Goal: Transaction & Acquisition: Purchase product/service

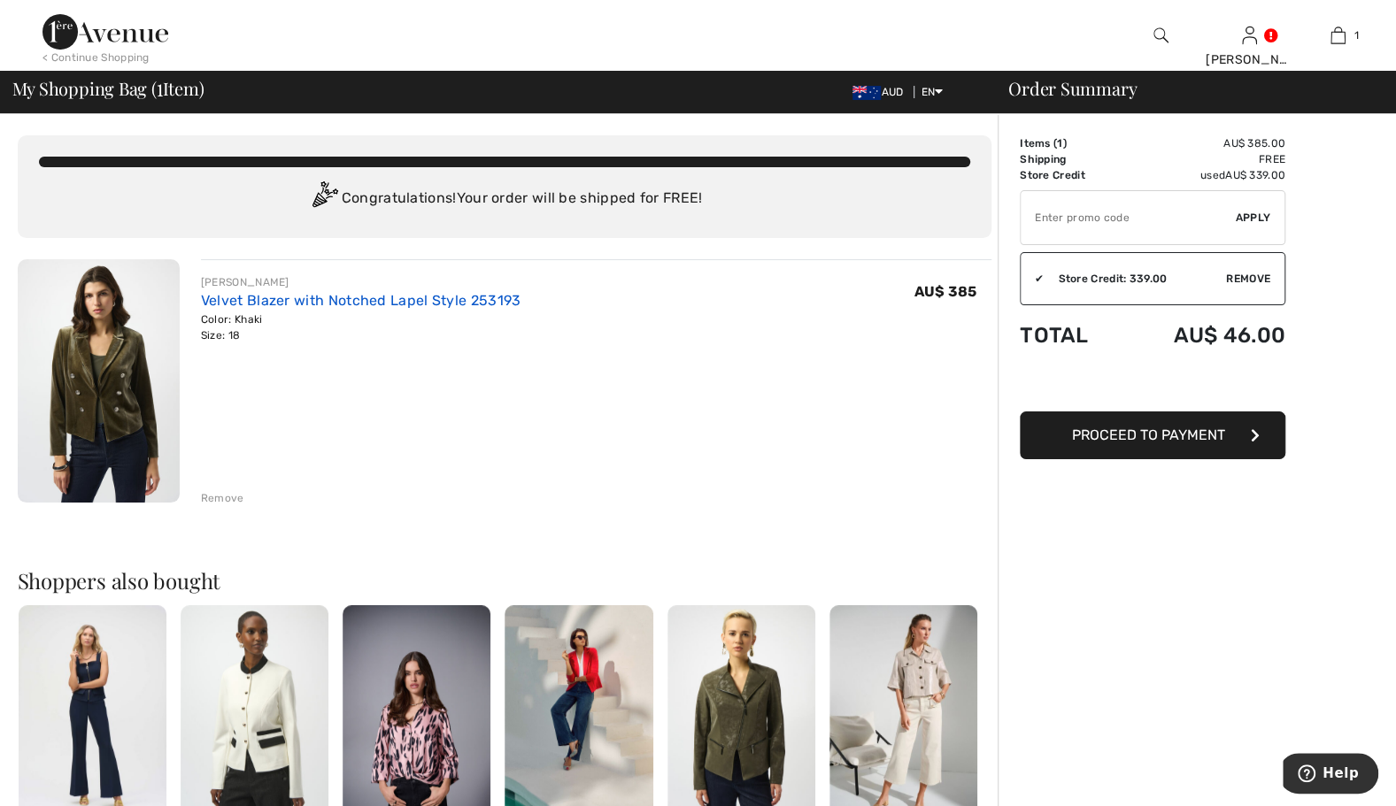
click at [460, 302] on link "Velvet Blazer with Notched Lapel Style 253193" at bounding box center [361, 300] width 320 height 17
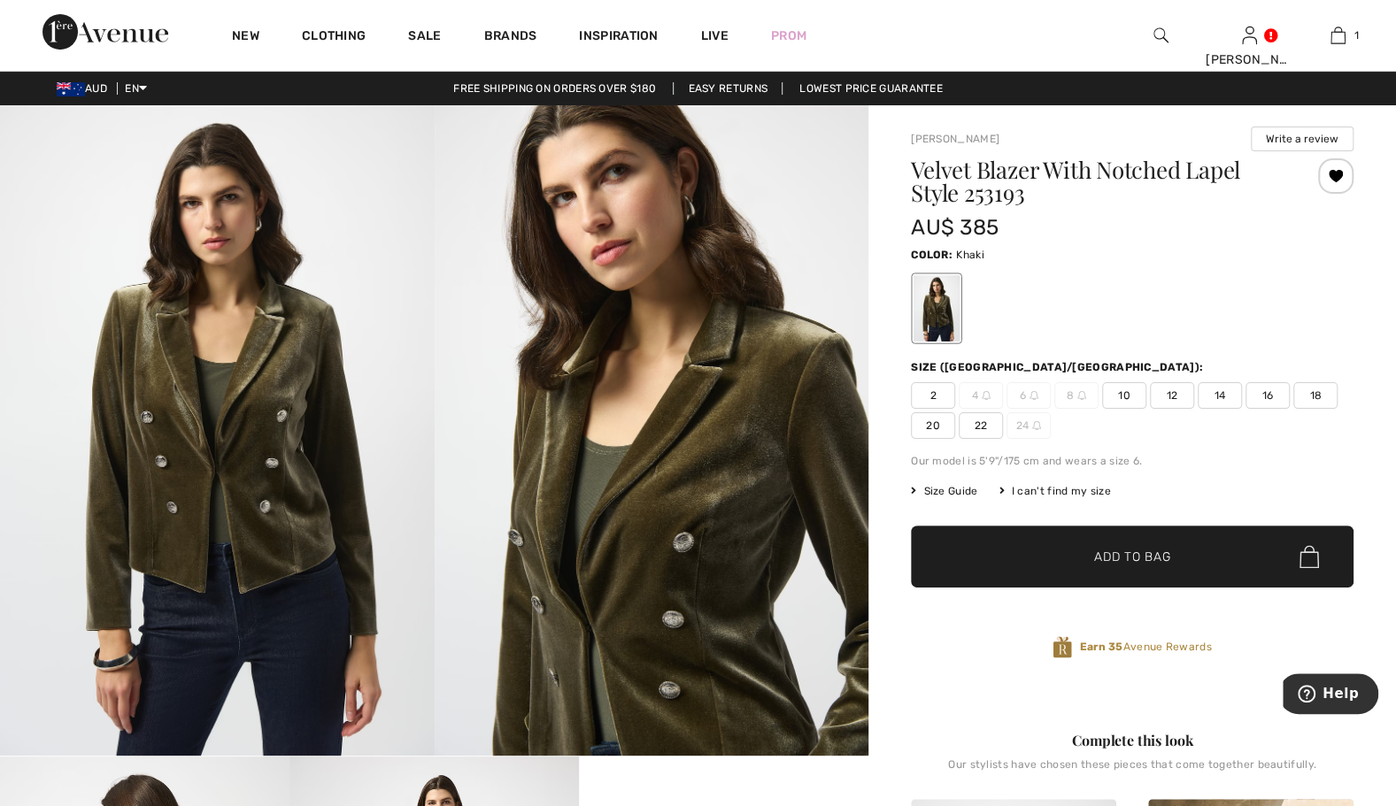
click at [961, 489] on span "Size Guide" at bounding box center [944, 491] width 66 height 16
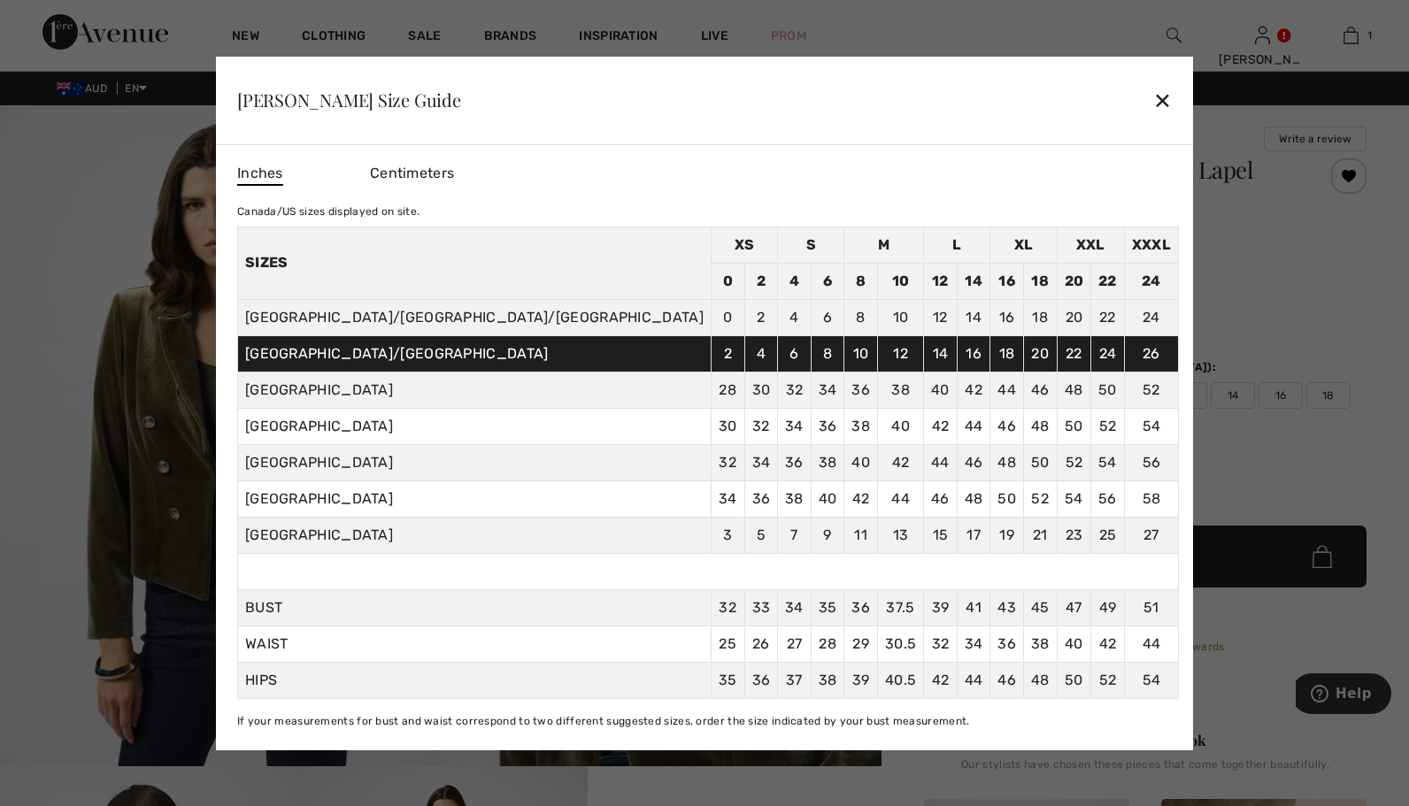
click at [1154, 88] on div "✕" at bounding box center [1163, 99] width 19 height 37
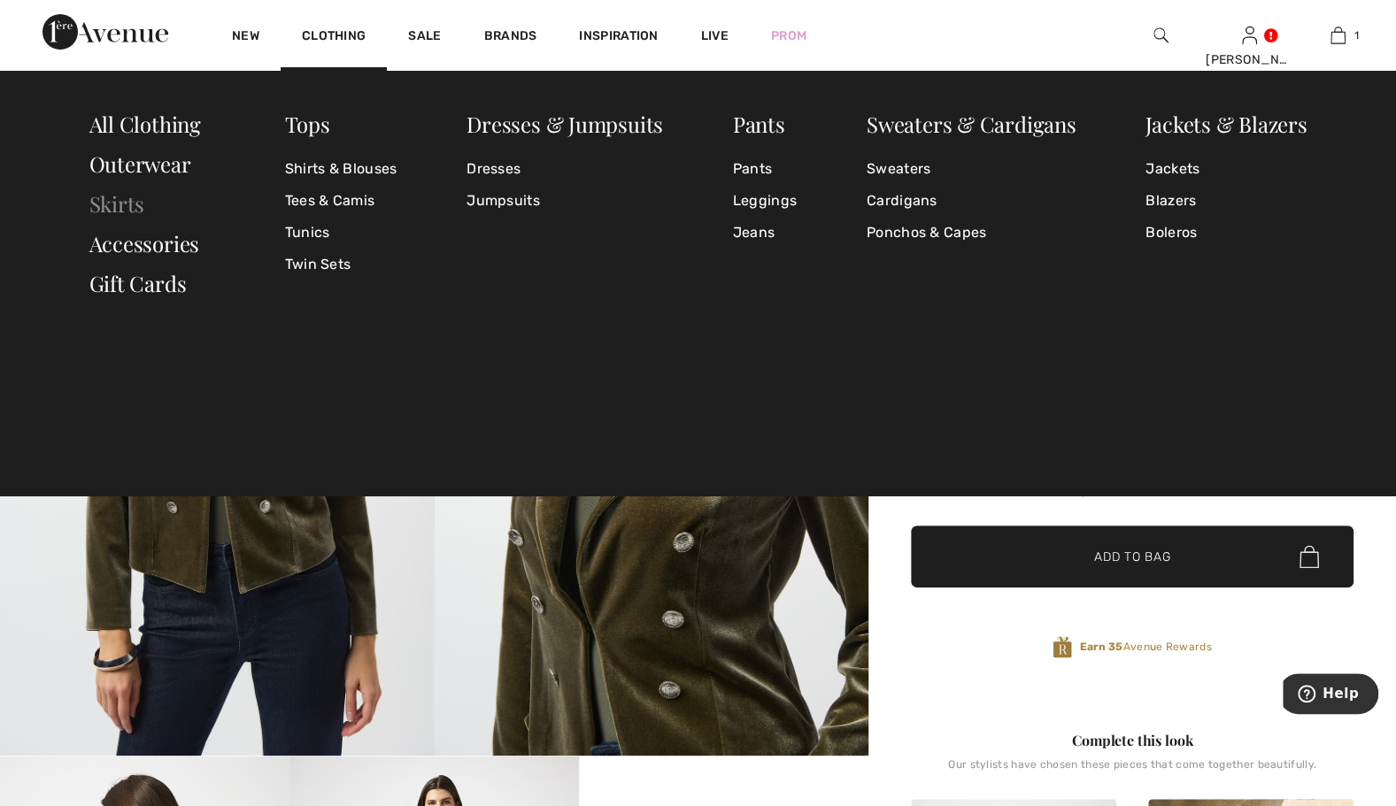
click at [119, 208] on link "Skirts" at bounding box center [117, 203] width 56 height 28
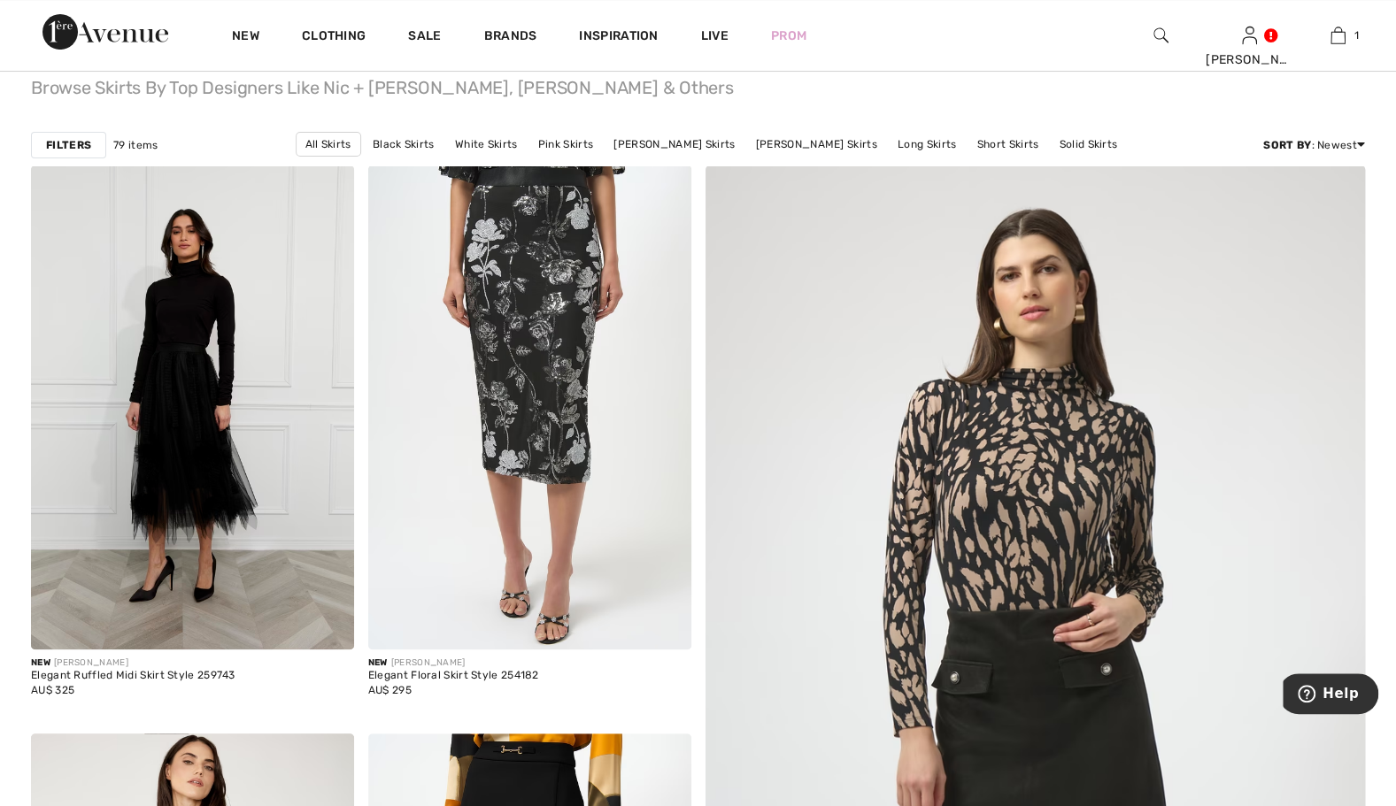
scroll to position [106, 0]
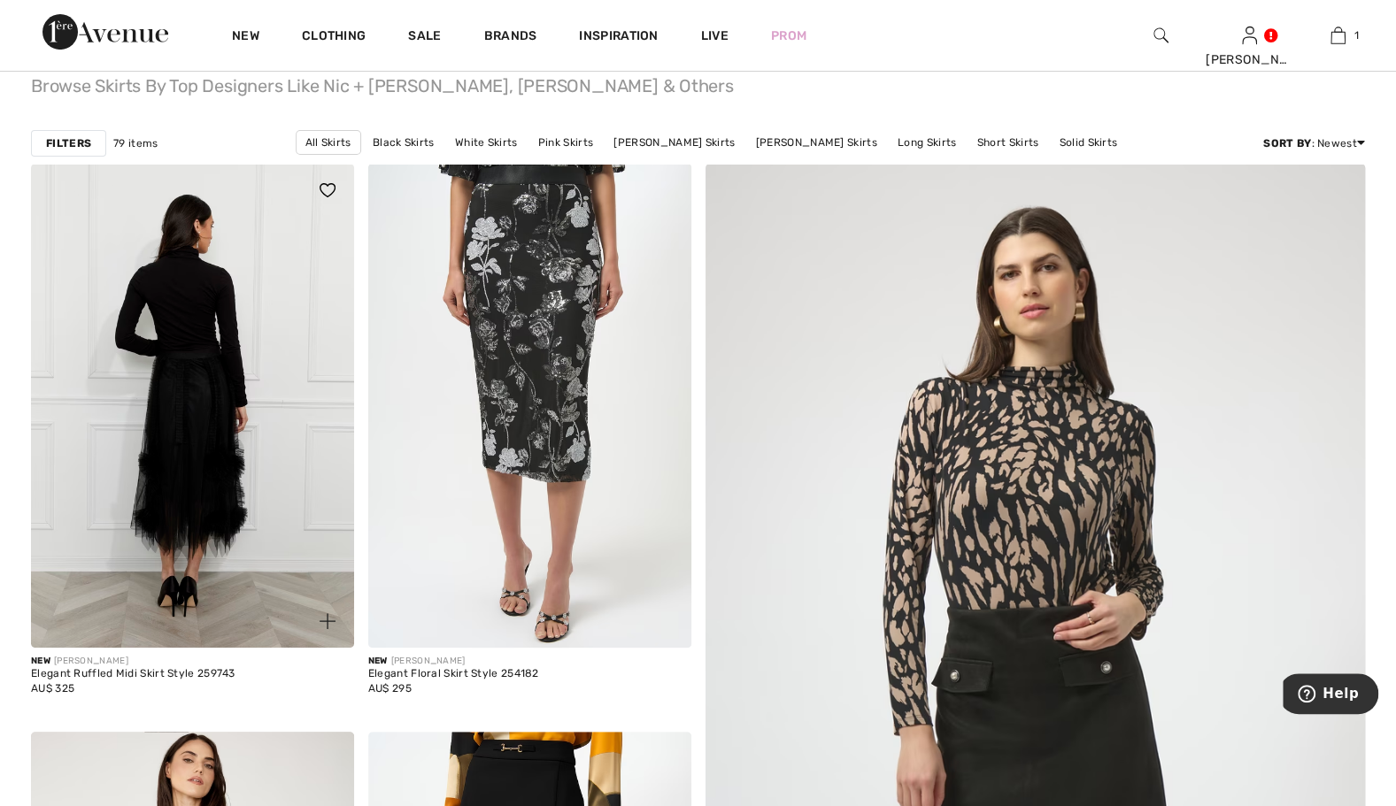
click at [198, 388] on img at bounding box center [192, 406] width 323 height 484
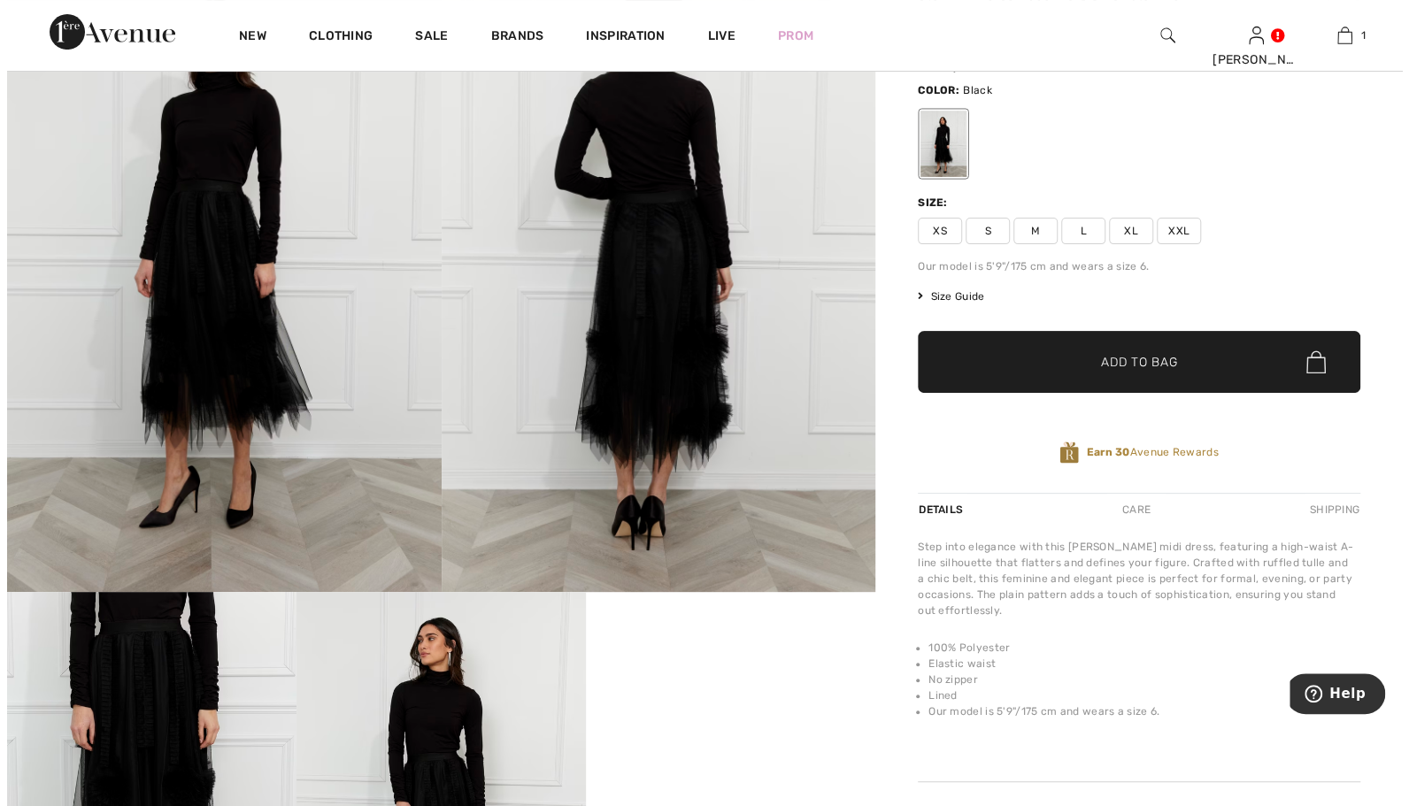
scroll to position [142, 0]
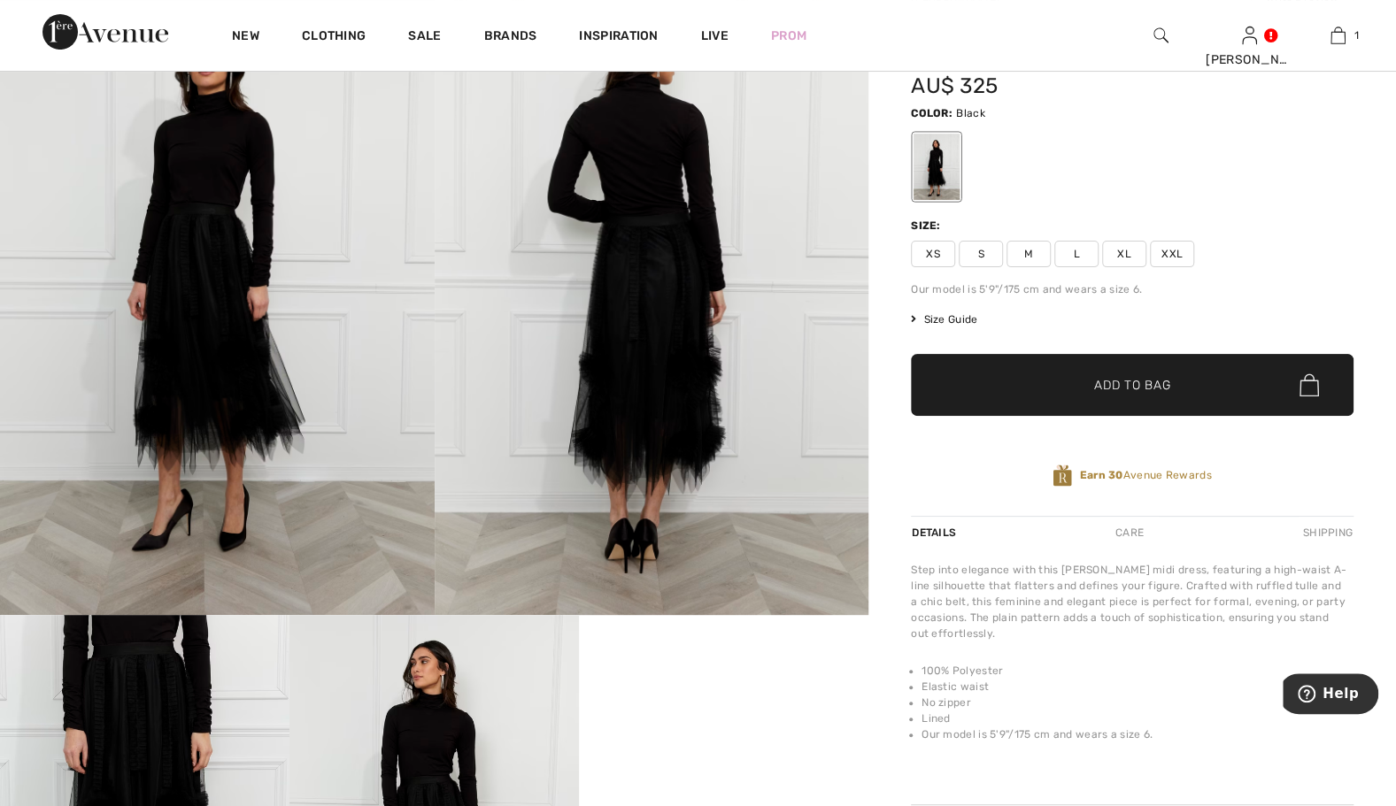
click at [285, 351] on img at bounding box center [217, 290] width 435 height 652
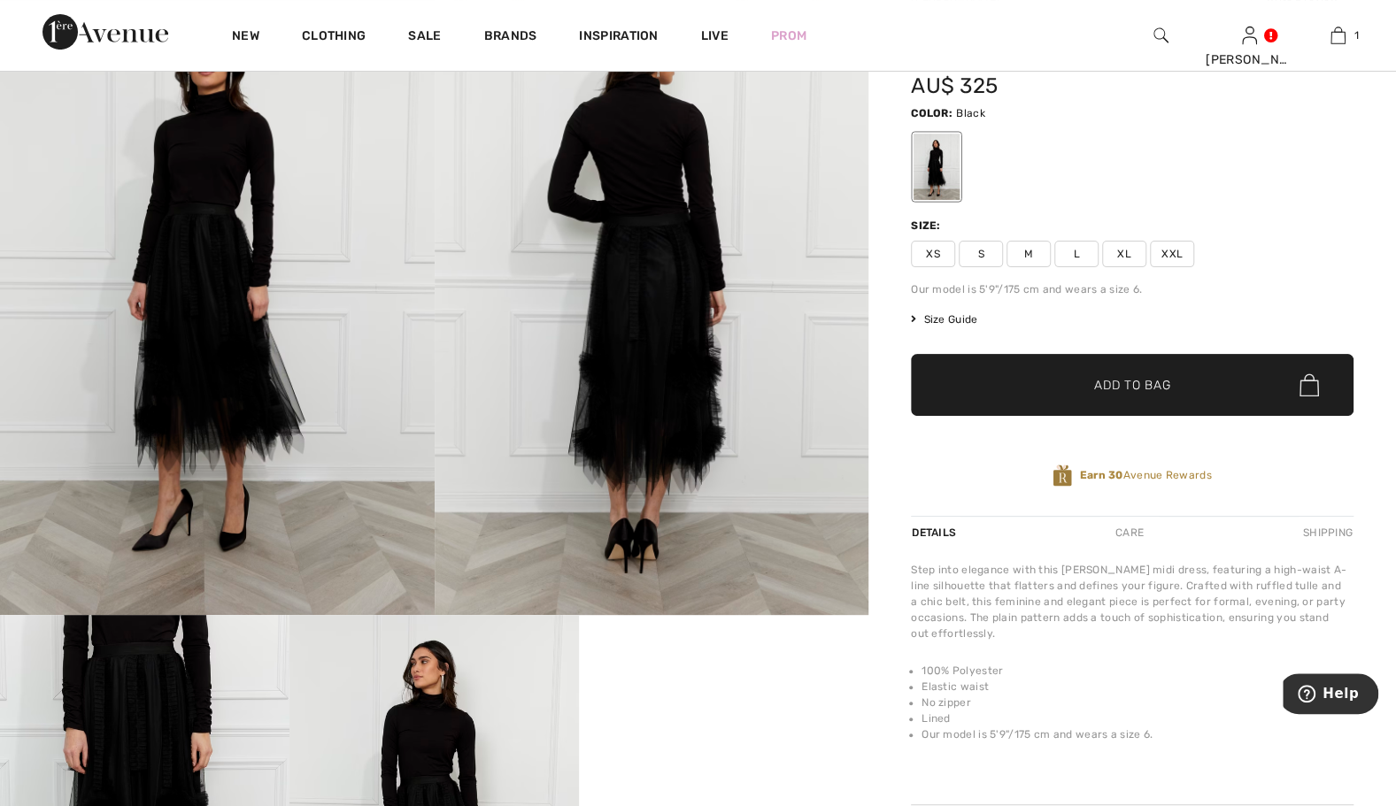
click at [282, 295] on img at bounding box center [217, 290] width 435 height 652
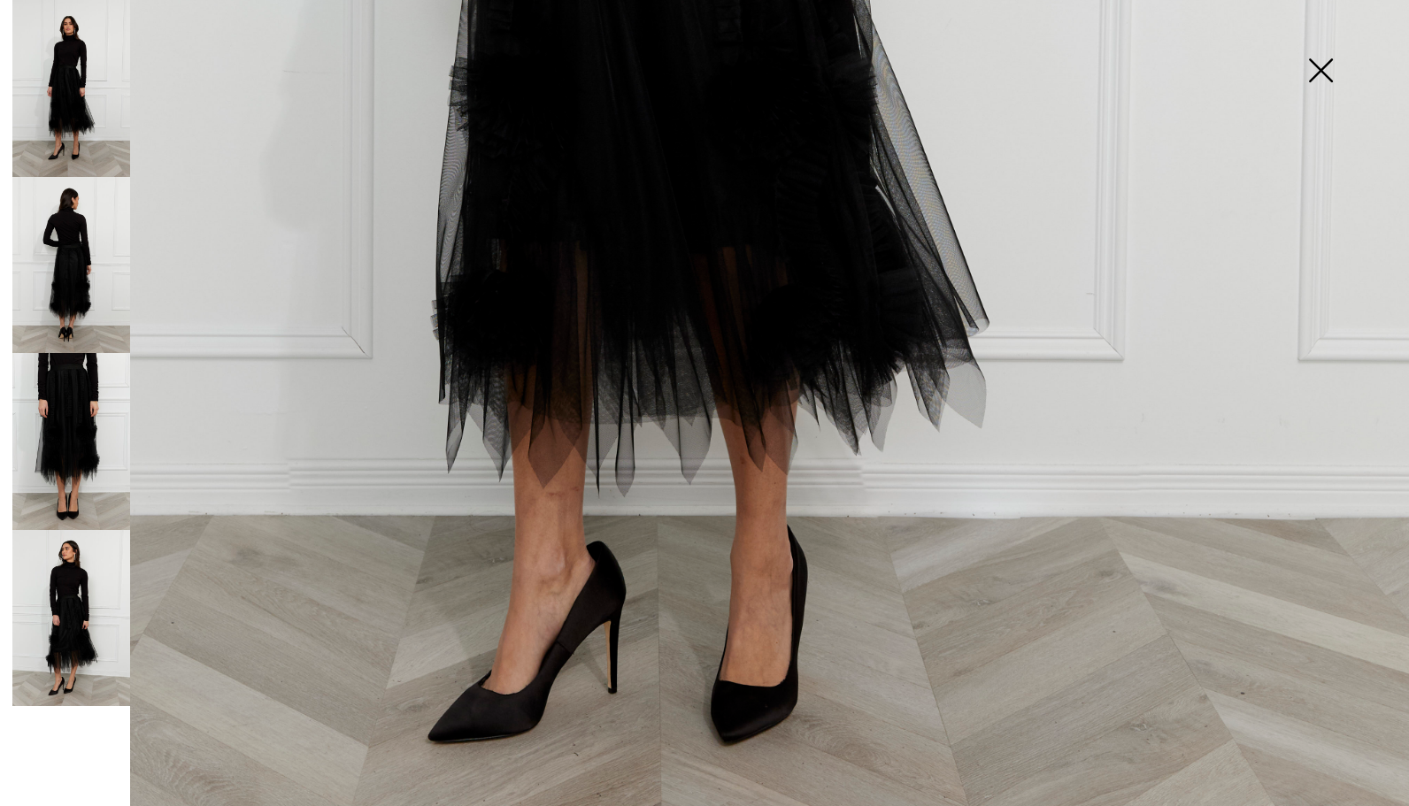
scroll to position [875, 0]
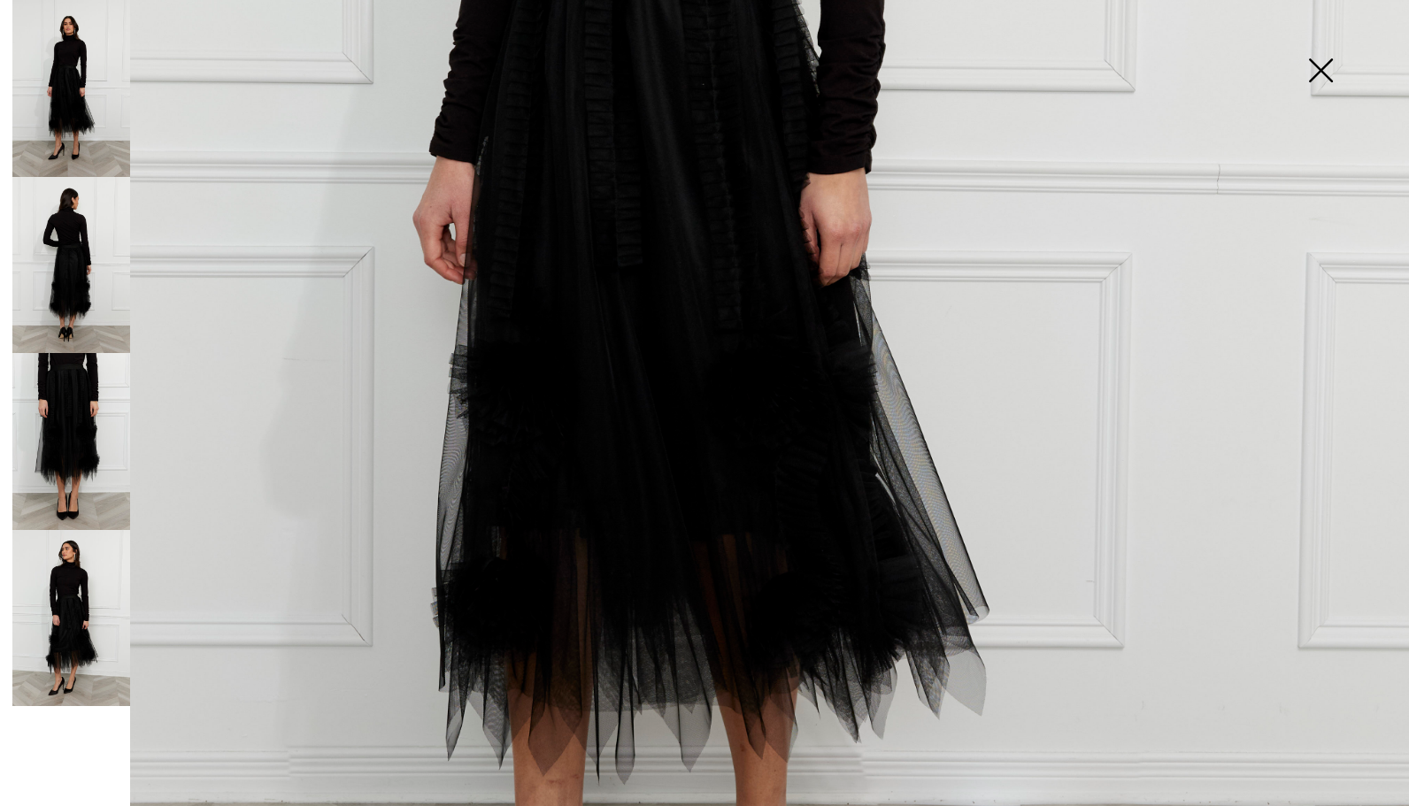
click at [85, 266] on img at bounding box center [71, 265] width 118 height 177
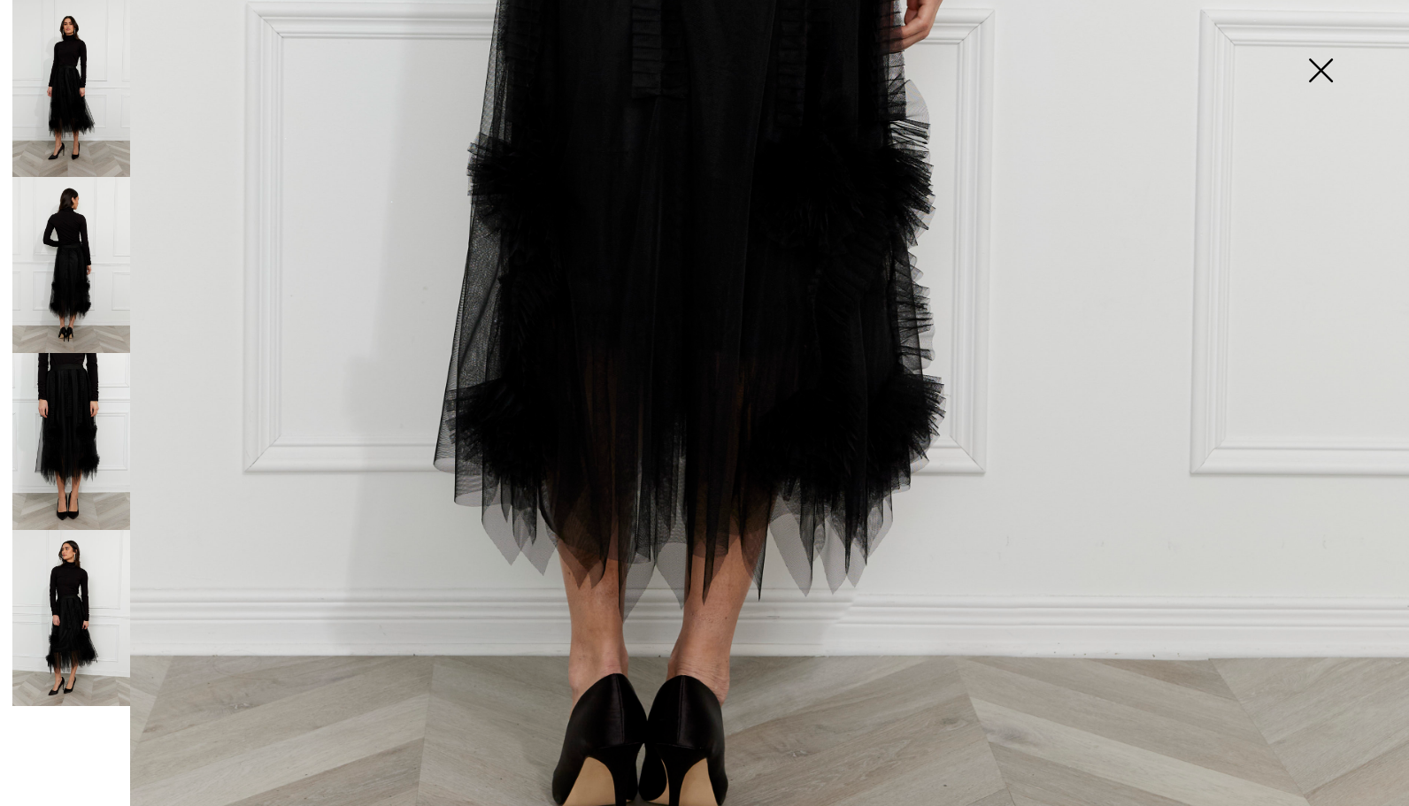
scroll to position [1127, 0]
click at [76, 434] on img at bounding box center [71, 441] width 118 height 177
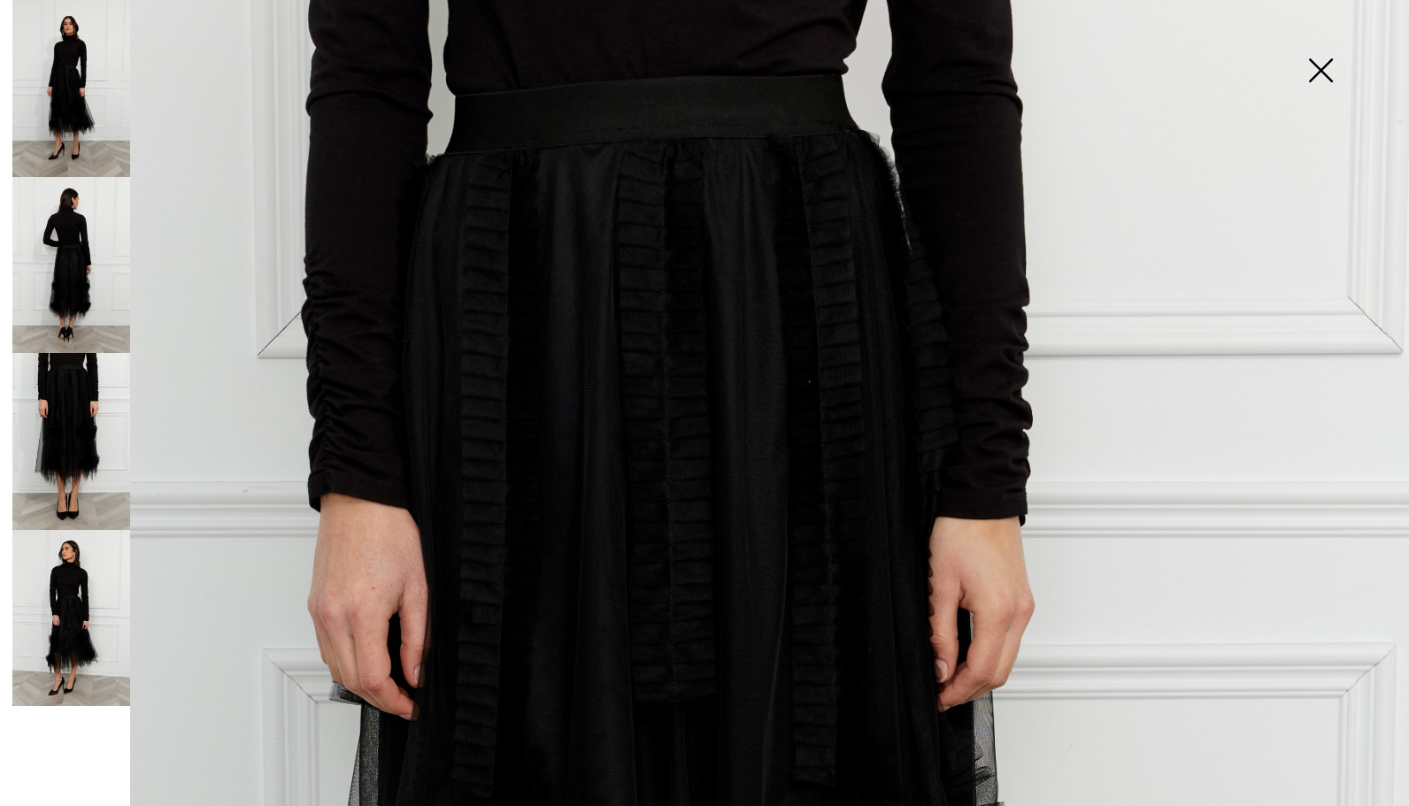
scroll to position [30, 0]
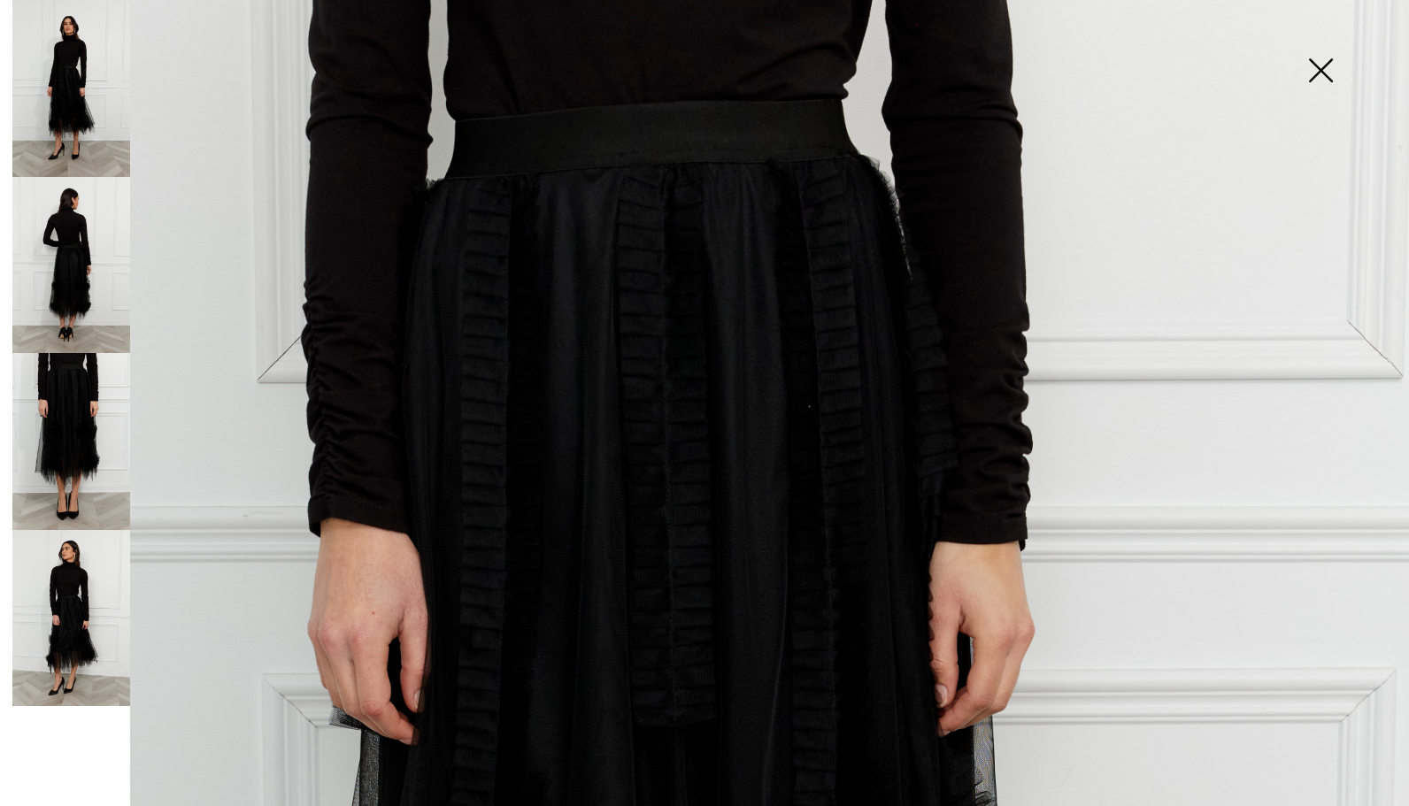
click at [73, 611] on img at bounding box center [71, 618] width 118 height 177
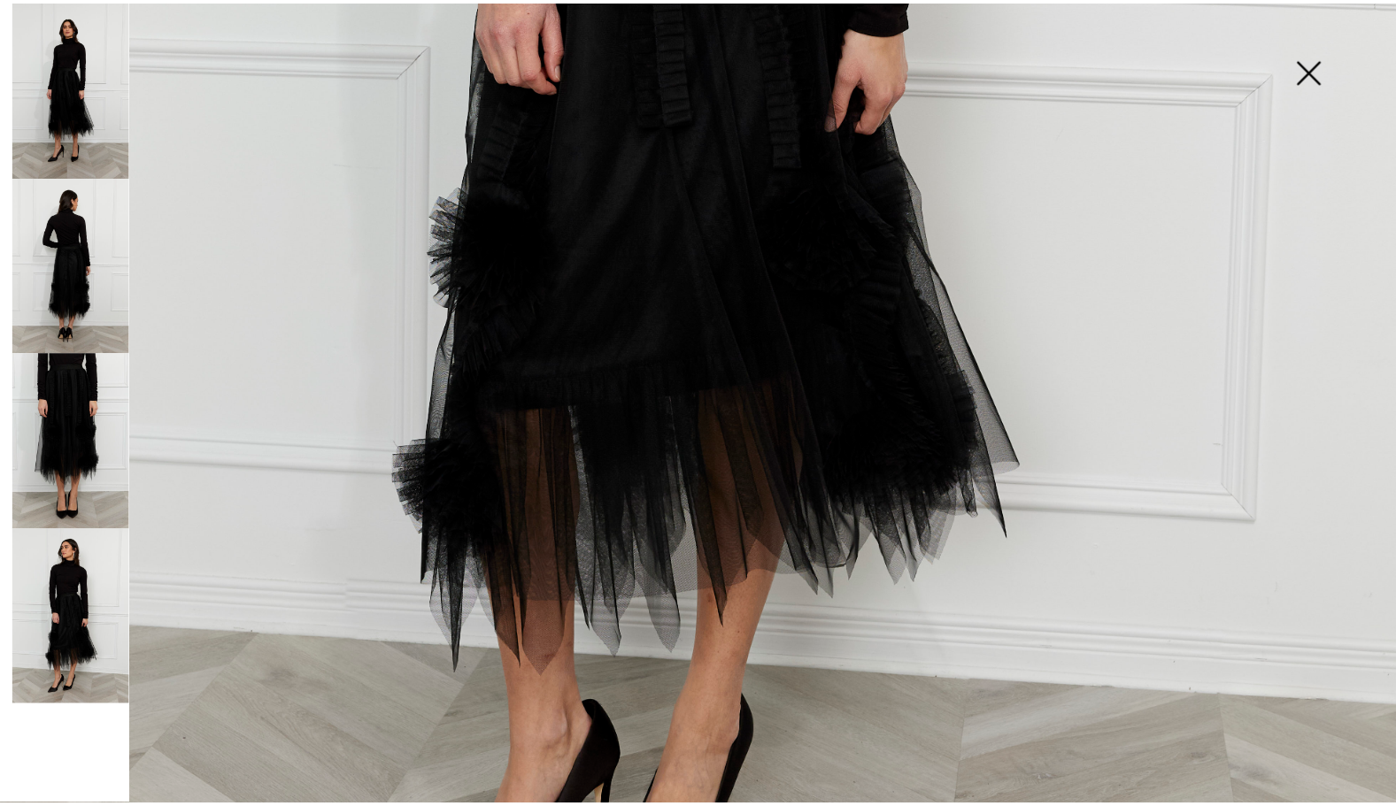
scroll to position [1062, 0]
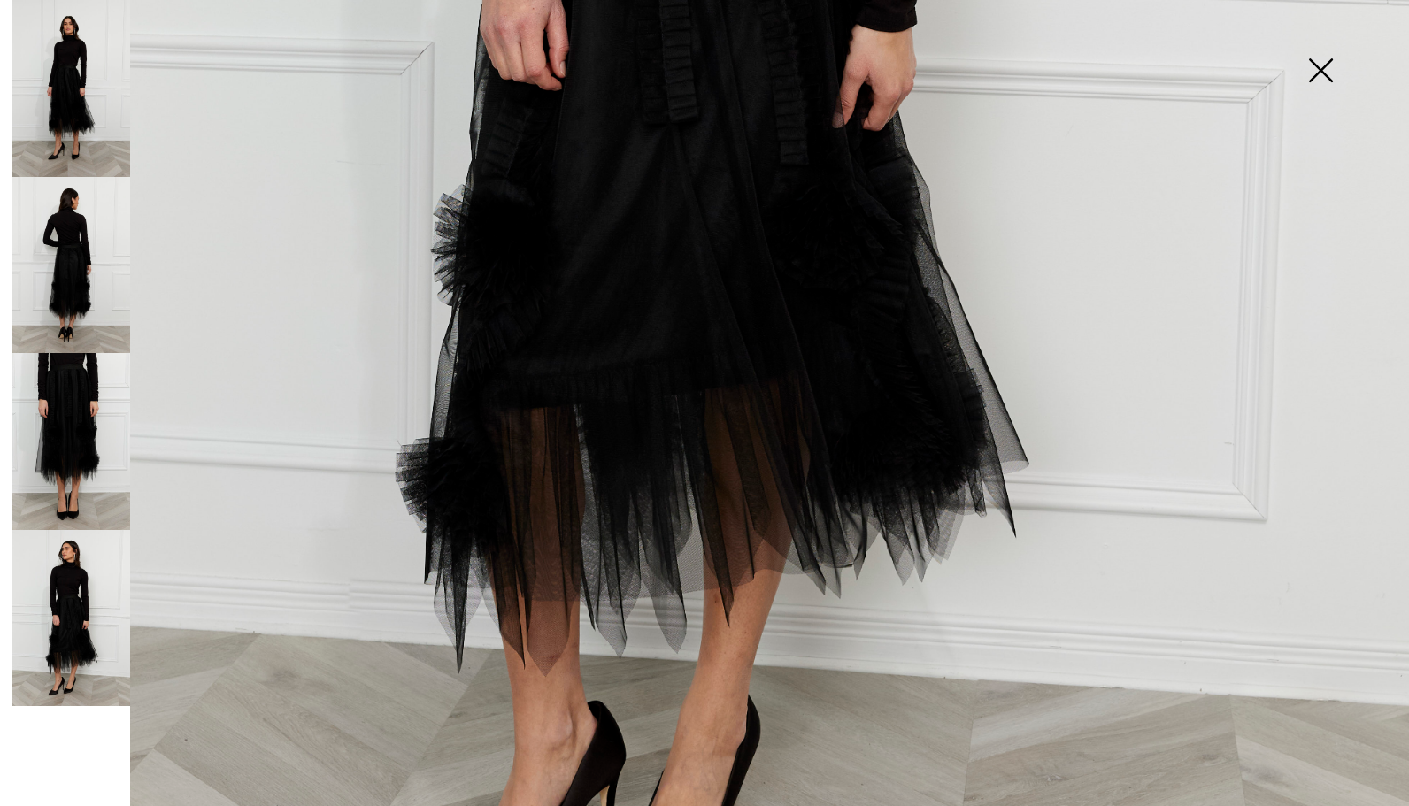
click at [81, 733] on div at bounding box center [68, 403] width 124 height 806
click at [1319, 74] on img at bounding box center [1321, 72] width 89 height 91
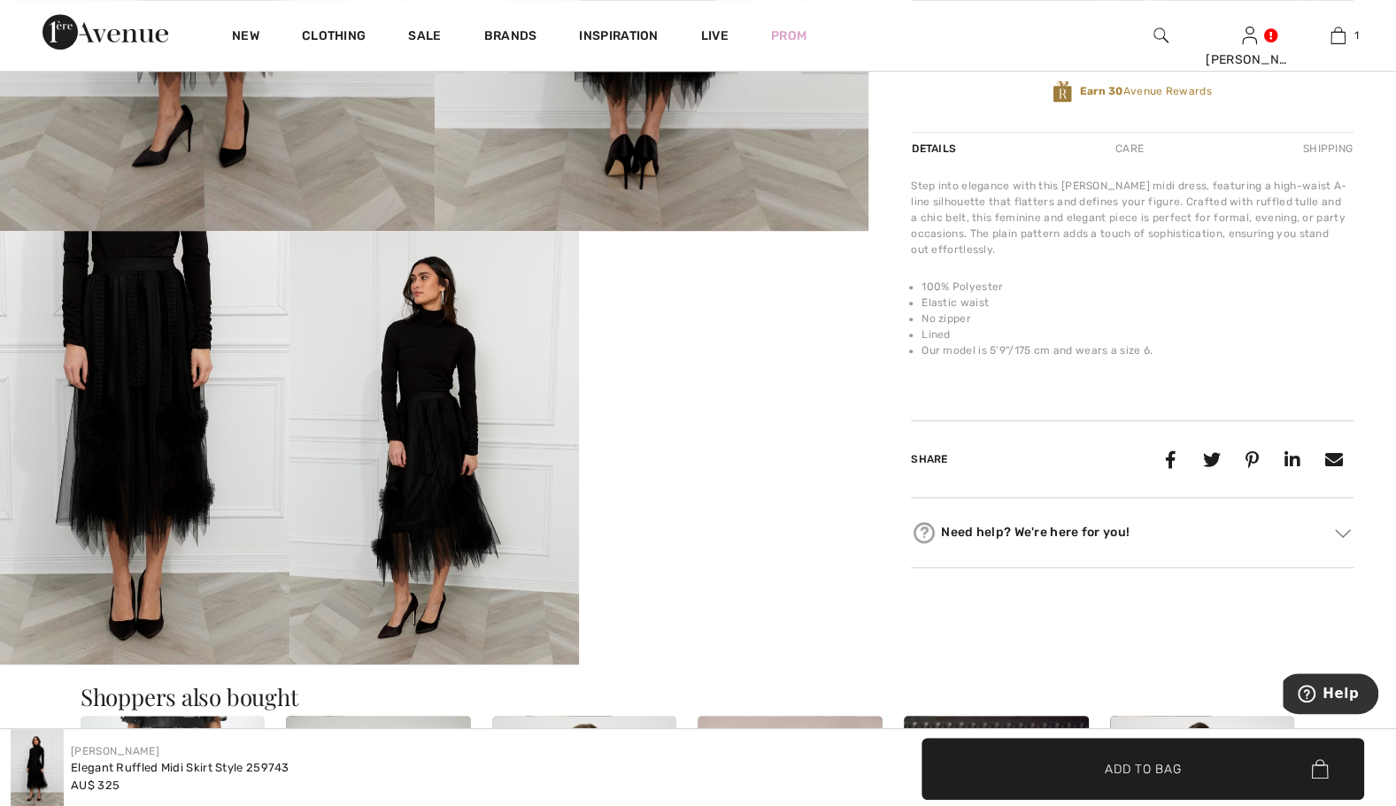
scroll to position [531, 0]
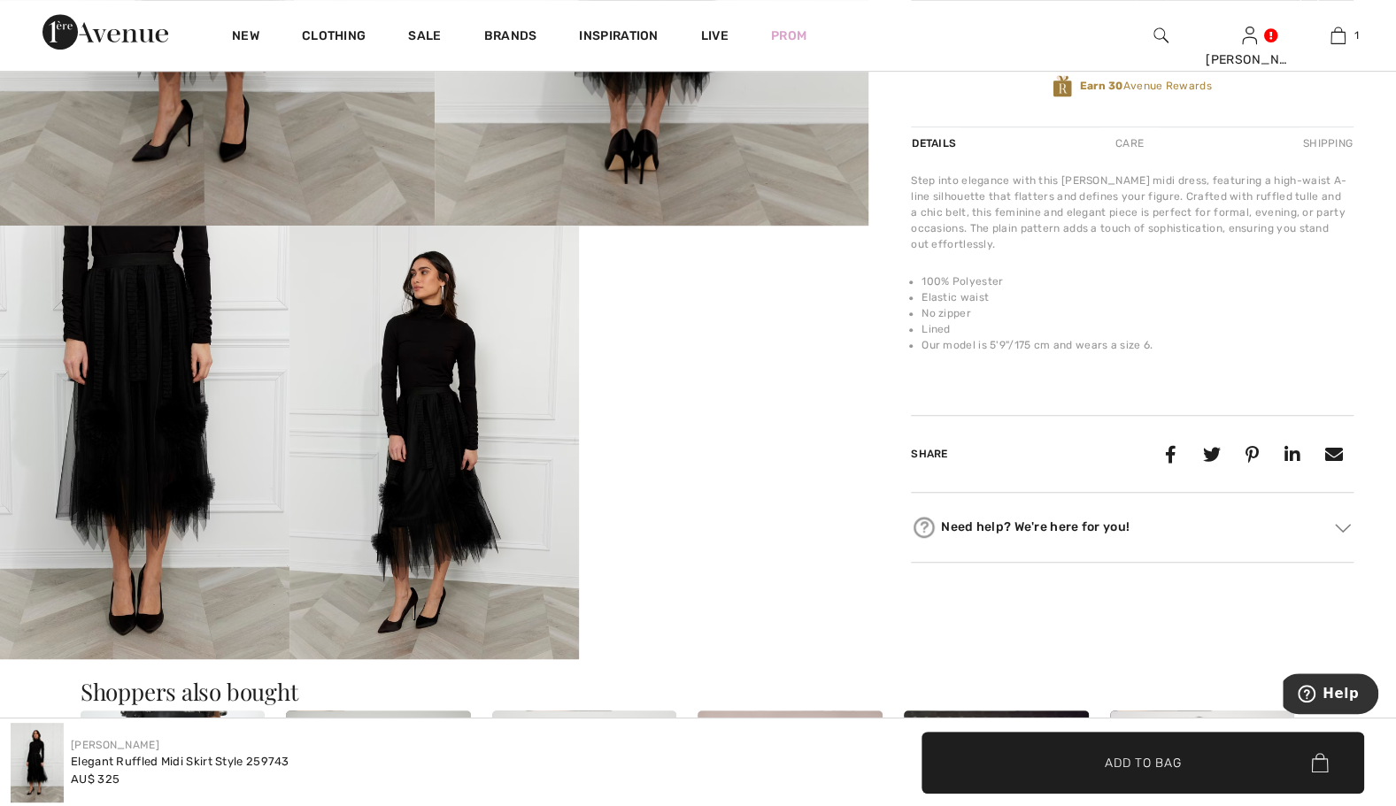
click at [743, 371] on video "Your browser does not support the video tag." at bounding box center [723, 298] width 289 height 145
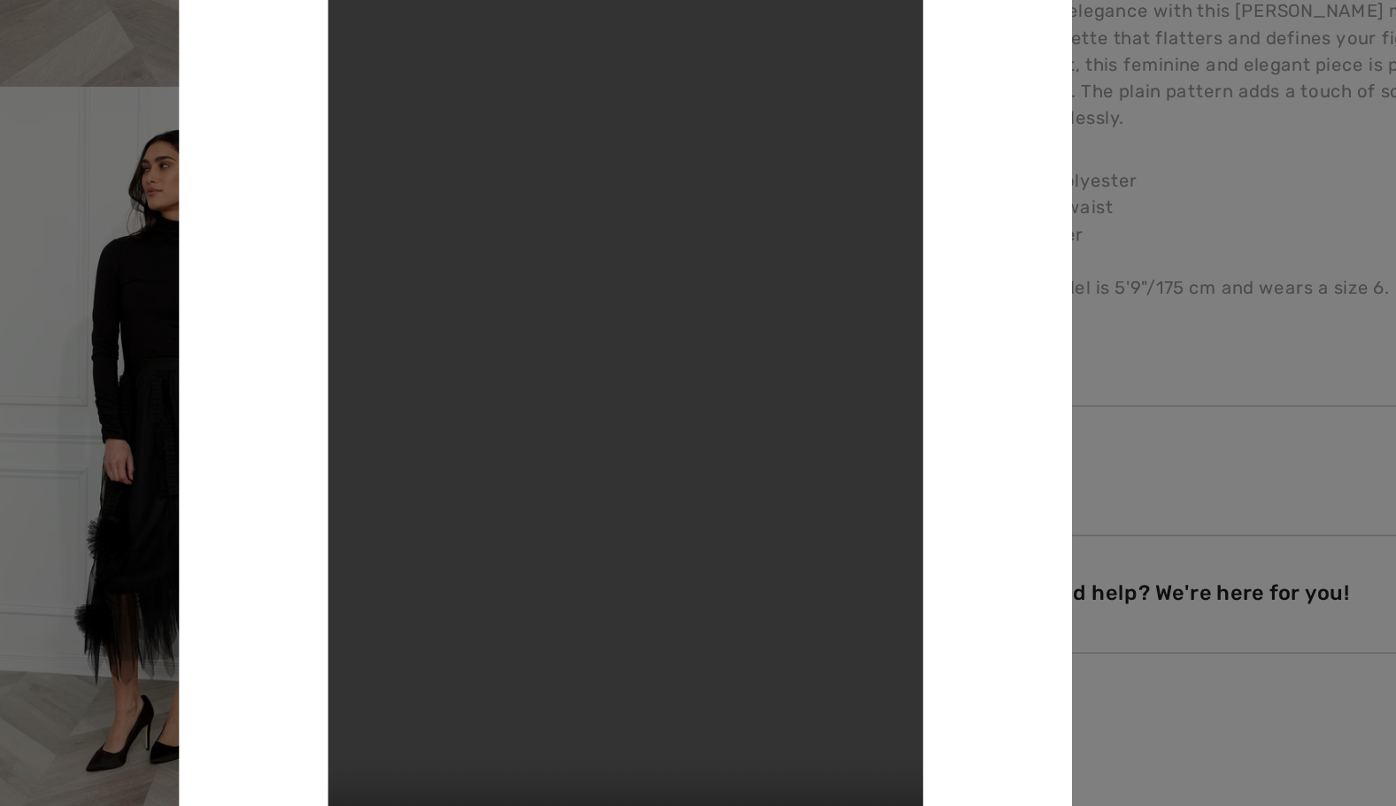
click at [984, 415] on div at bounding box center [698, 403] width 1396 height 806
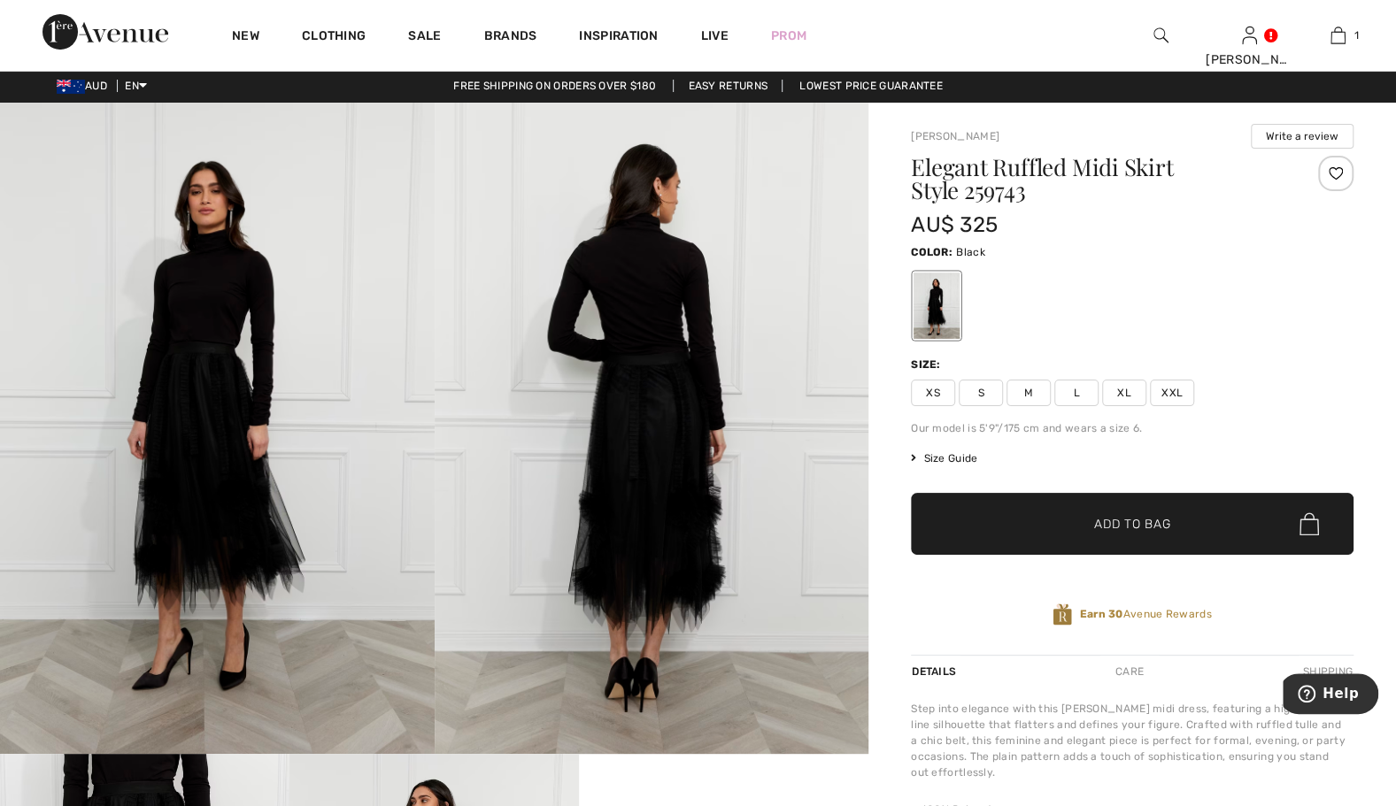
scroll to position [9, 0]
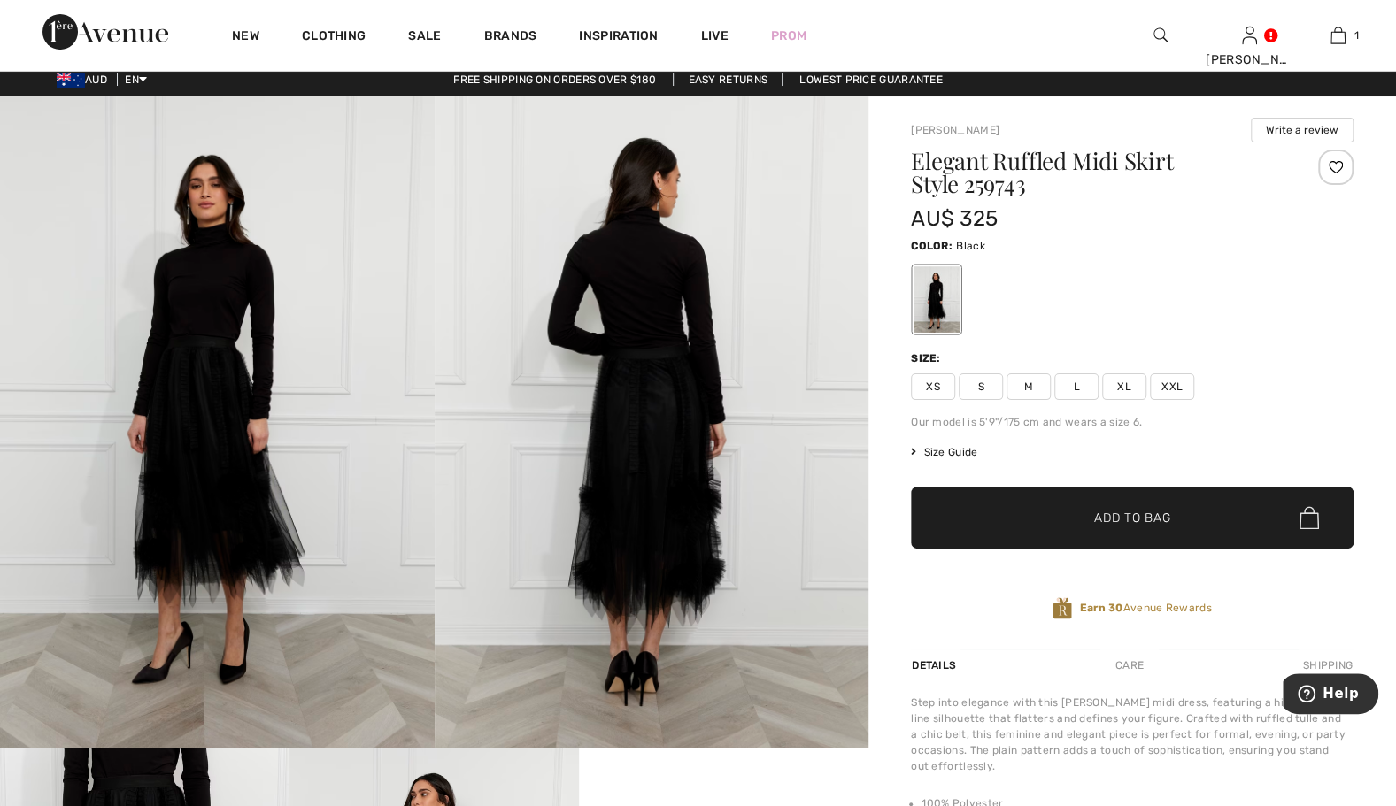
click at [953, 450] on span "Size Guide" at bounding box center [944, 452] width 66 height 16
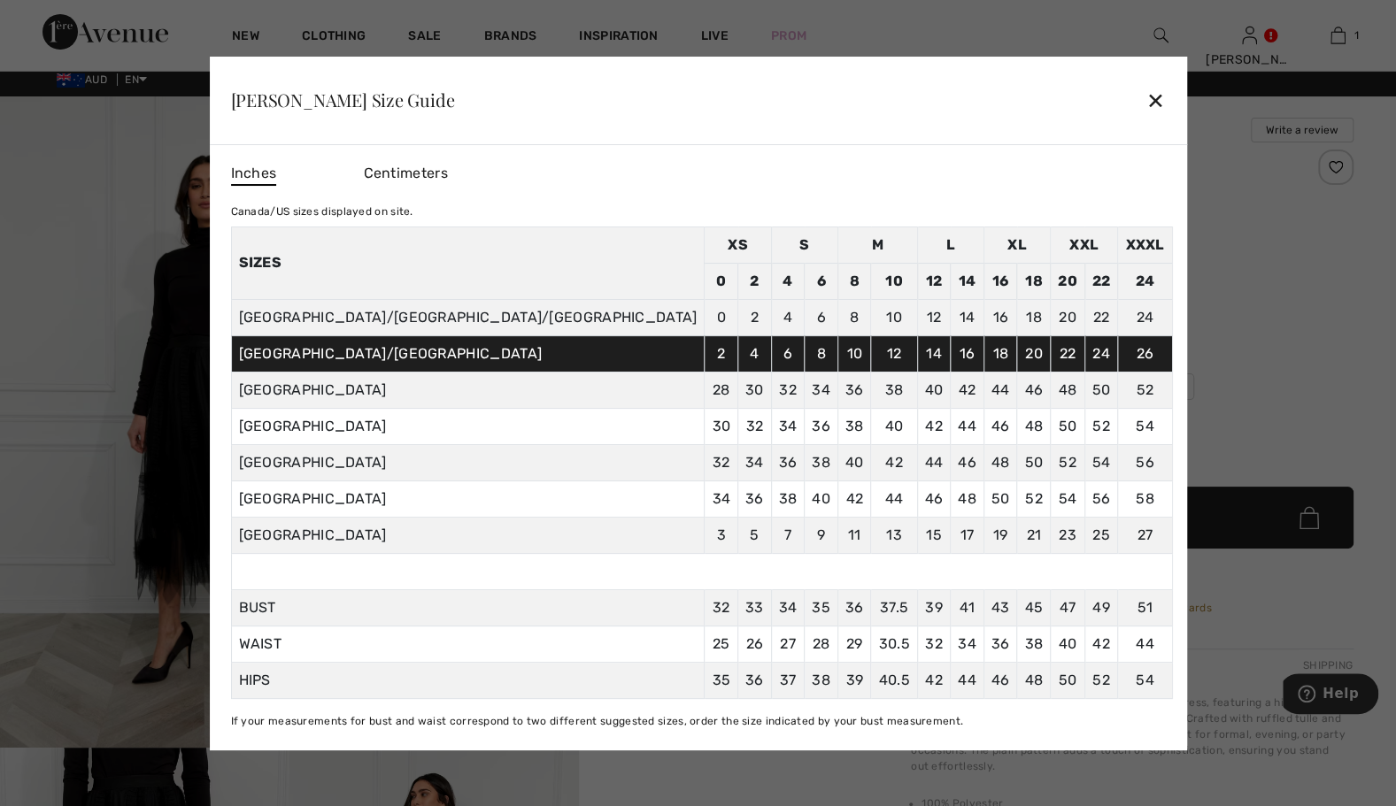
click at [1146, 97] on div "✕" at bounding box center [1155, 99] width 19 height 37
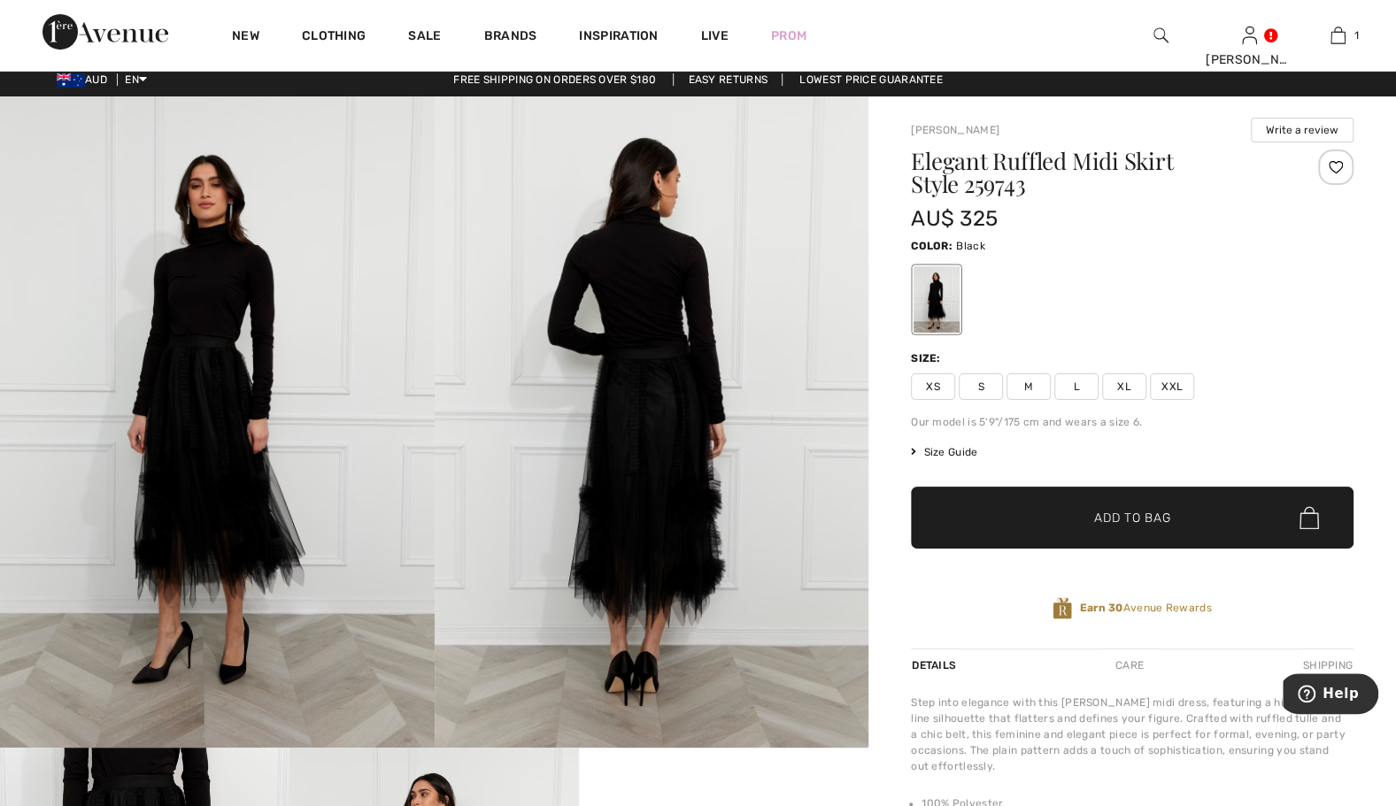
click at [880, 271] on div "Frank Lyman Write a review Elegant Ruffled Midi Skirt Style 259743 AU$ 325 Colo…" at bounding box center [1132, 649] width 528 height 1107
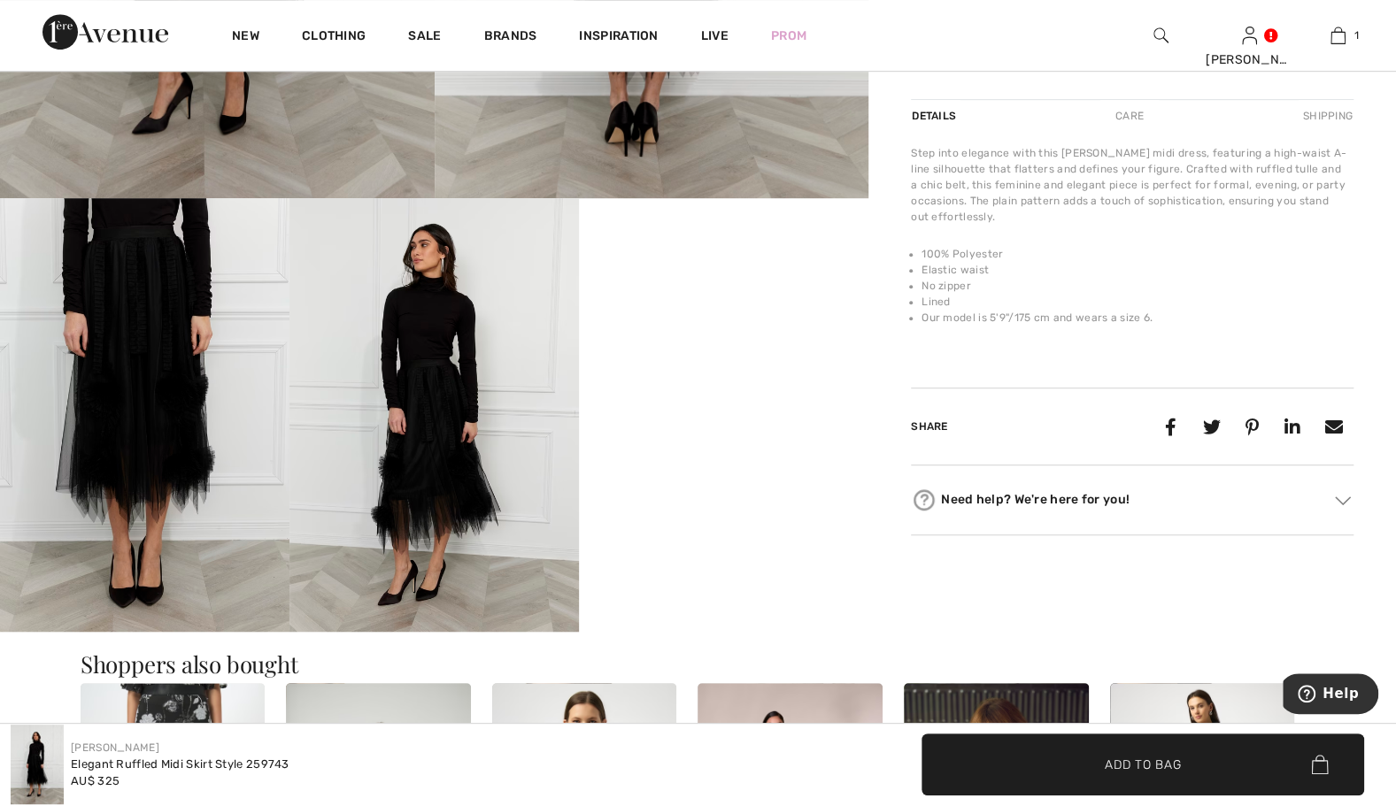
scroll to position [611, 0]
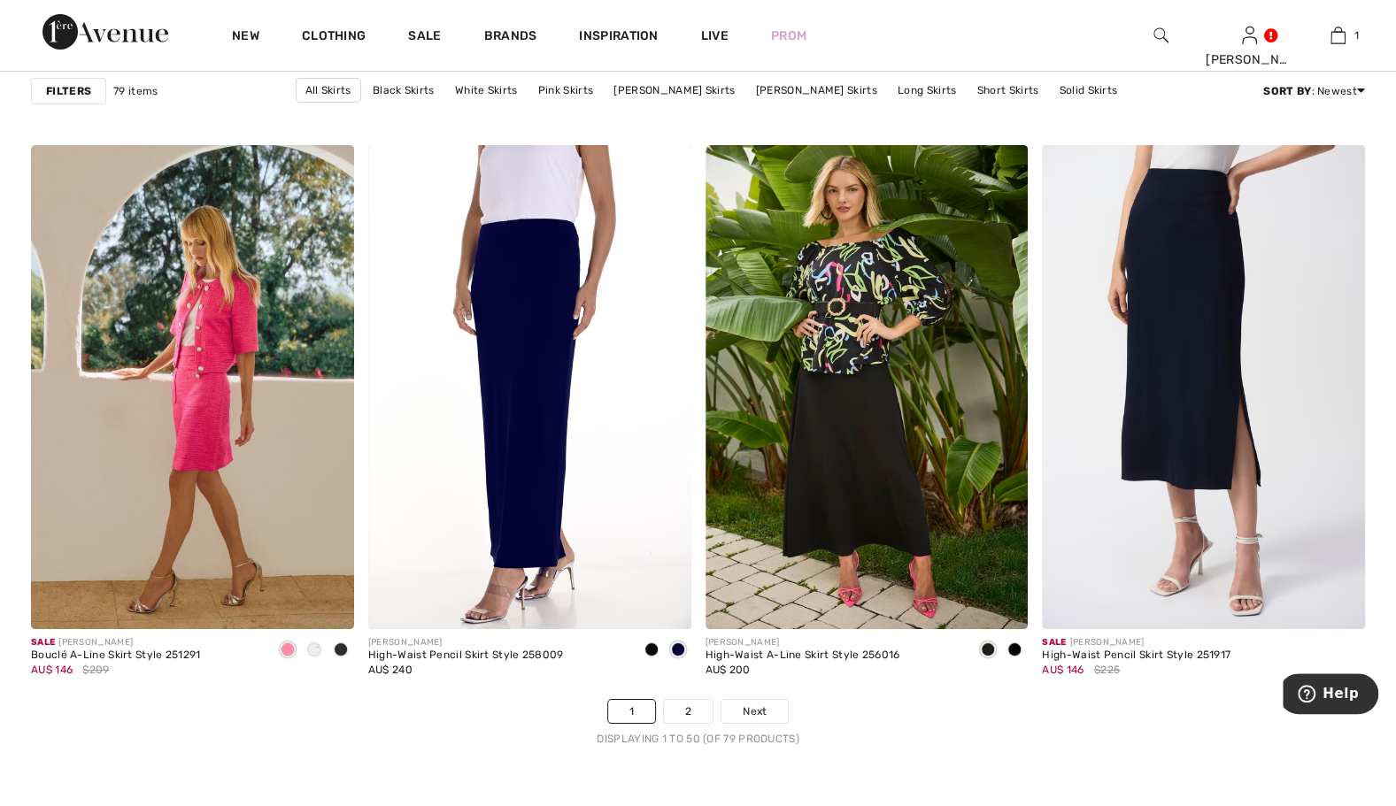
scroll to position [8180, 0]
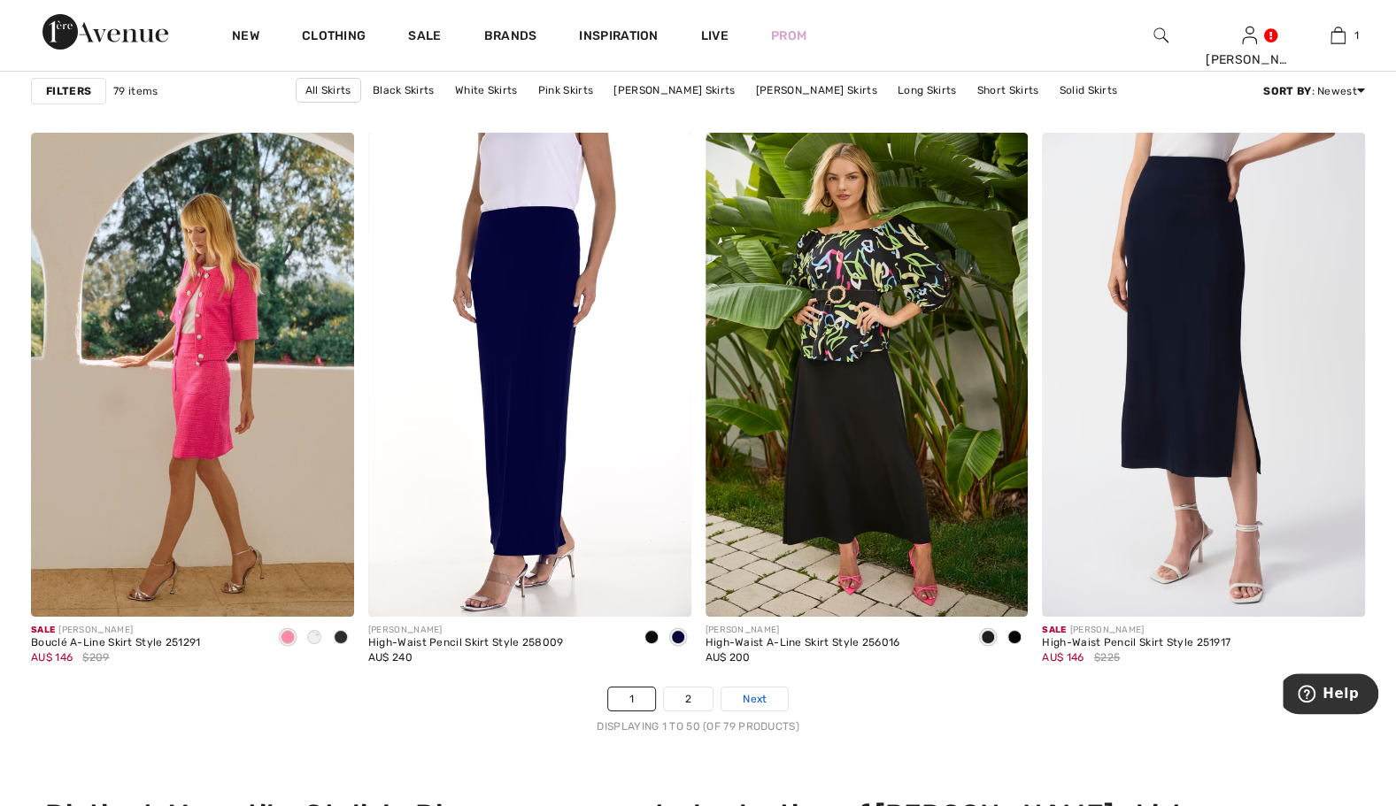
click at [760, 699] on span "Next" at bounding box center [755, 699] width 24 height 16
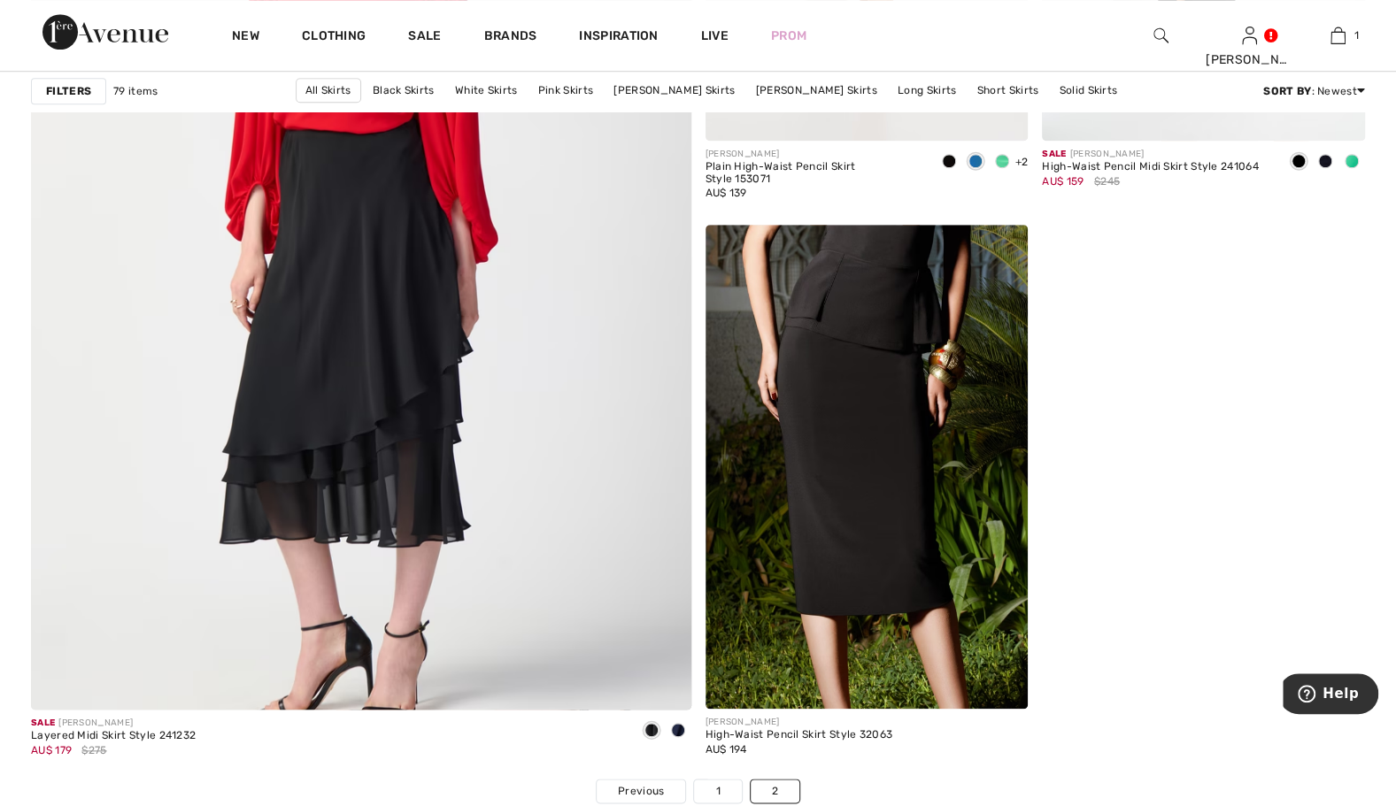
scroll to position [5064, 0]
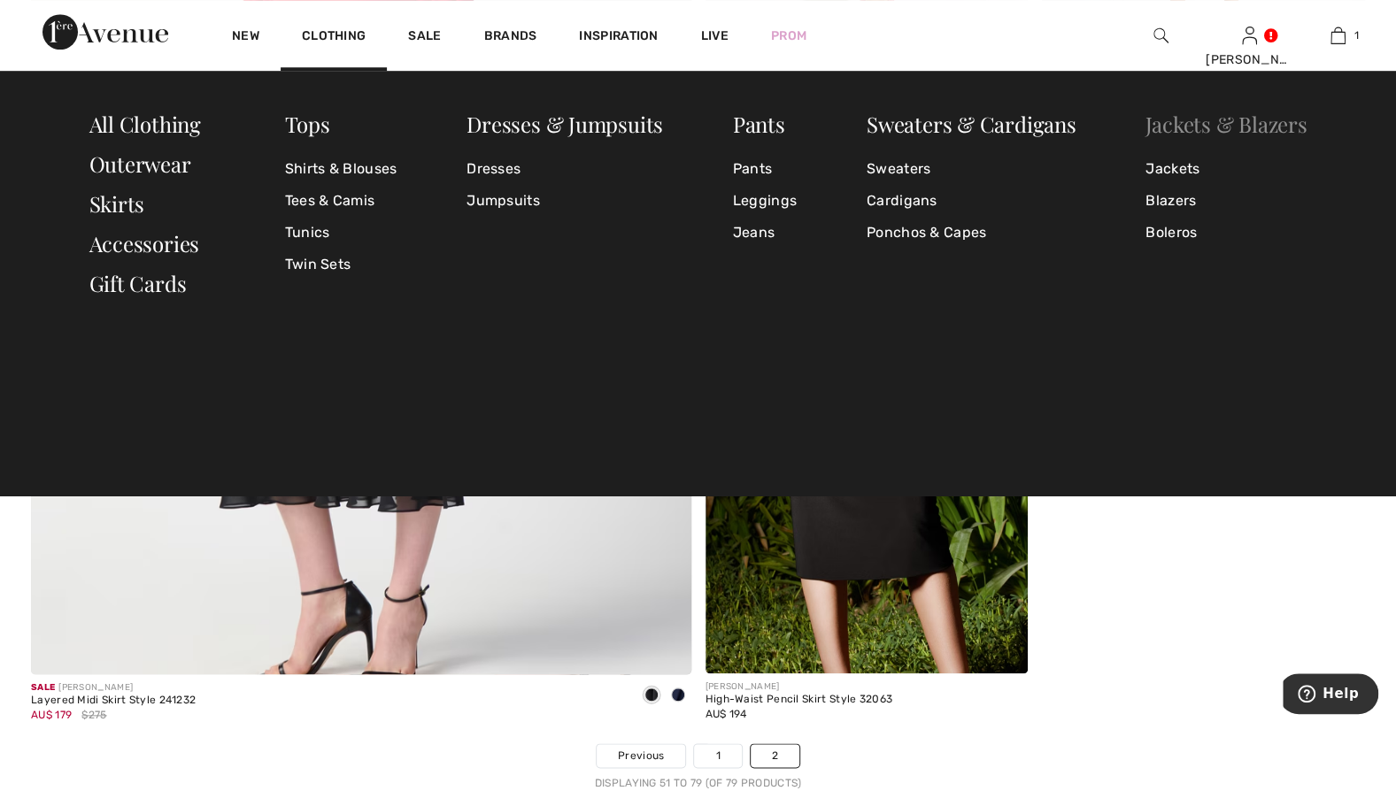
click at [1229, 127] on link "Jackets & Blazers" at bounding box center [1226, 124] width 161 height 28
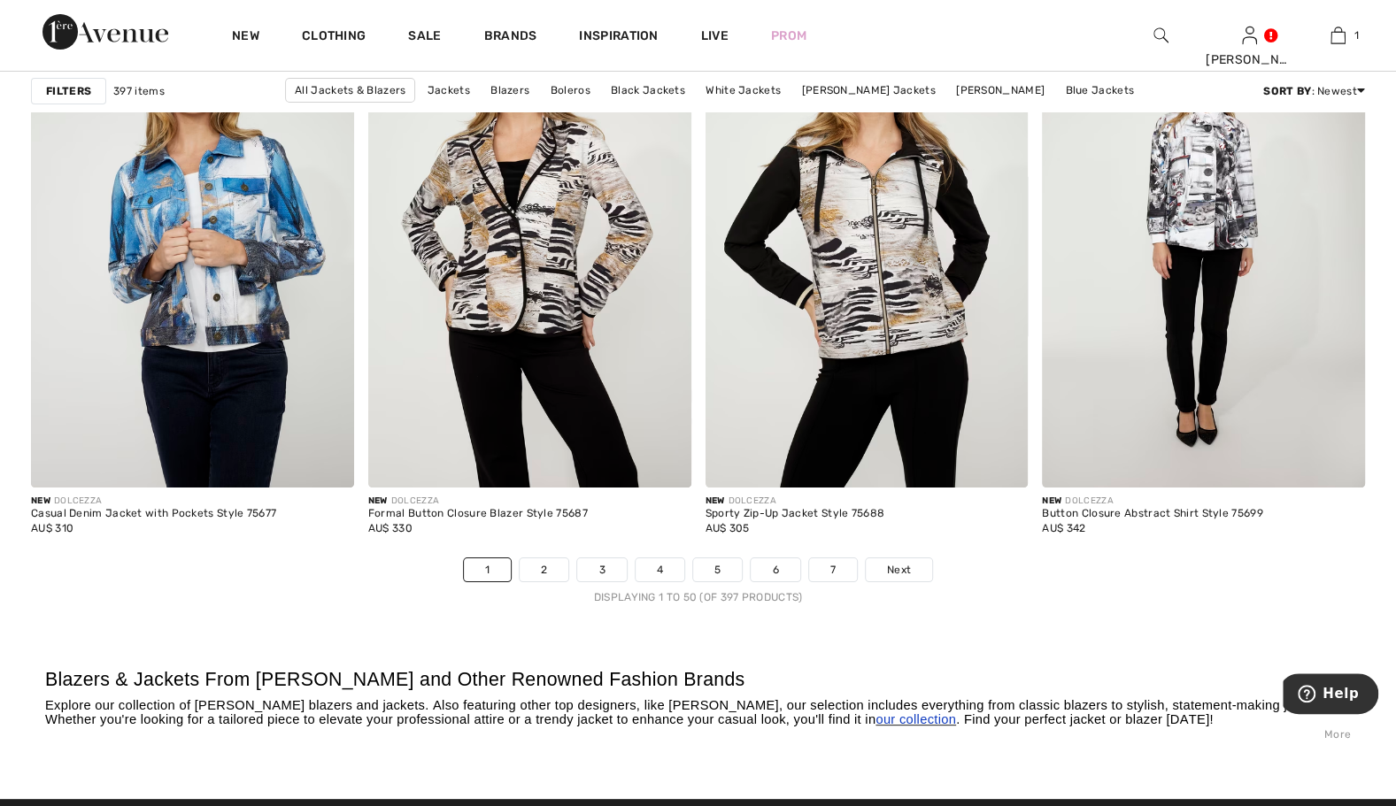
scroll to position [8322, 0]
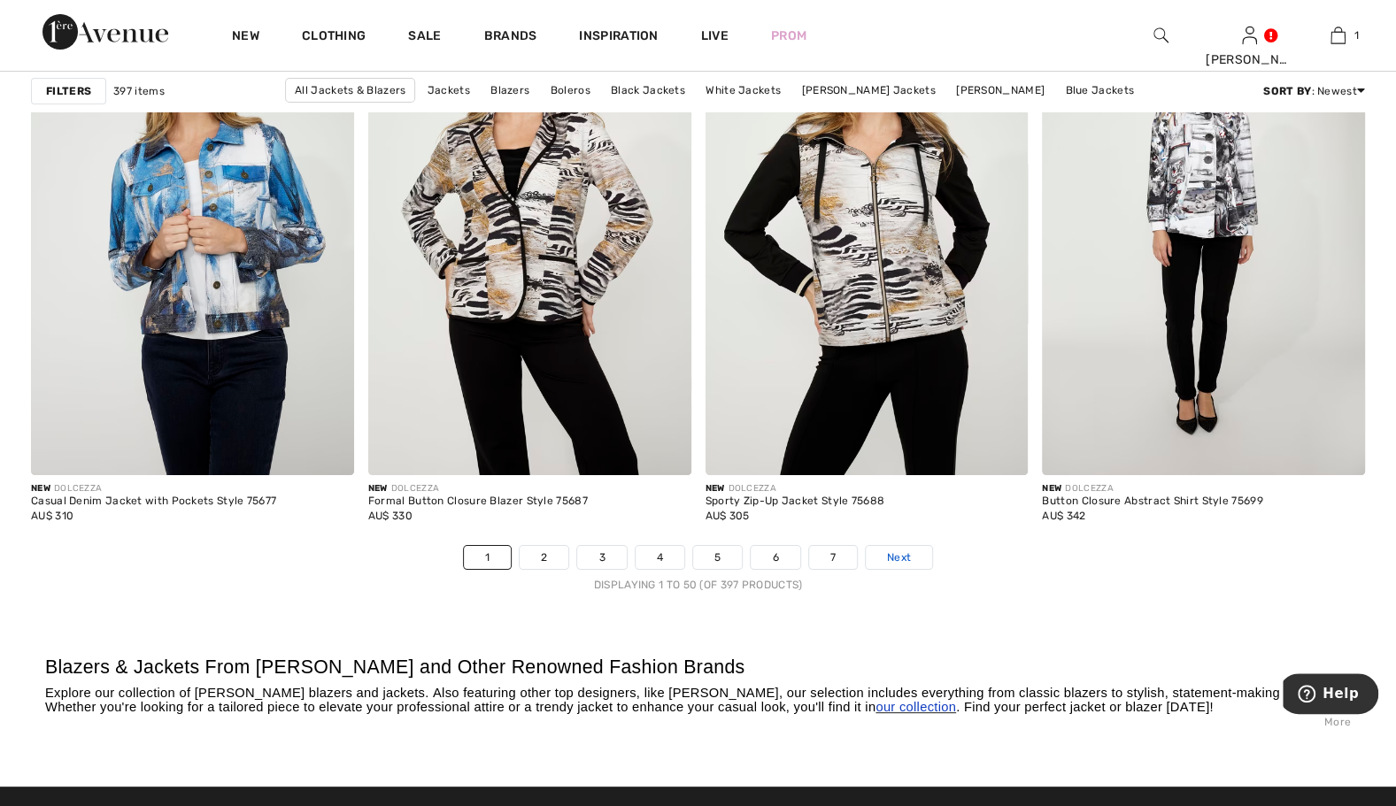
click at [896, 550] on span "Next" at bounding box center [899, 558] width 24 height 16
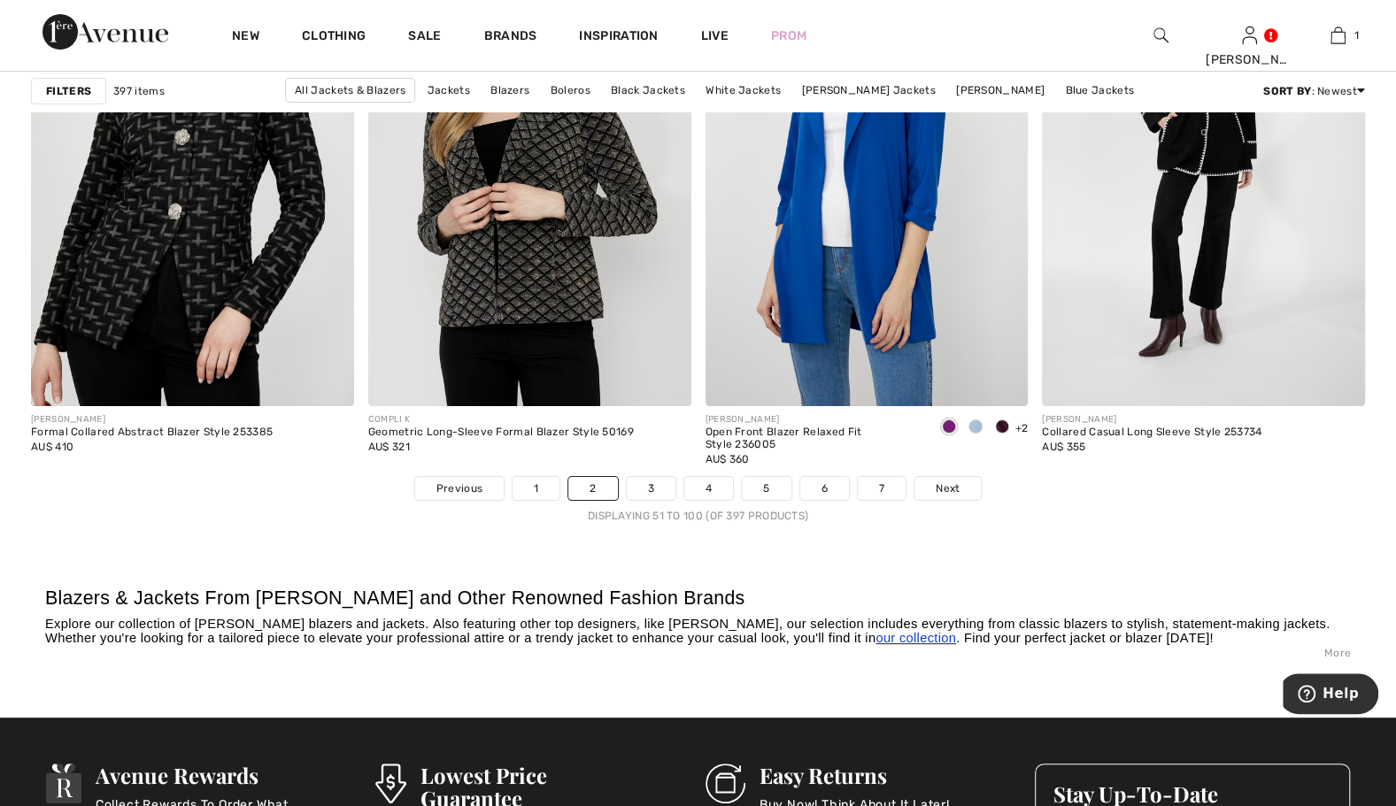
scroll to position [8393, 0]
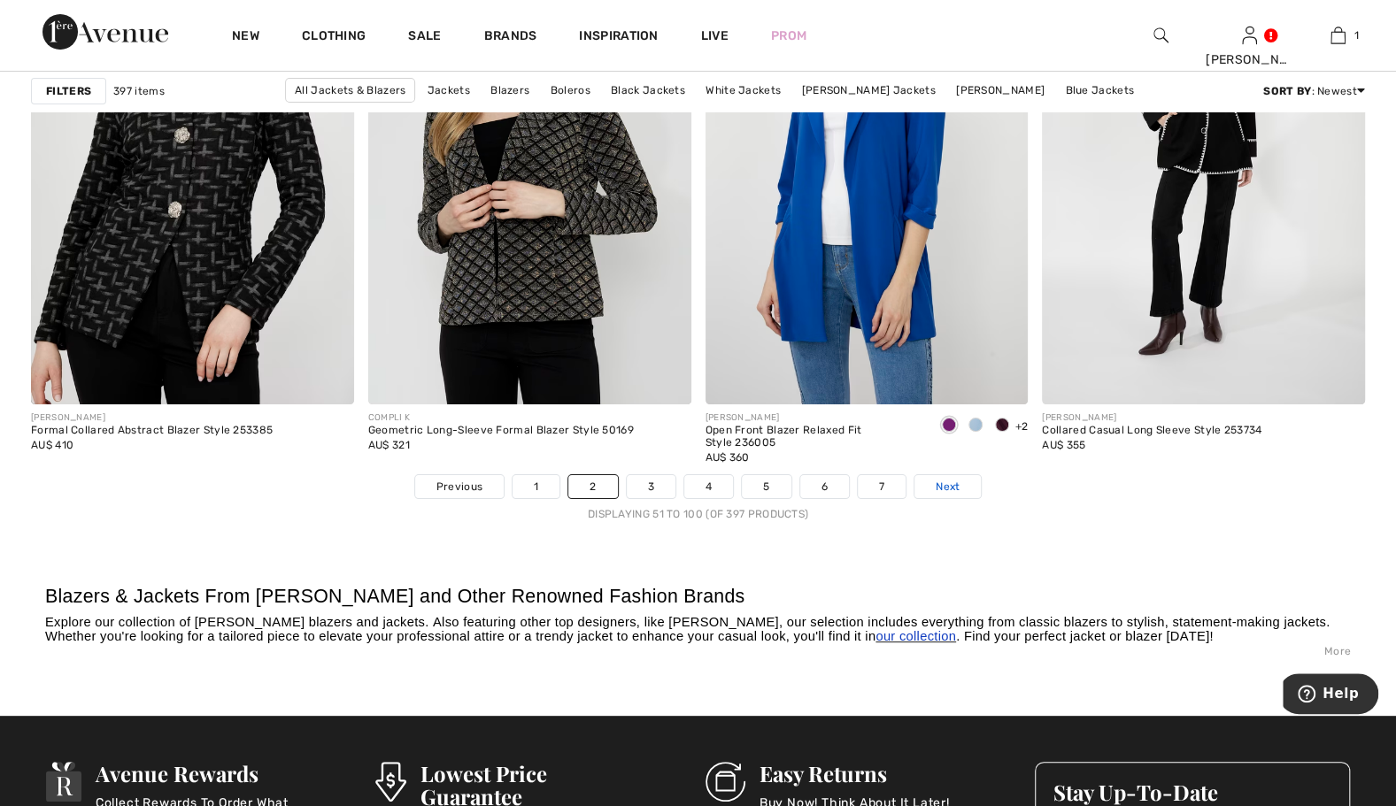
click at [938, 484] on span "Next" at bounding box center [948, 487] width 24 height 16
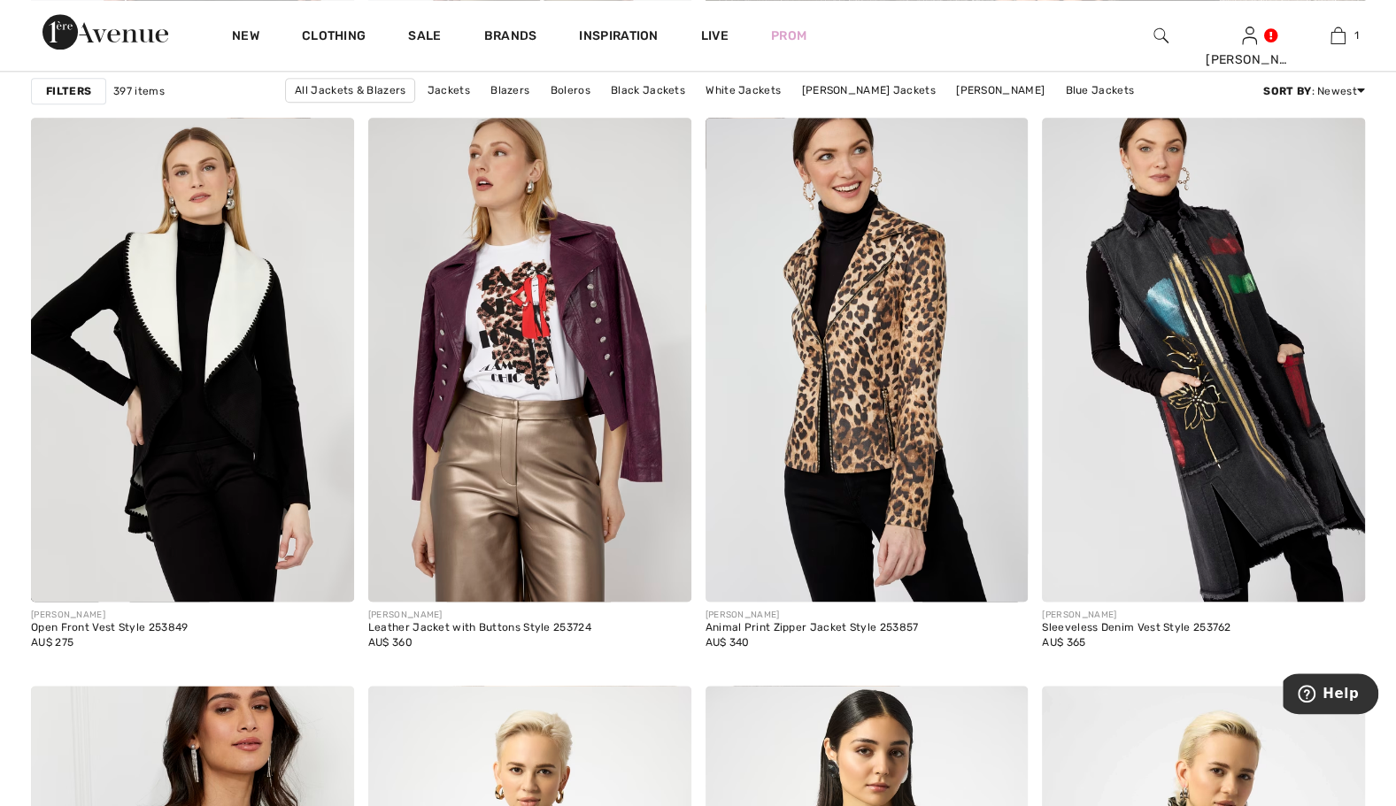
scroll to position [1310, 0]
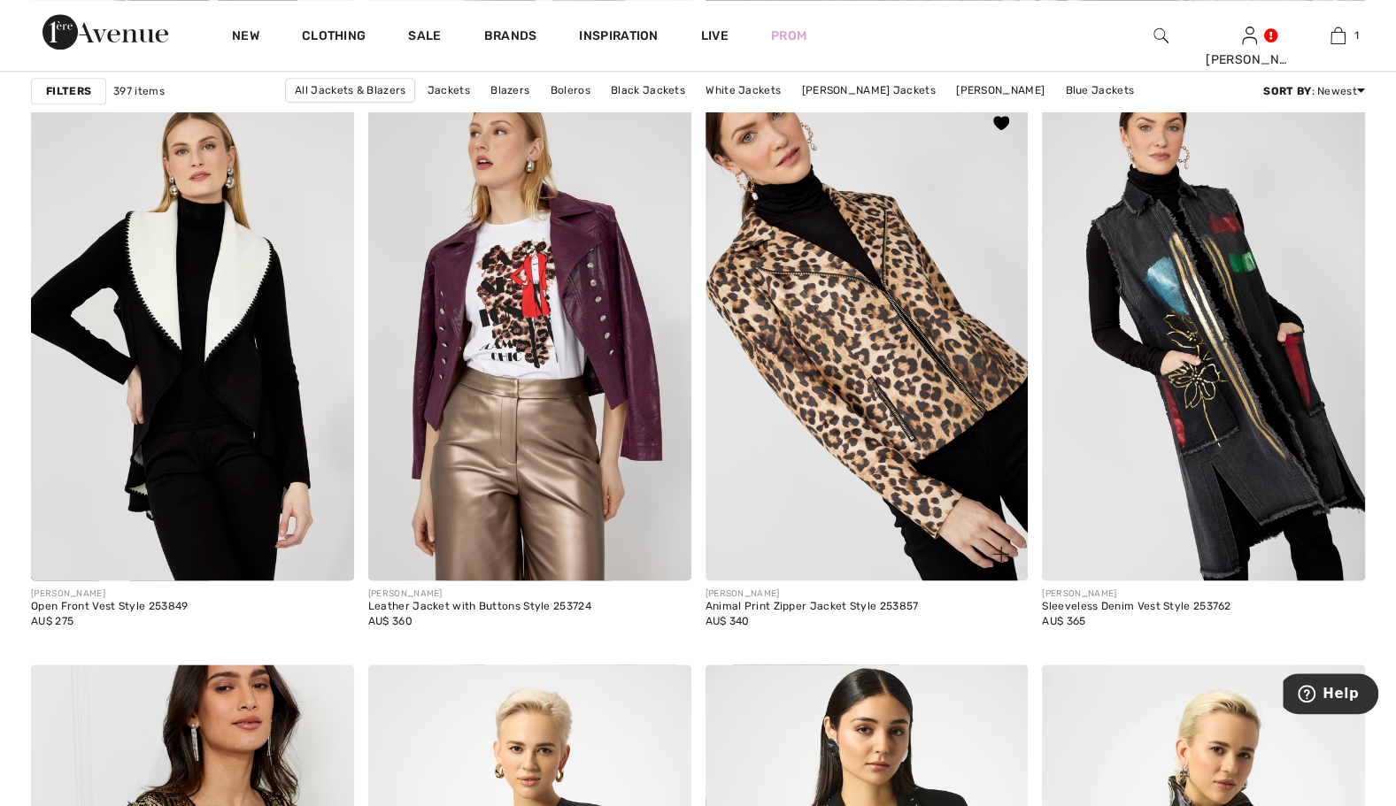
click at [820, 403] on img at bounding box center [867, 338] width 323 height 484
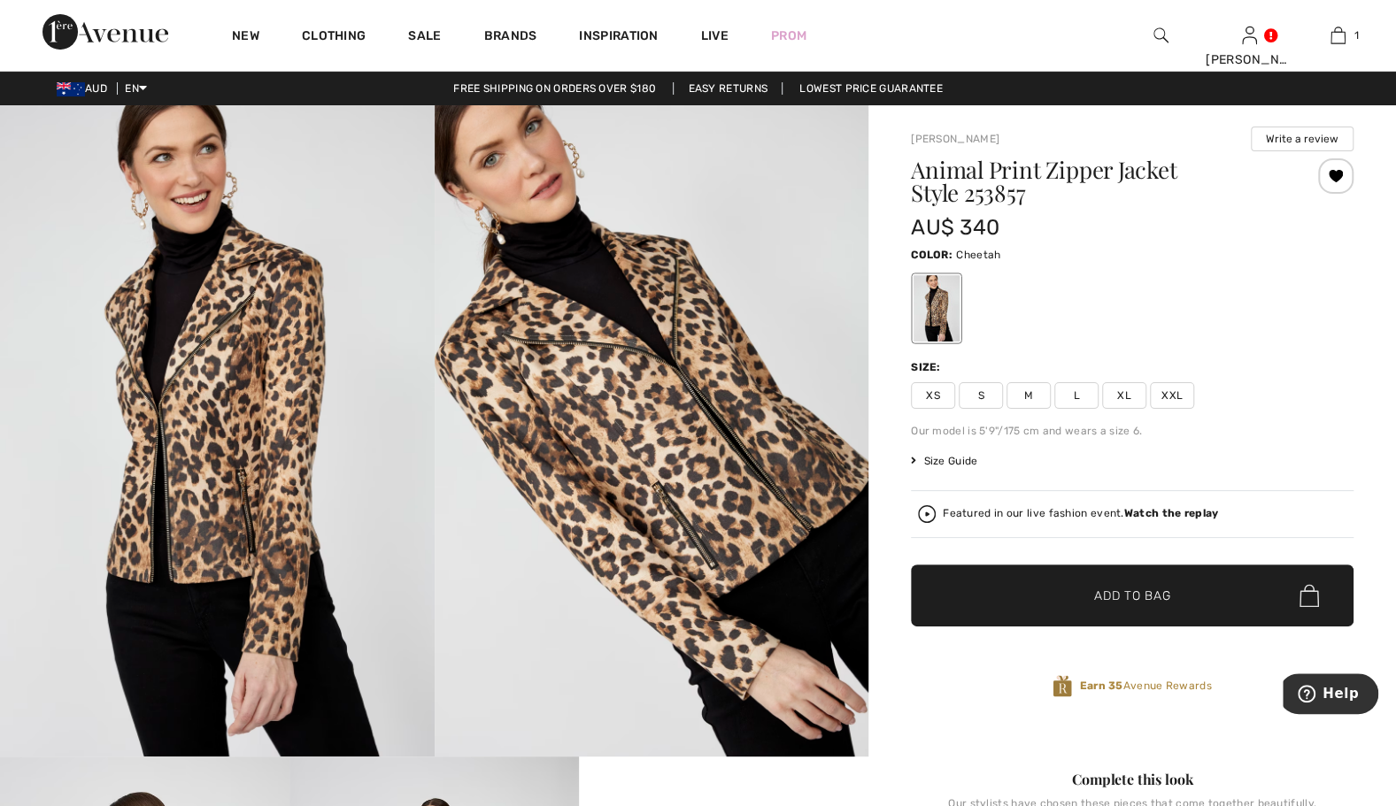
click at [1180, 398] on span "XXL" at bounding box center [1172, 395] width 44 height 27
click at [1126, 598] on span "Add to Bag" at bounding box center [1132, 596] width 76 height 19
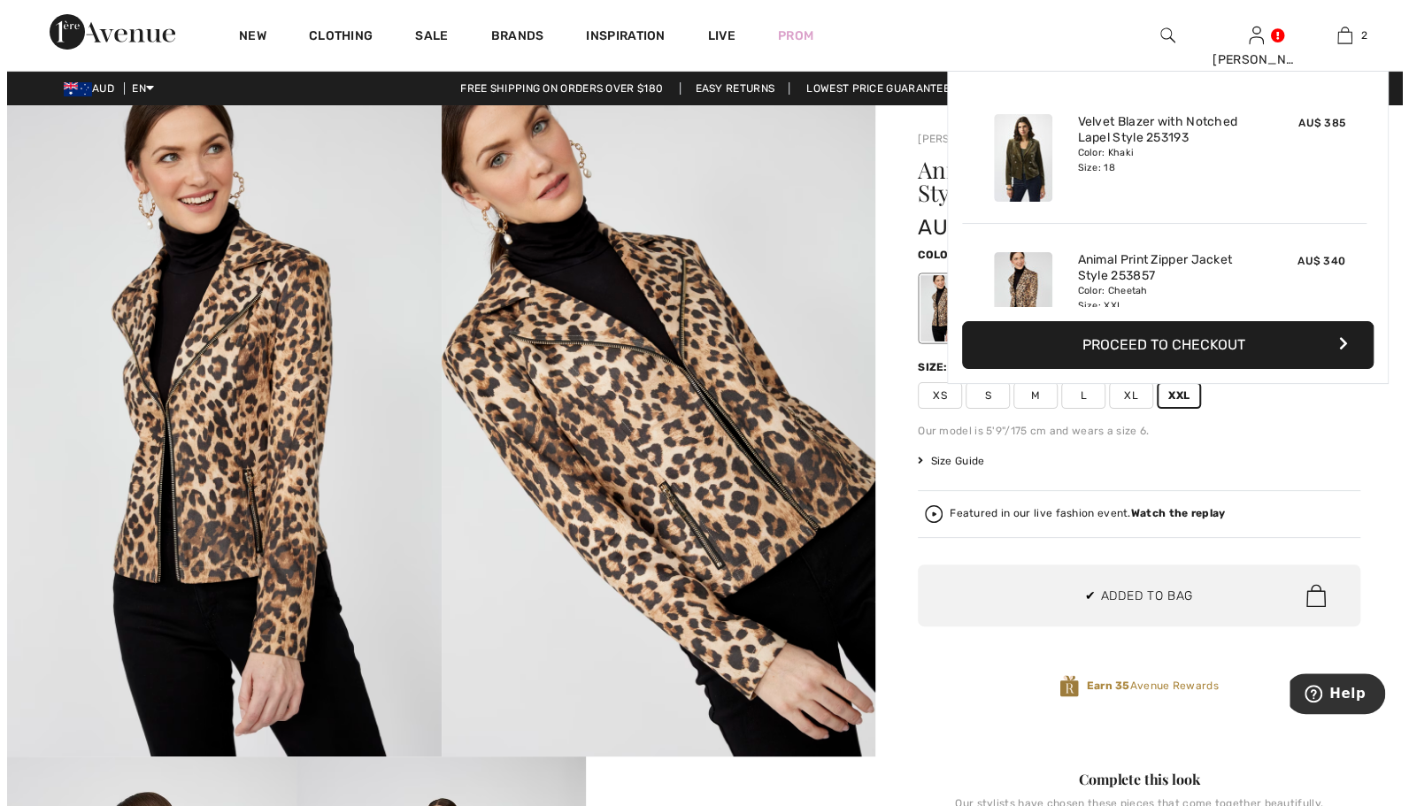
scroll to position [54, 0]
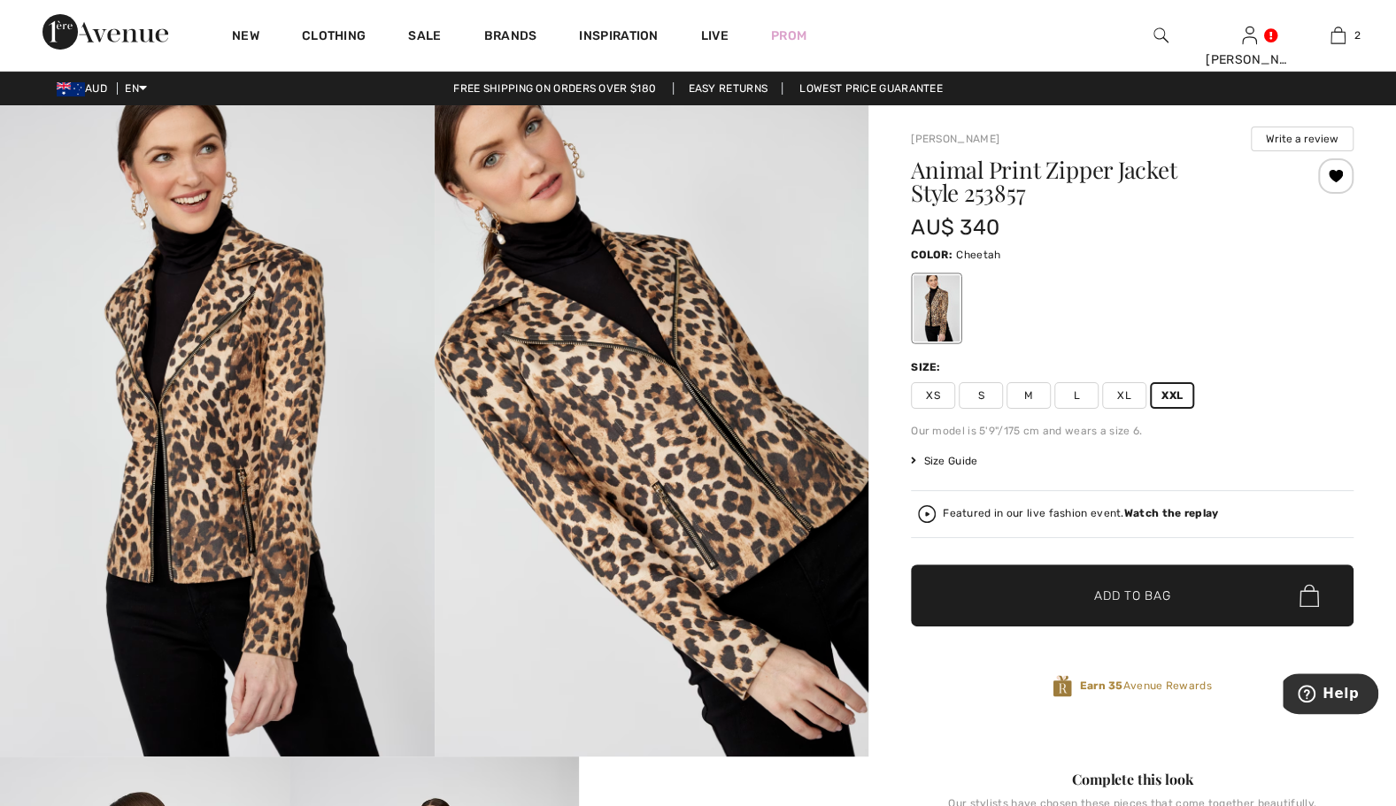
click at [958, 460] on span "Size Guide" at bounding box center [944, 461] width 66 height 16
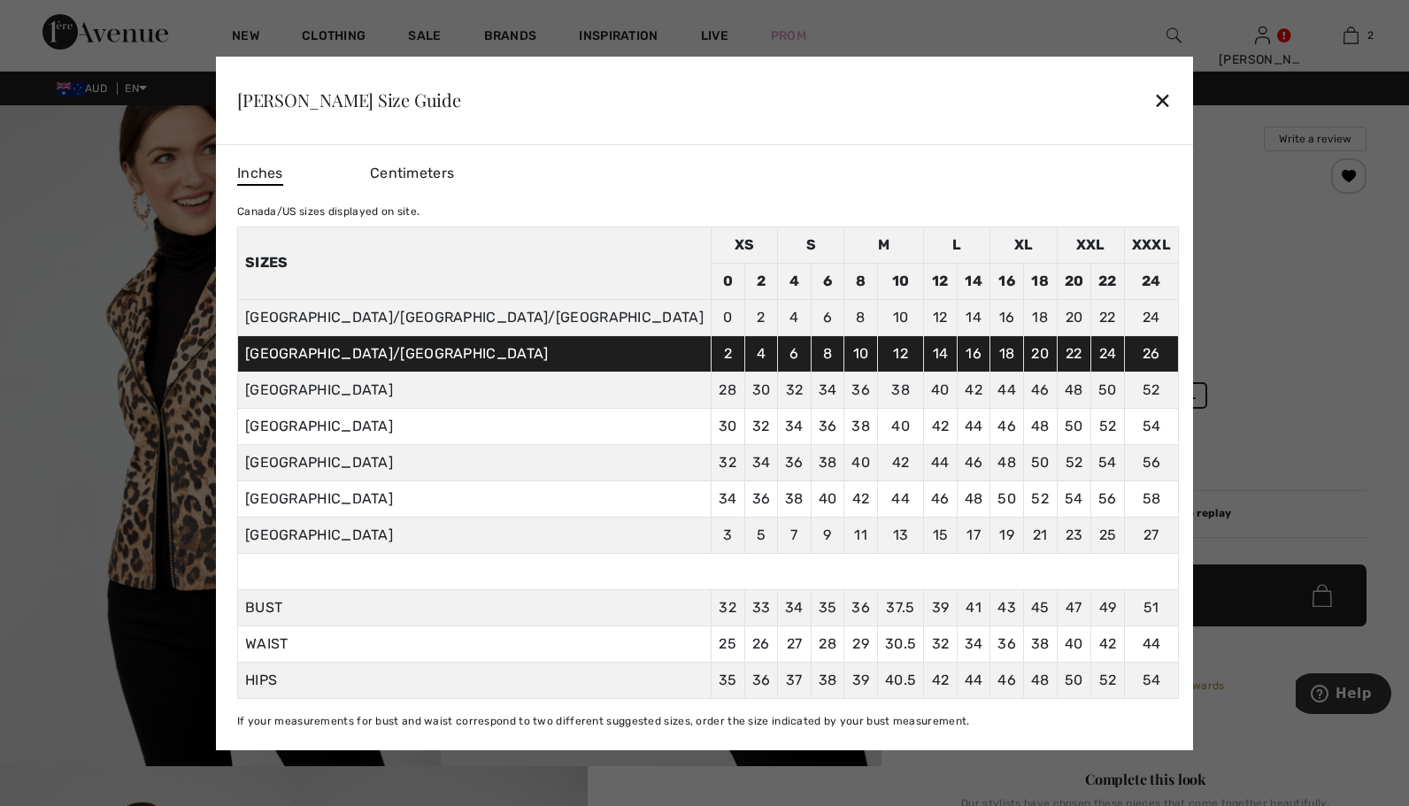
click at [1154, 96] on div "✕" at bounding box center [1163, 99] width 19 height 37
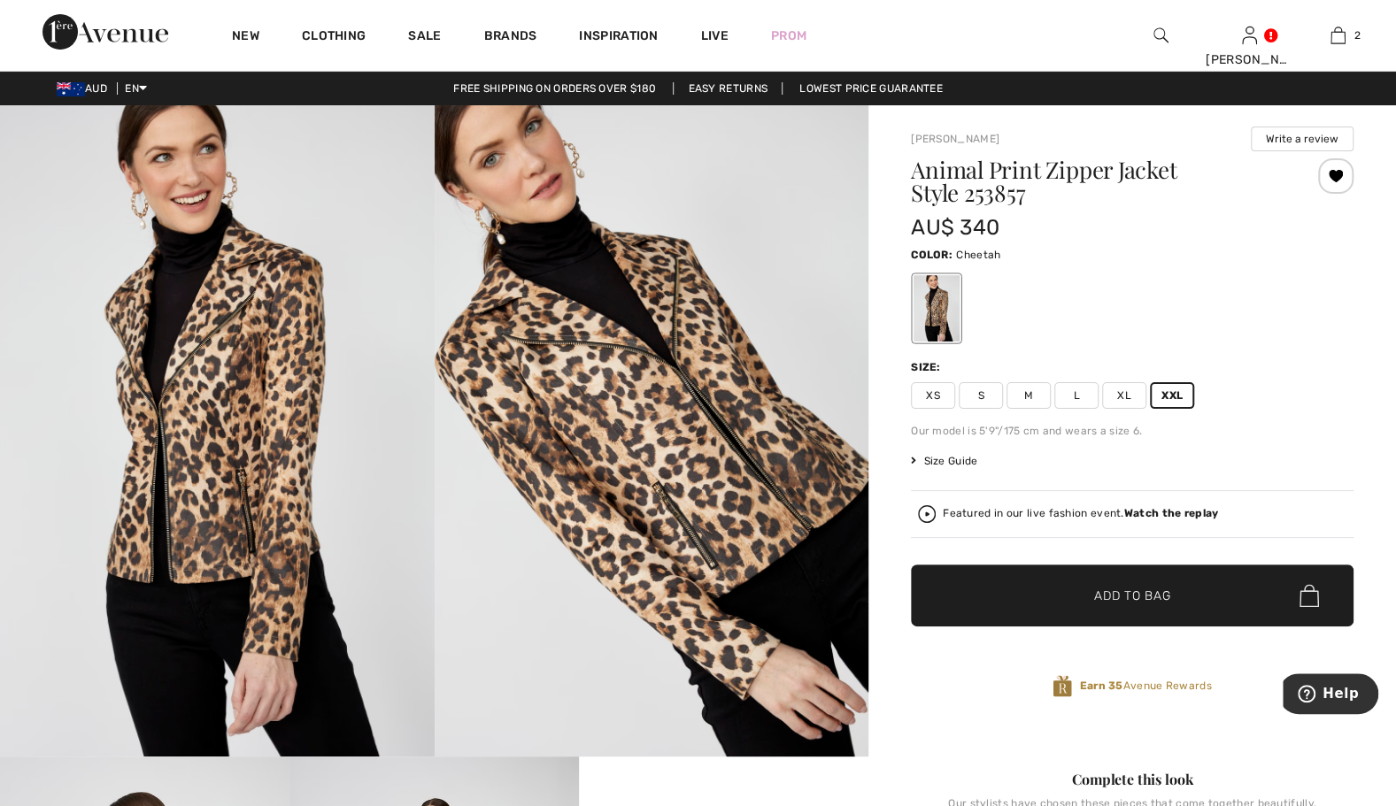
click at [1158, 513] on strong "Watch the replay" at bounding box center [1171, 513] width 95 height 12
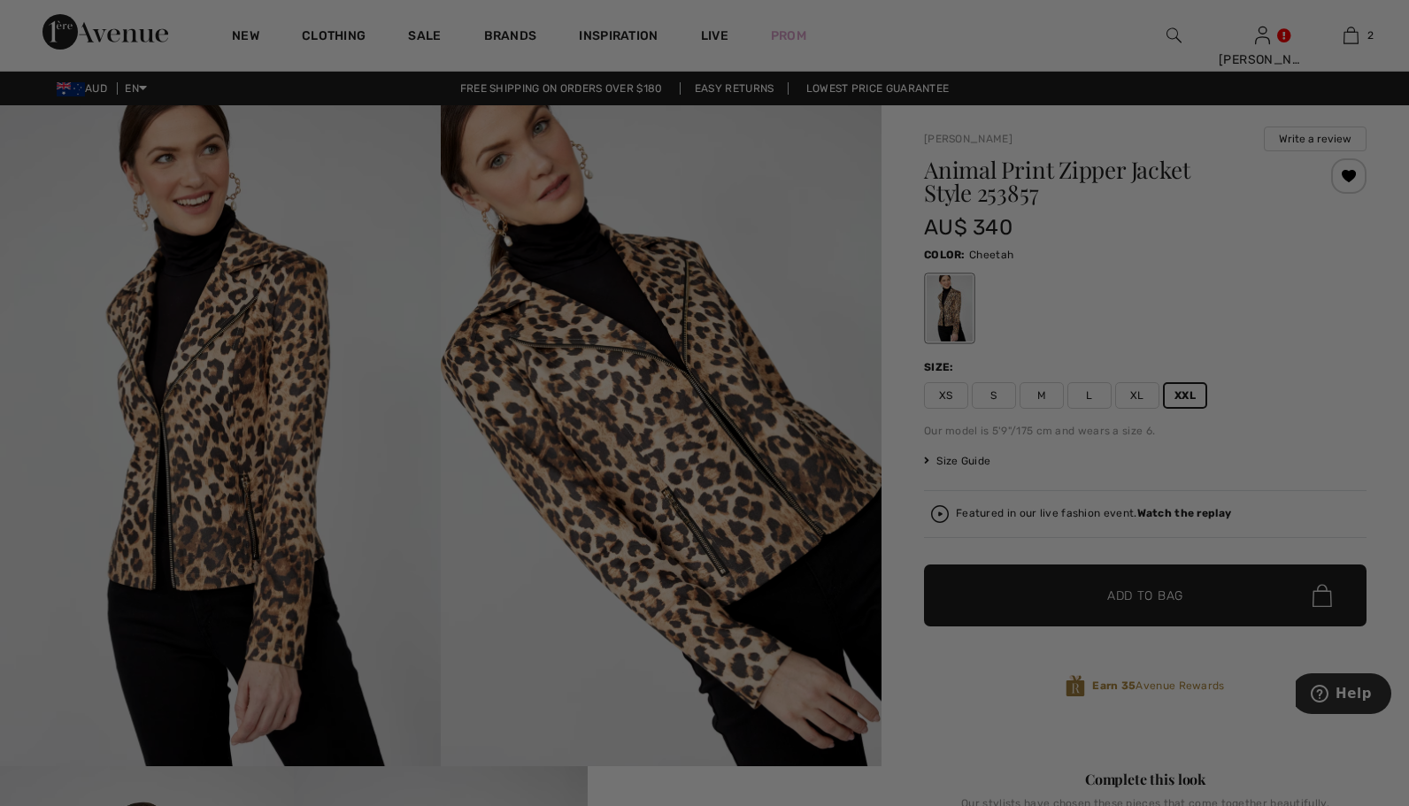
scroll to position [0, 0]
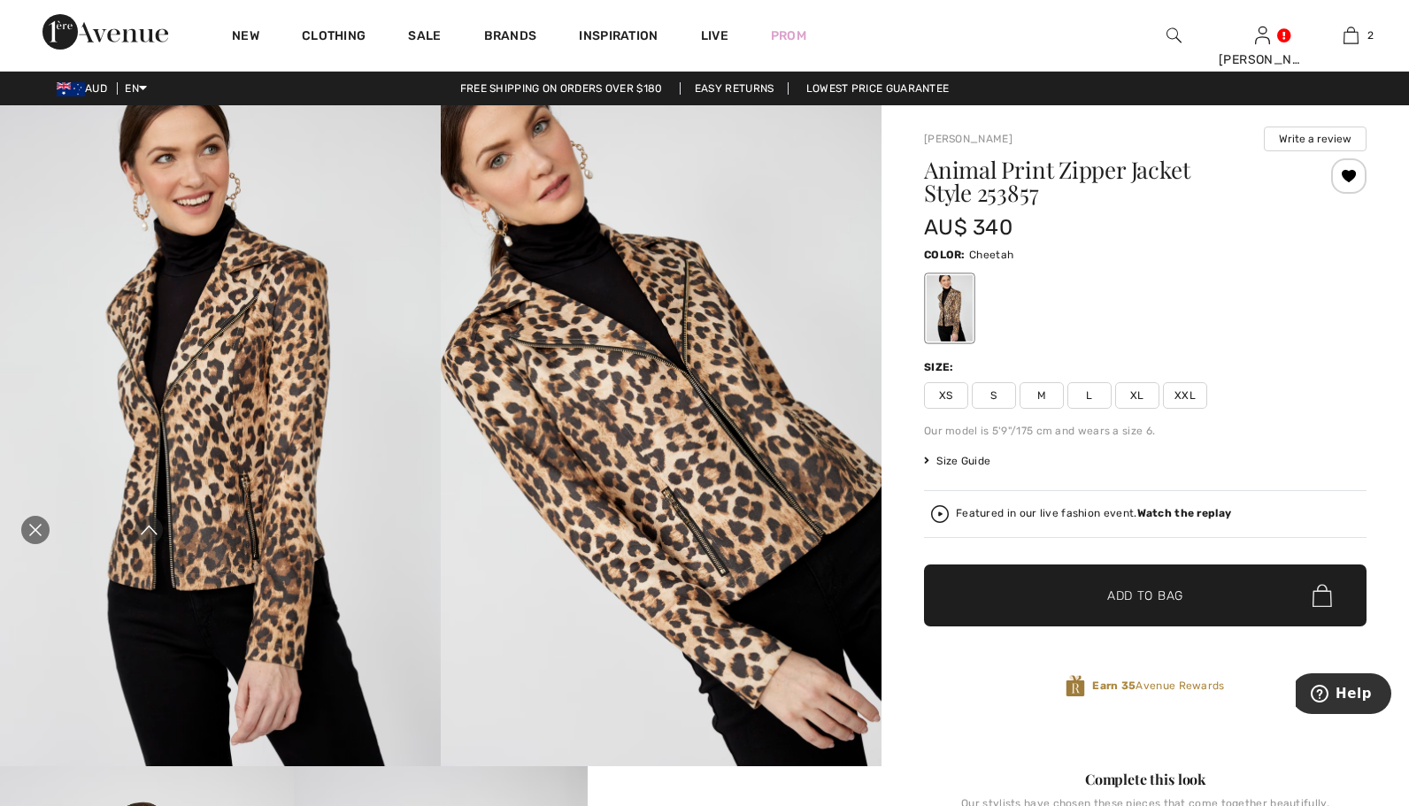
click at [37, 525] on icon "Close live curation" at bounding box center [35, 530] width 21 height 21
click at [1167, 35] on img at bounding box center [1174, 35] width 15 height 21
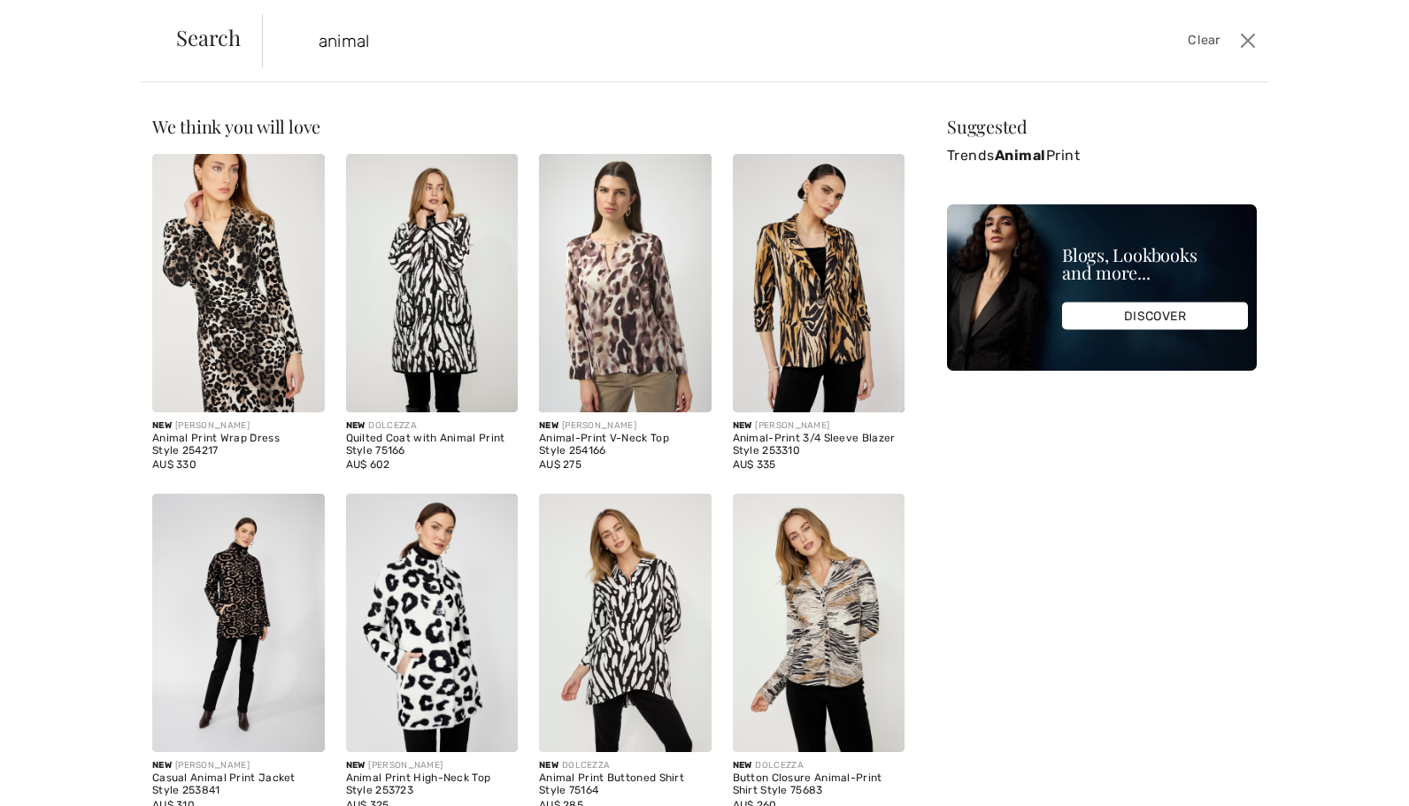
type input "Trends Animal Print"
click at [99, 475] on div "Sorry, no results found for " " Some helpful tips for your search: Double check…" at bounding box center [704, 444] width 1409 height 724
click at [63, 567] on div "Sorry, no results found for " " Some helpful tips for your search: Double check…" at bounding box center [704, 444] width 1409 height 724
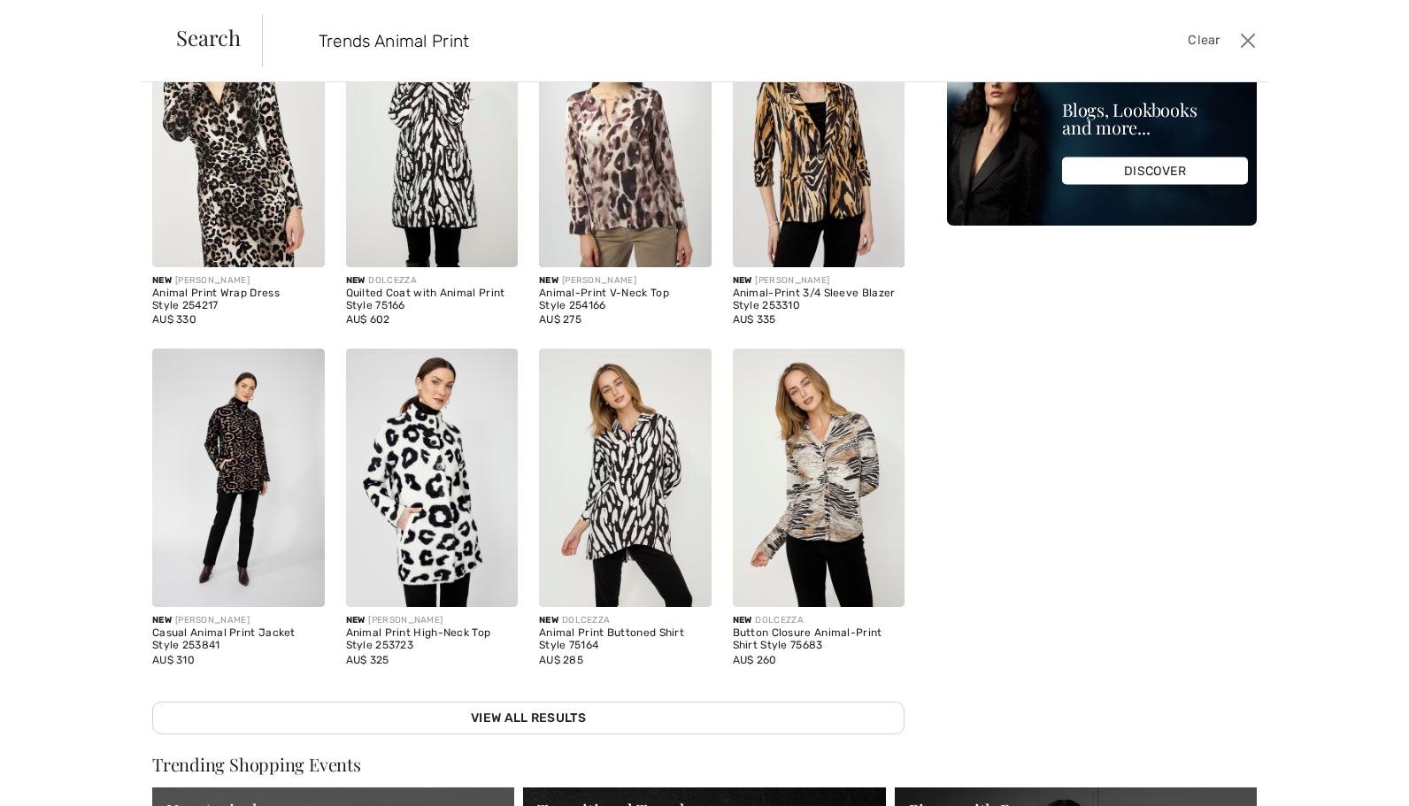
scroll to position [274, 0]
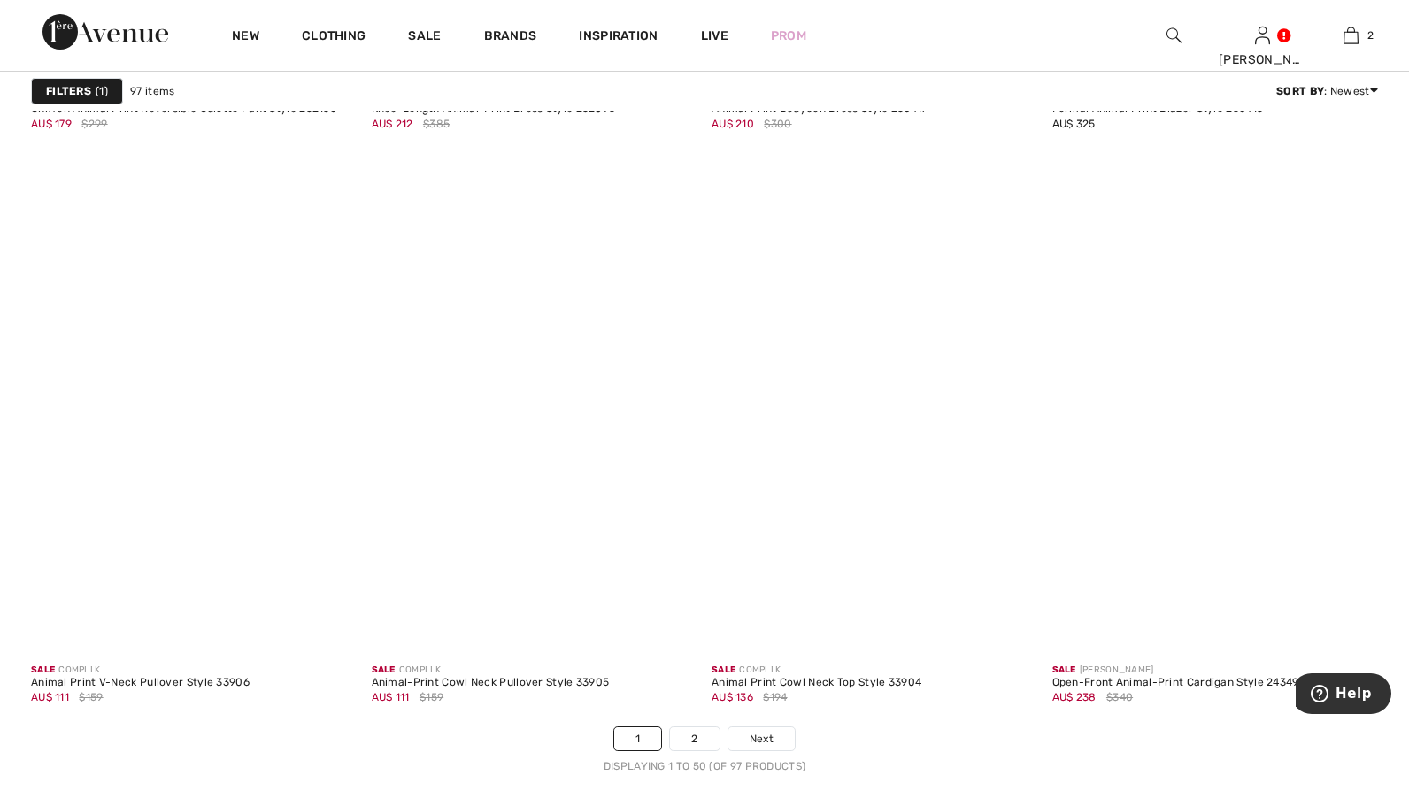
scroll to position [8180, 0]
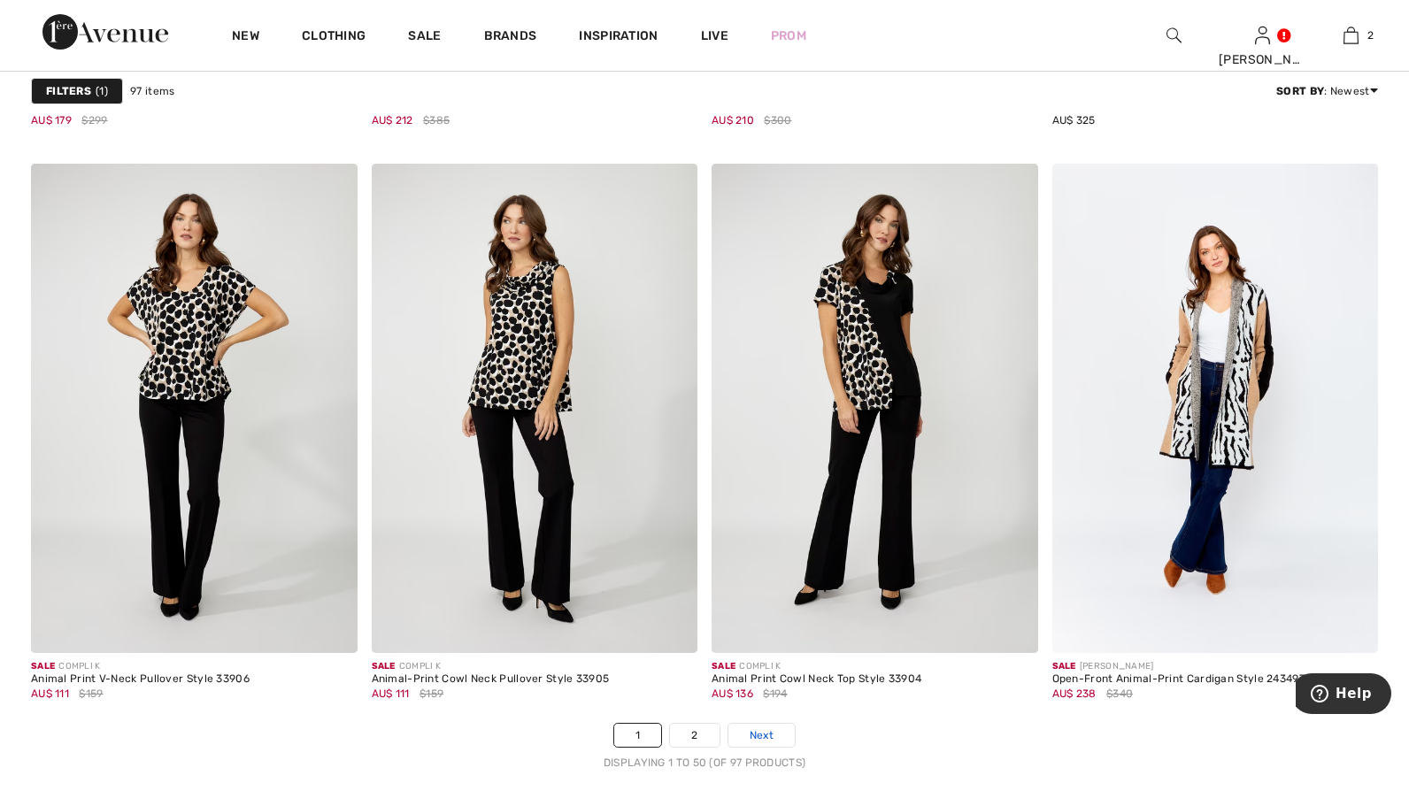
click at [768, 724] on link "Next" at bounding box center [762, 735] width 66 height 23
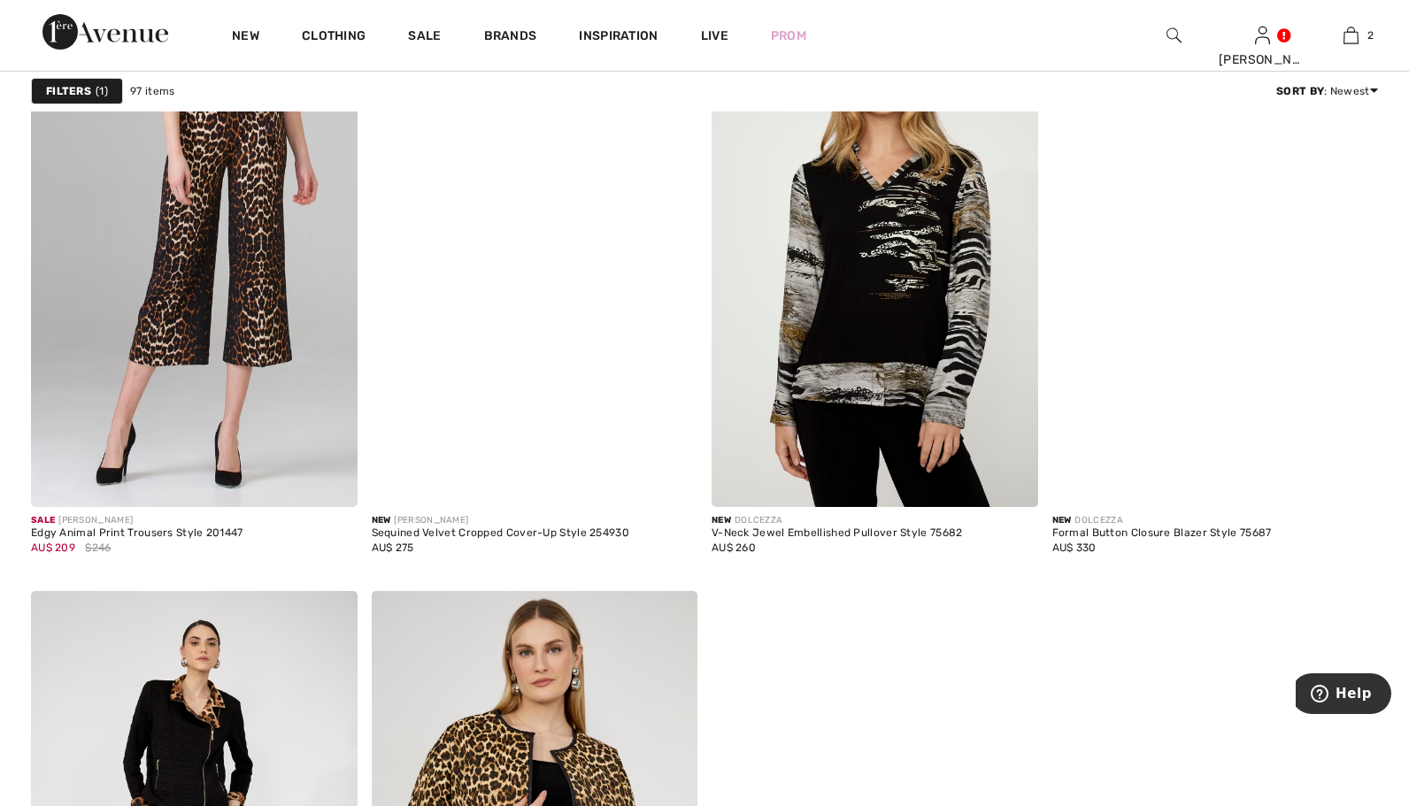
scroll to position [1275, 0]
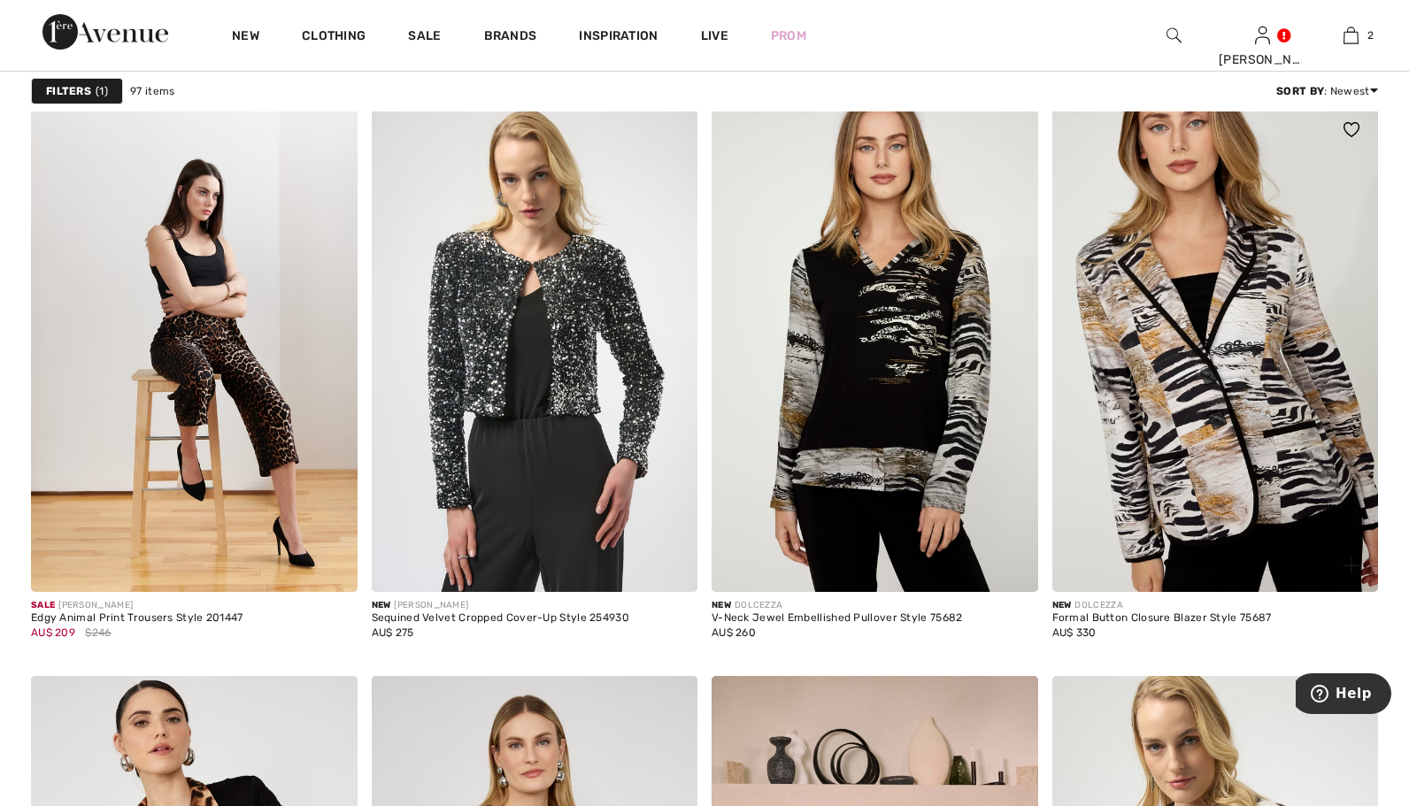
click at [1103, 326] on img at bounding box center [1216, 349] width 327 height 490
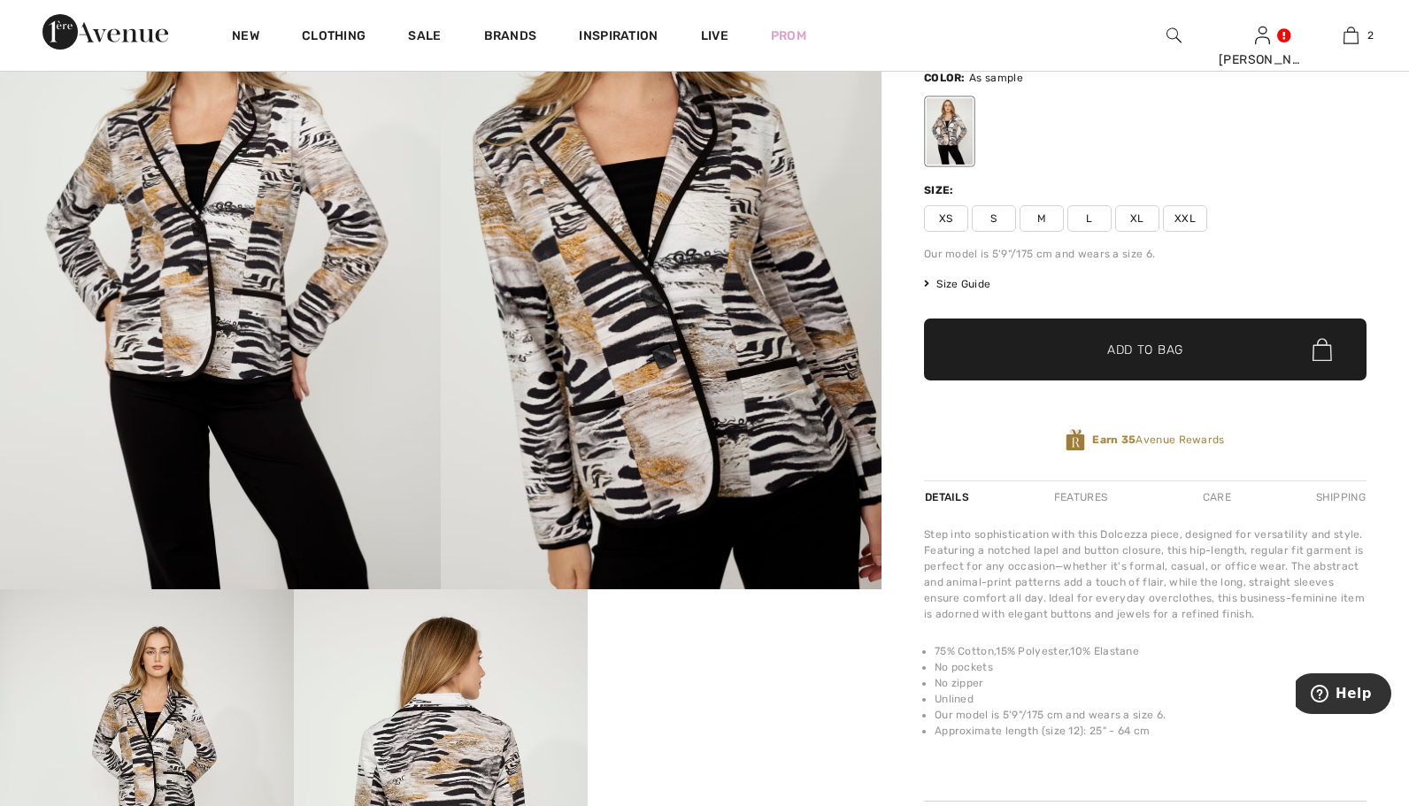
scroll to position [142, 0]
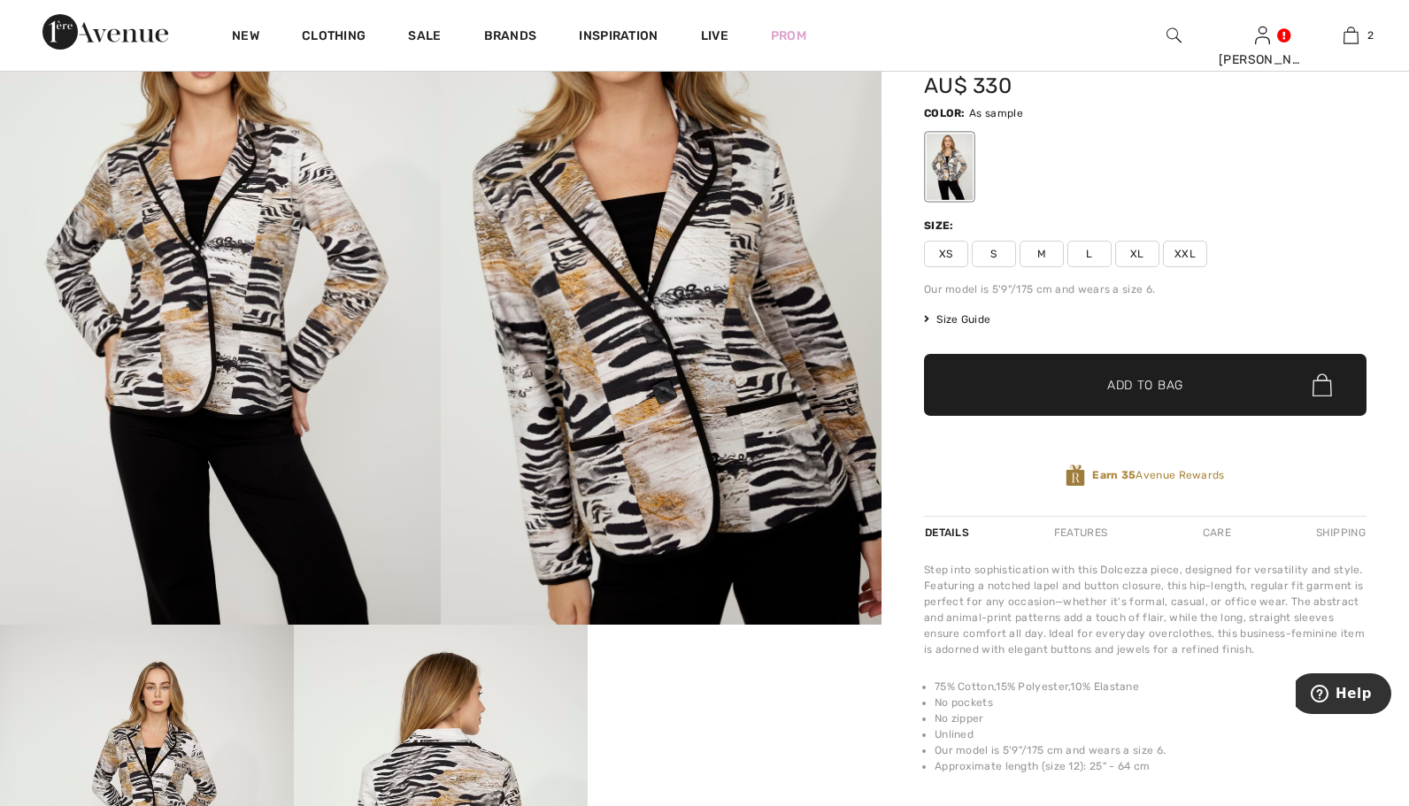
click at [276, 226] on img at bounding box center [220, 294] width 441 height 661
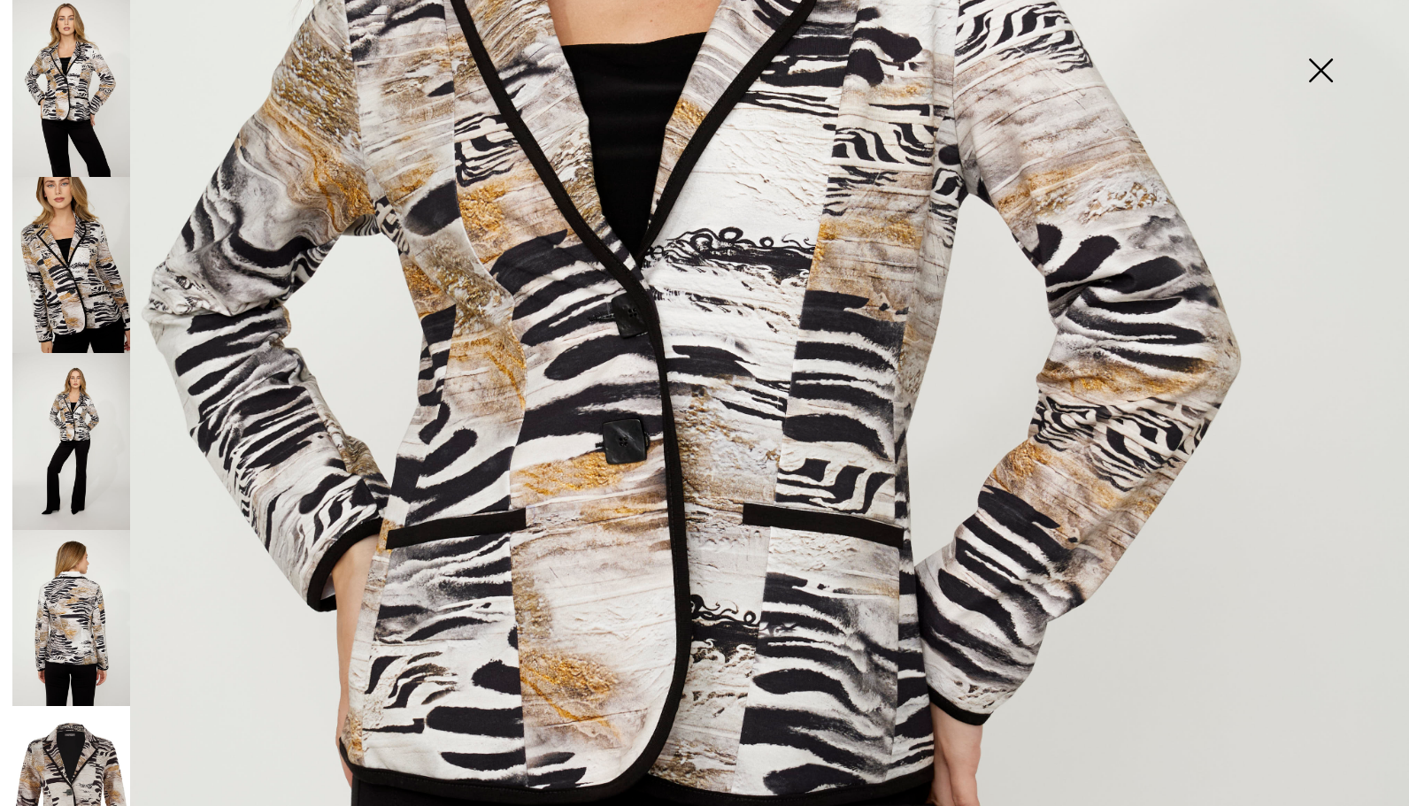
scroll to position [633, 0]
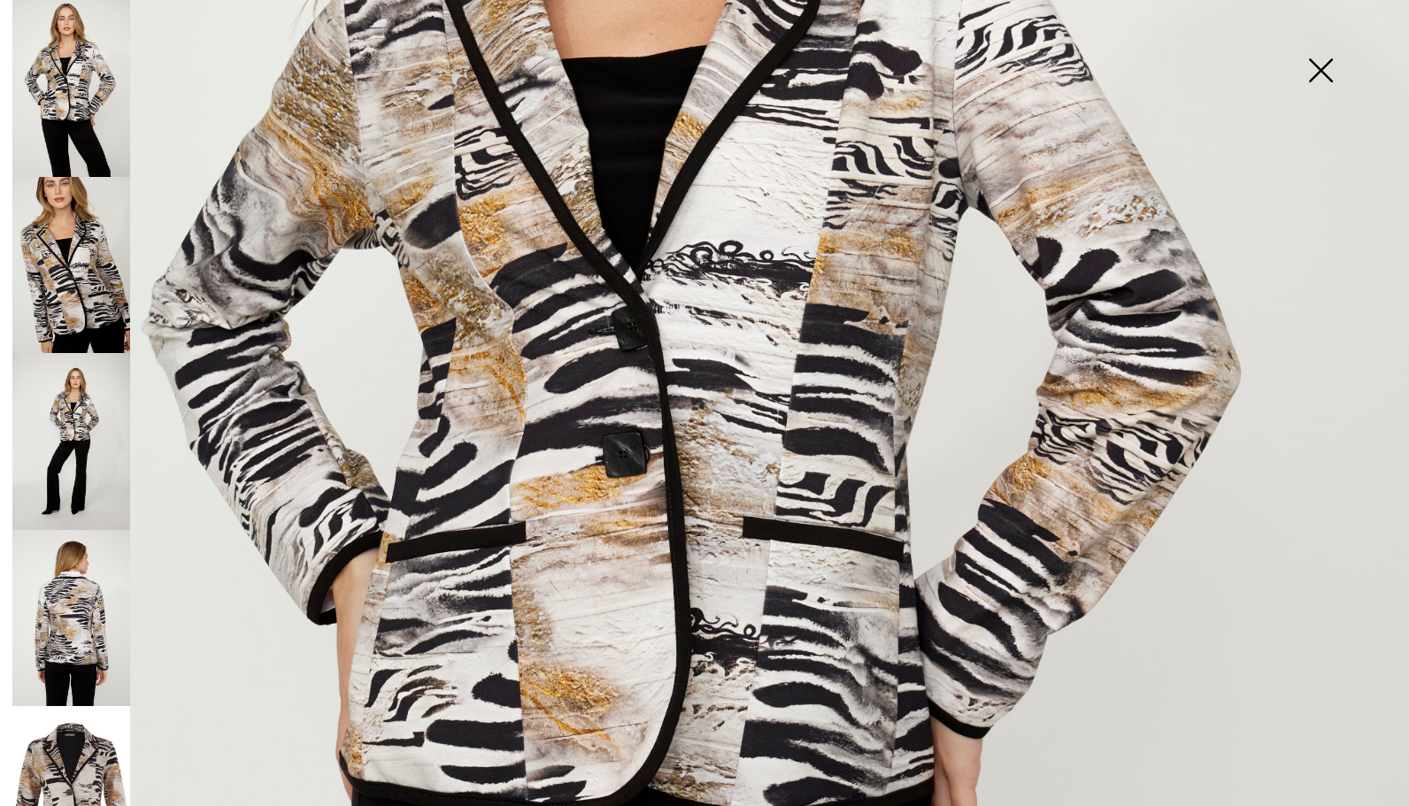
click at [1323, 64] on img at bounding box center [1321, 72] width 89 height 91
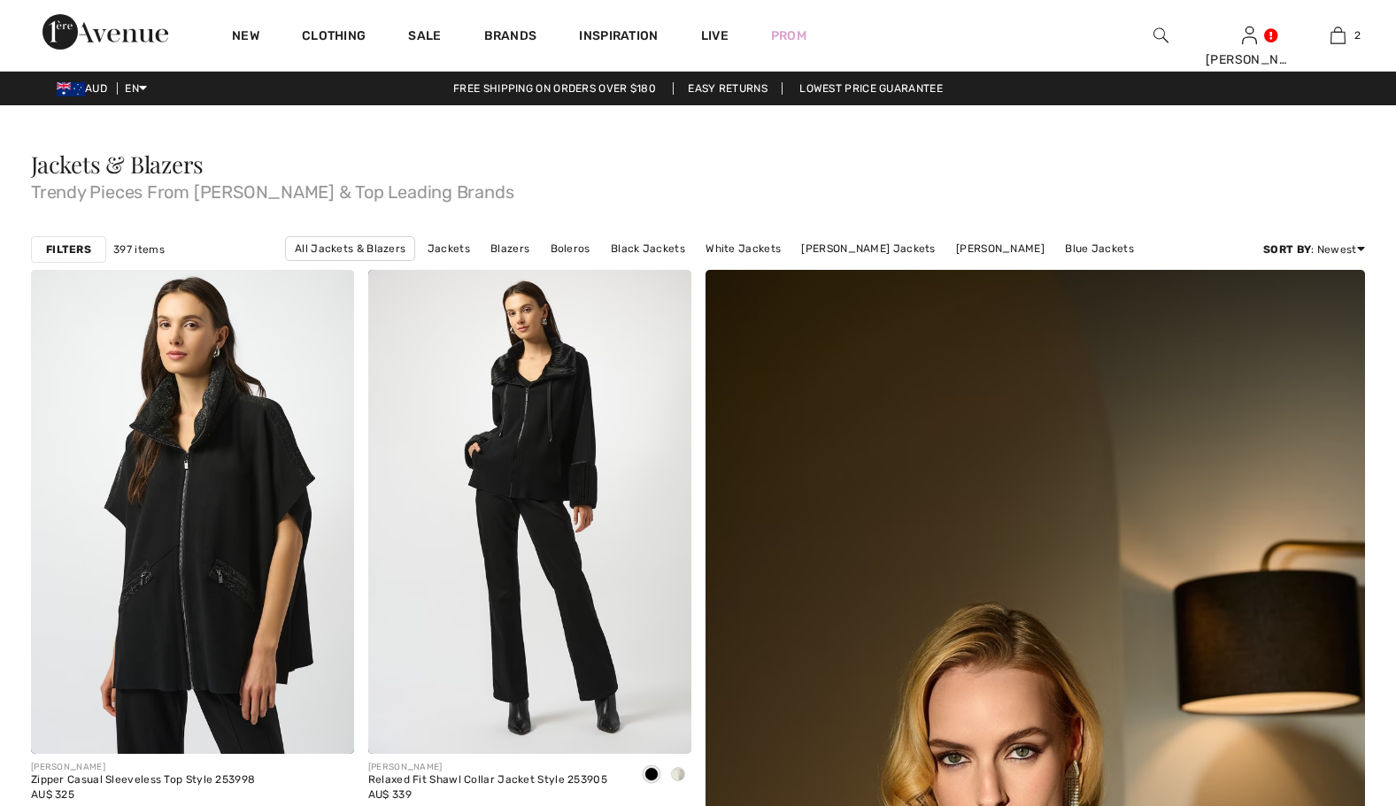
drag, startPoint x: 0, startPoint y: 0, endPoint x: 1382, endPoint y: 417, distance: 1443.5
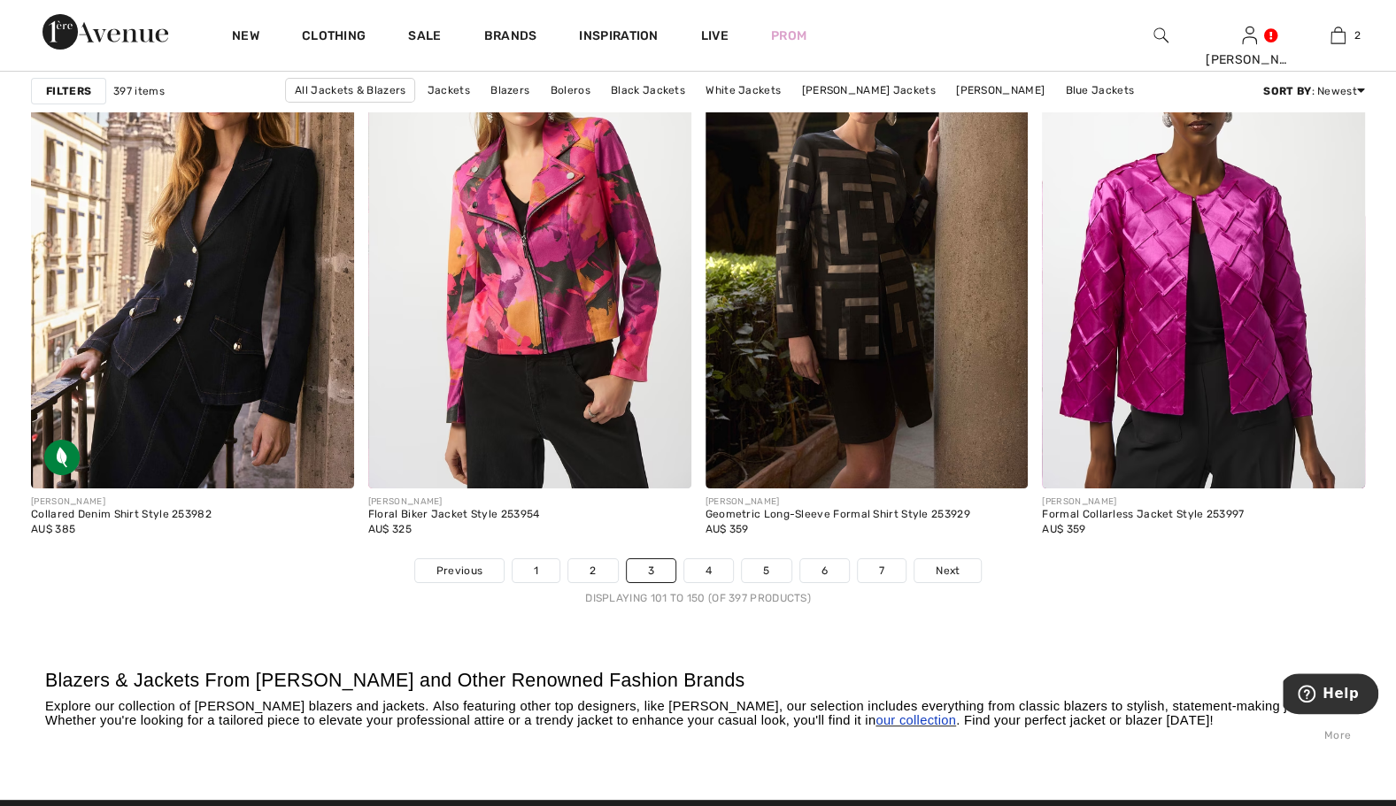
scroll to position [8322, 0]
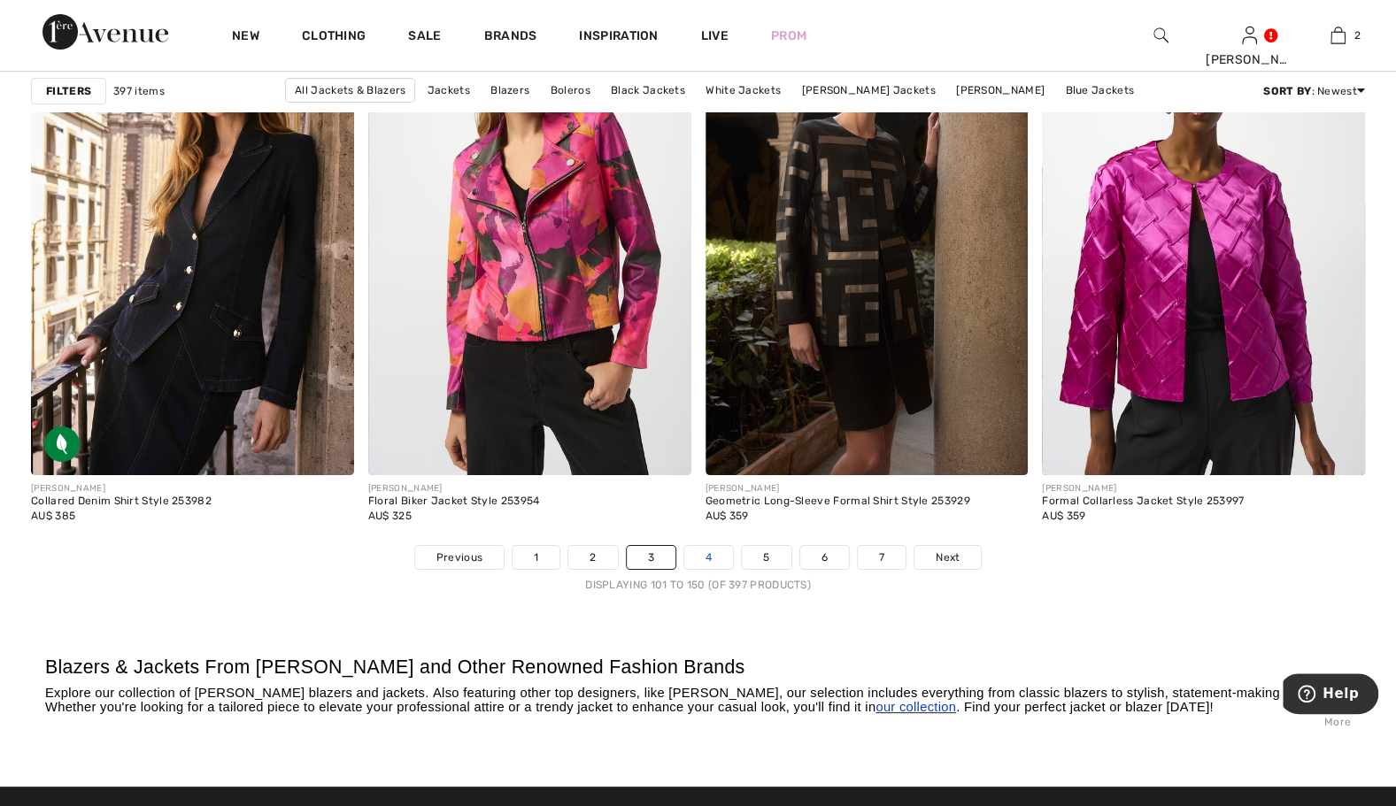
click at [705, 560] on link "4" at bounding box center [708, 557] width 49 height 23
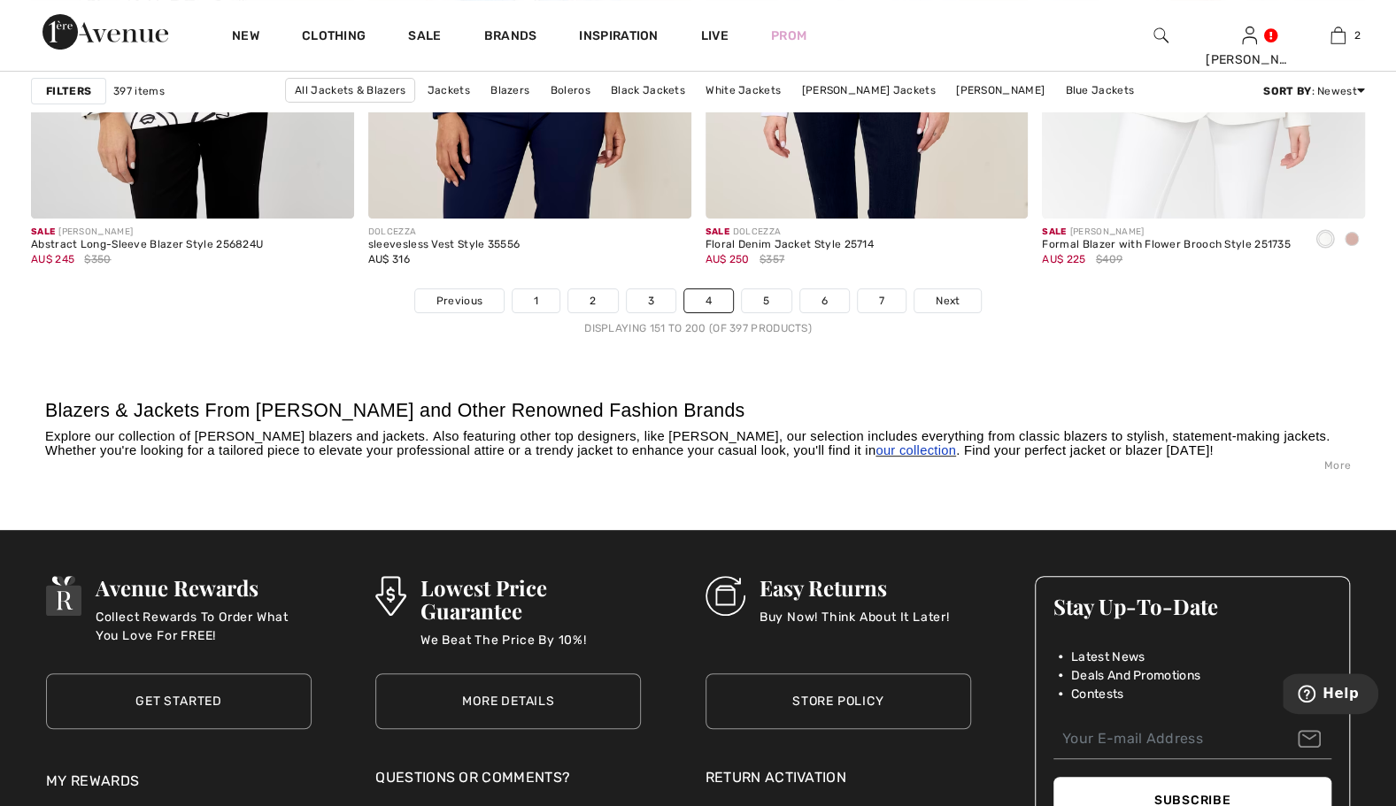
scroll to position [8605, 0]
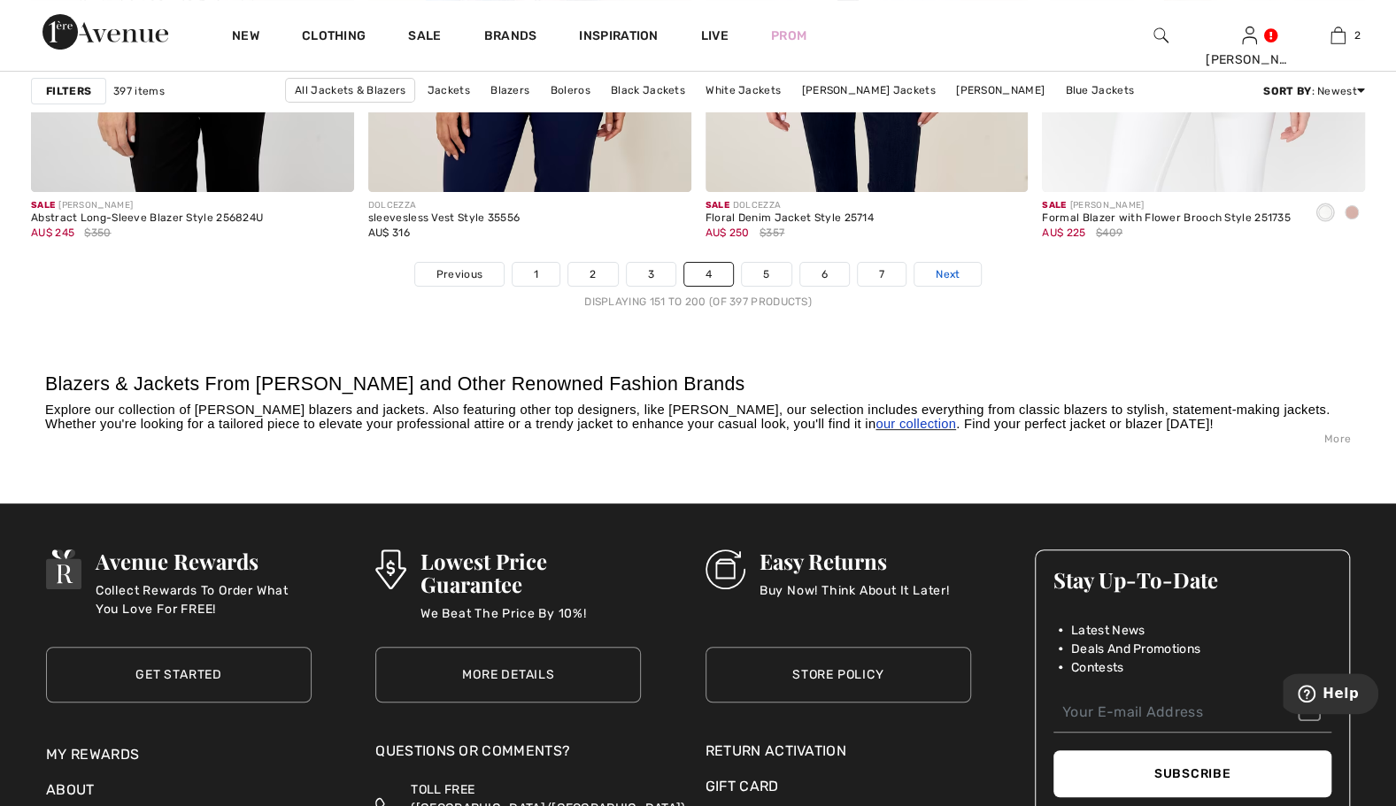
click at [956, 268] on span "Next" at bounding box center [948, 274] width 24 height 16
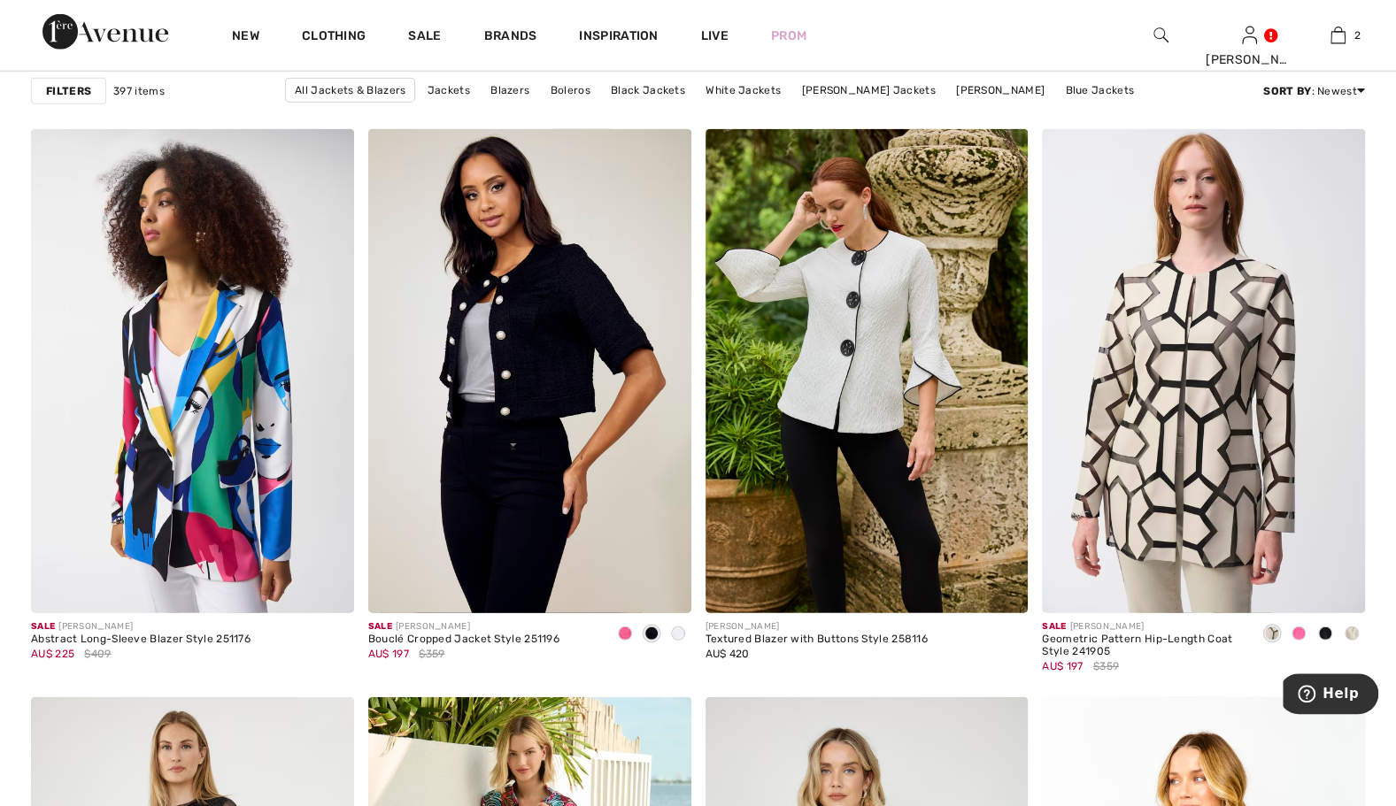
scroll to position [7047, 0]
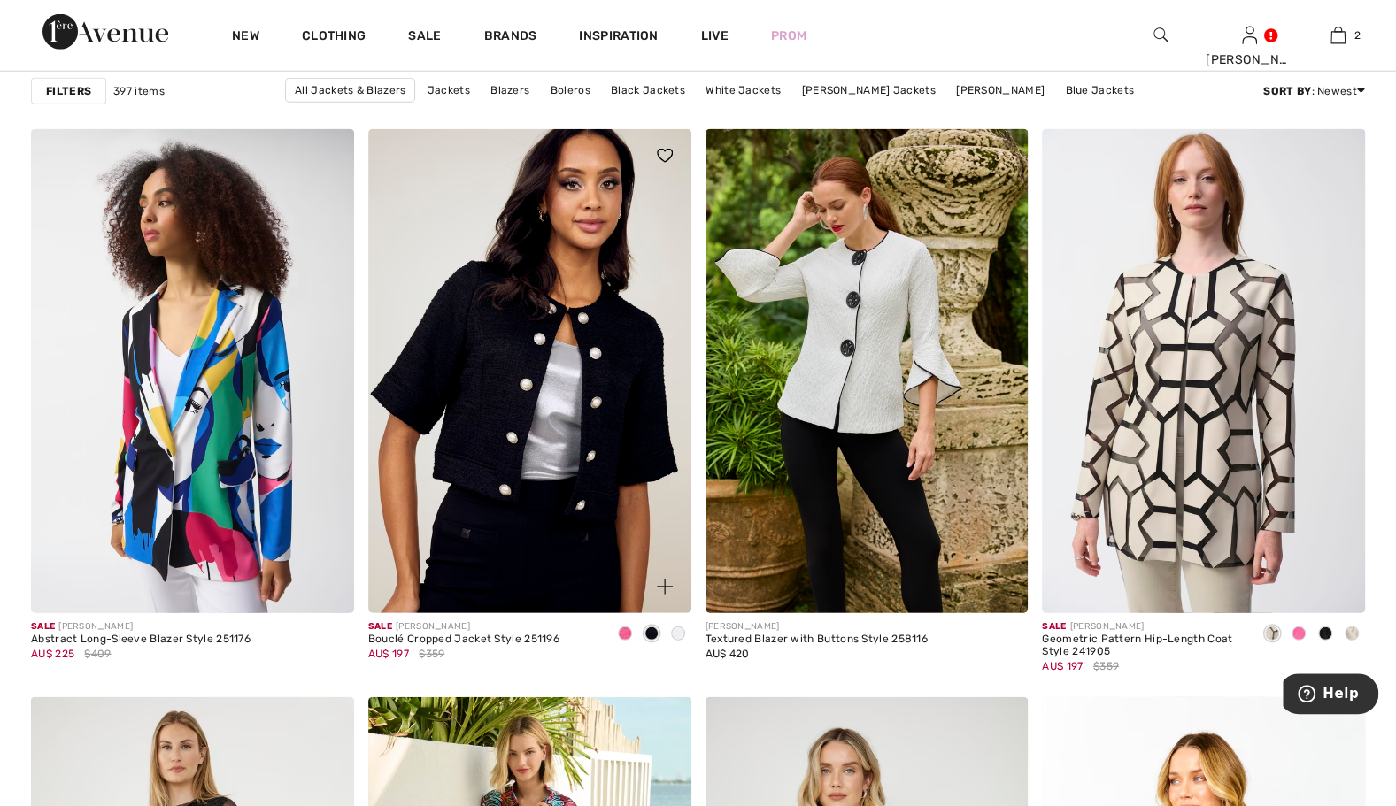
click at [510, 467] on img at bounding box center [529, 371] width 323 height 484
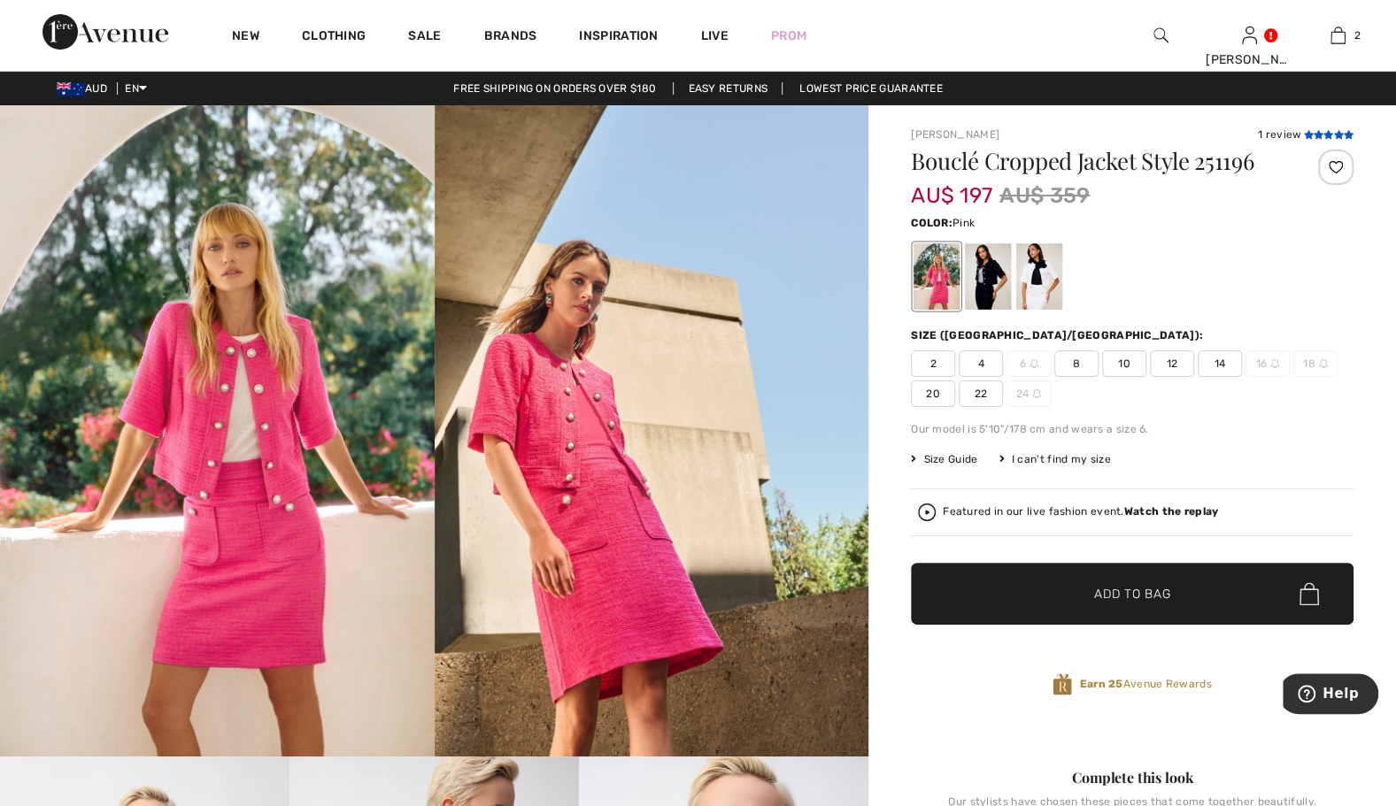
click at [1316, 132] on icon at bounding box center [1319, 134] width 10 height 9
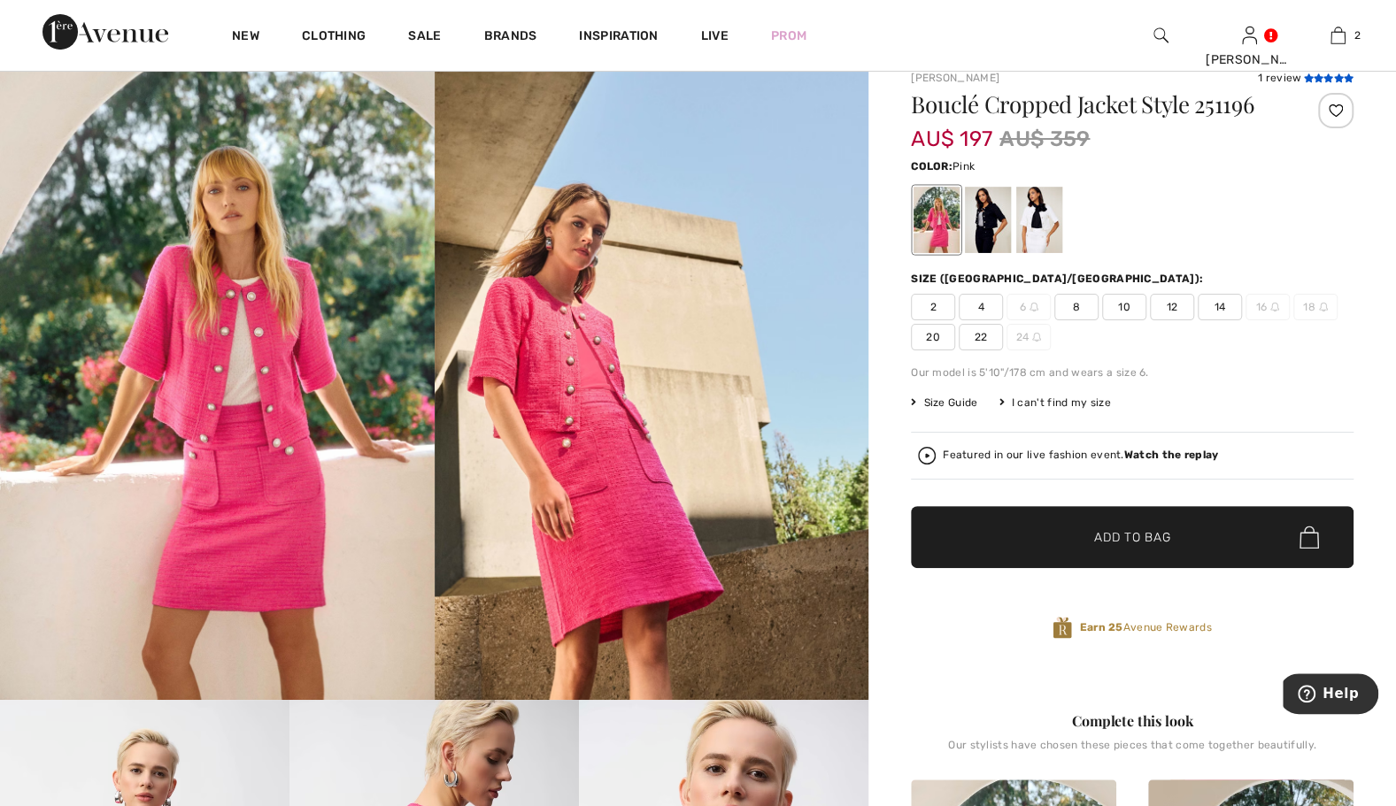
scroll to position [14, 0]
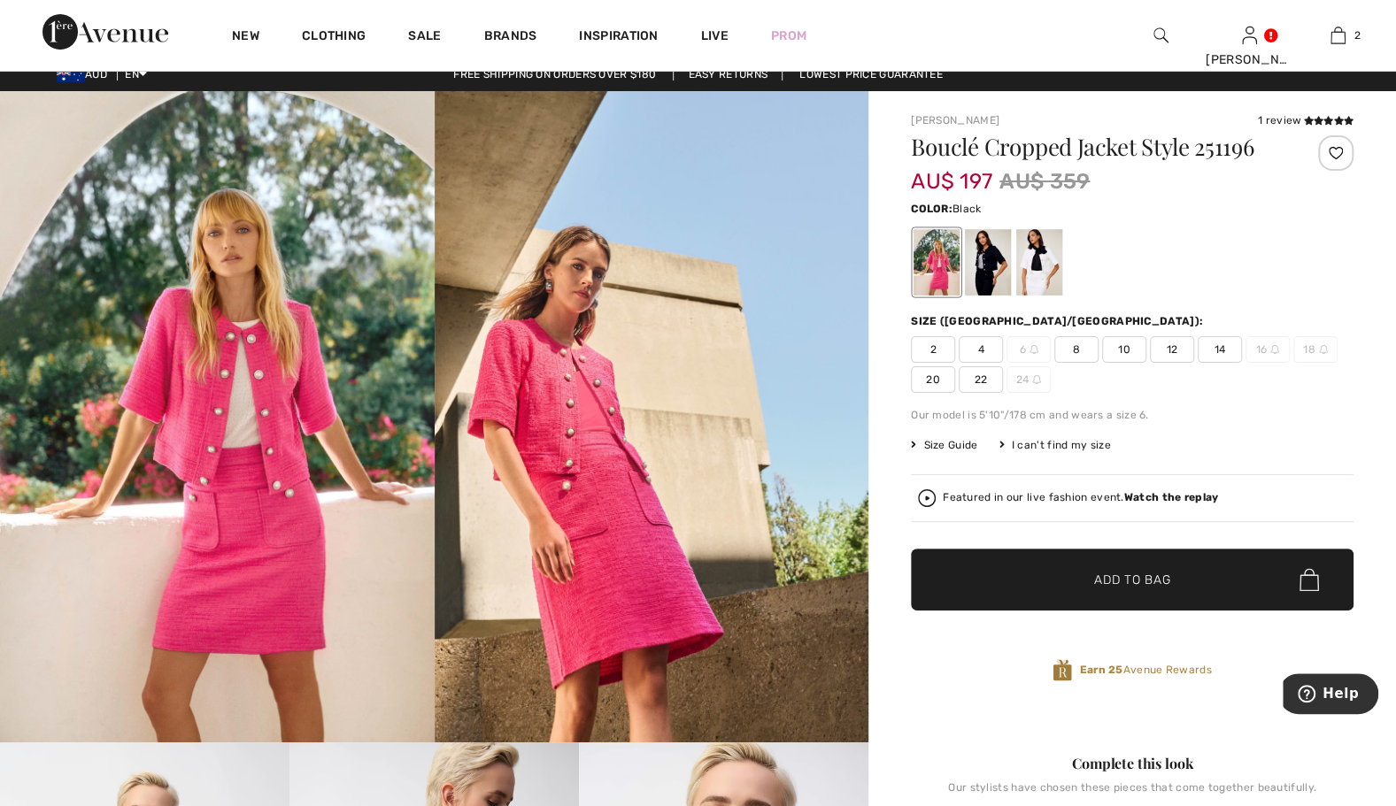
click at [984, 260] on div at bounding box center [988, 262] width 46 height 66
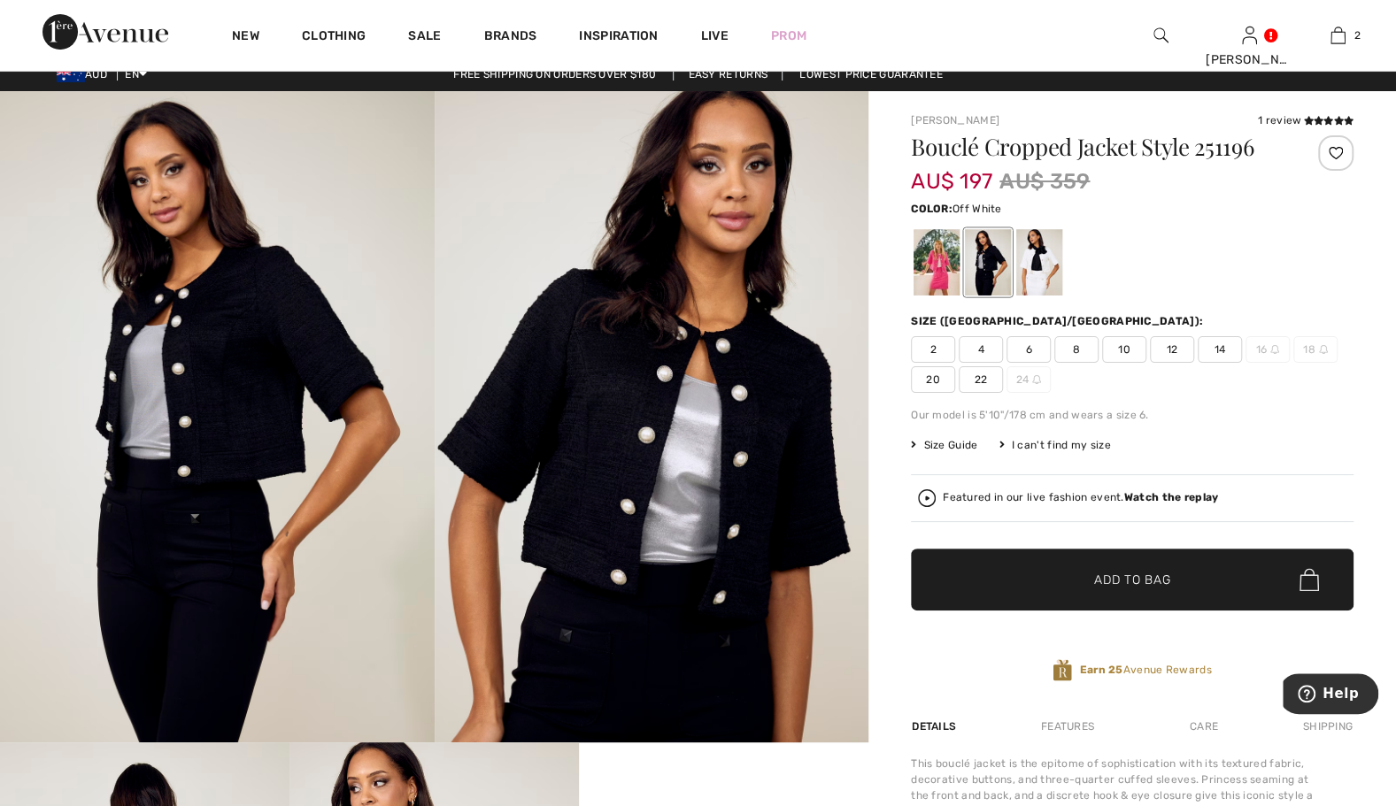
click at [1034, 266] on div at bounding box center [1039, 262] width 46 height 66
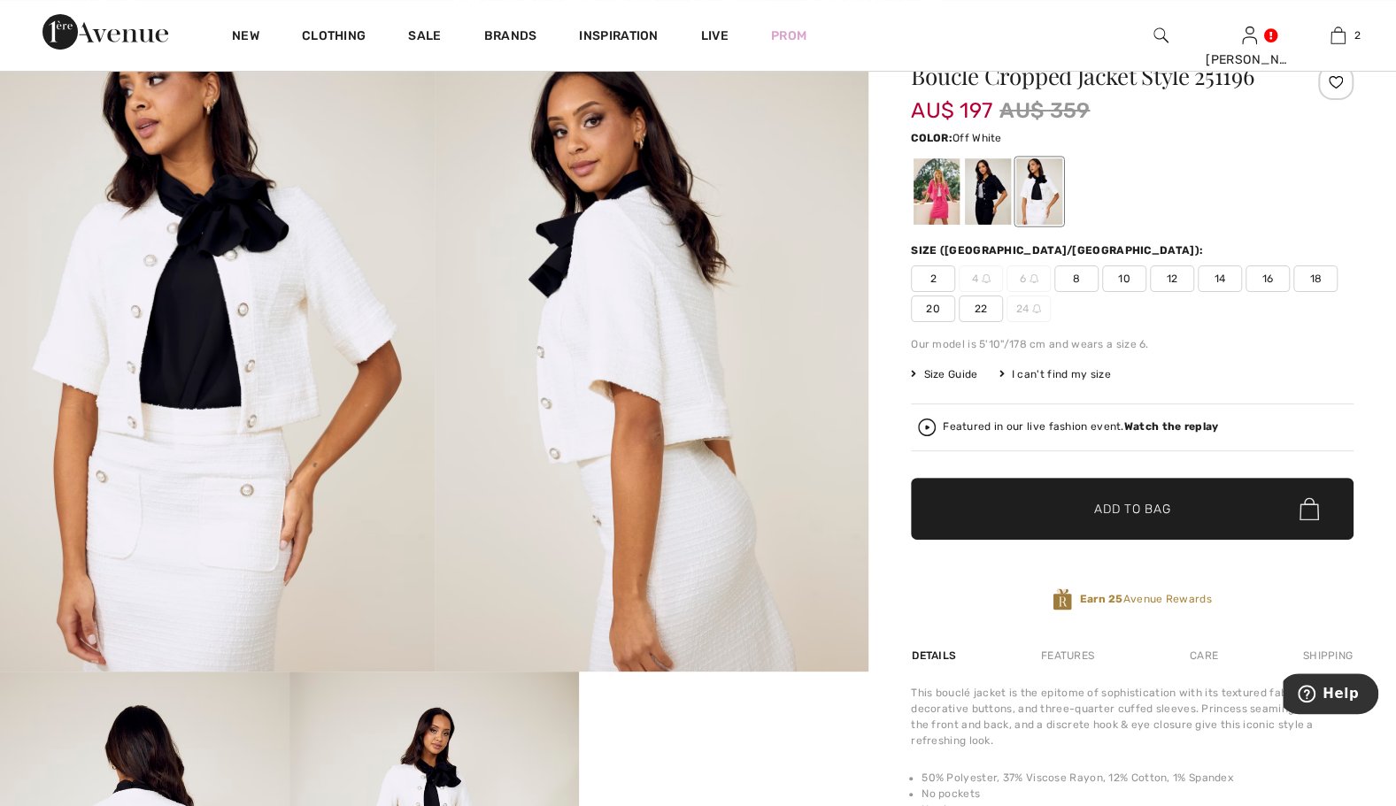
scroll to position [50, 0]
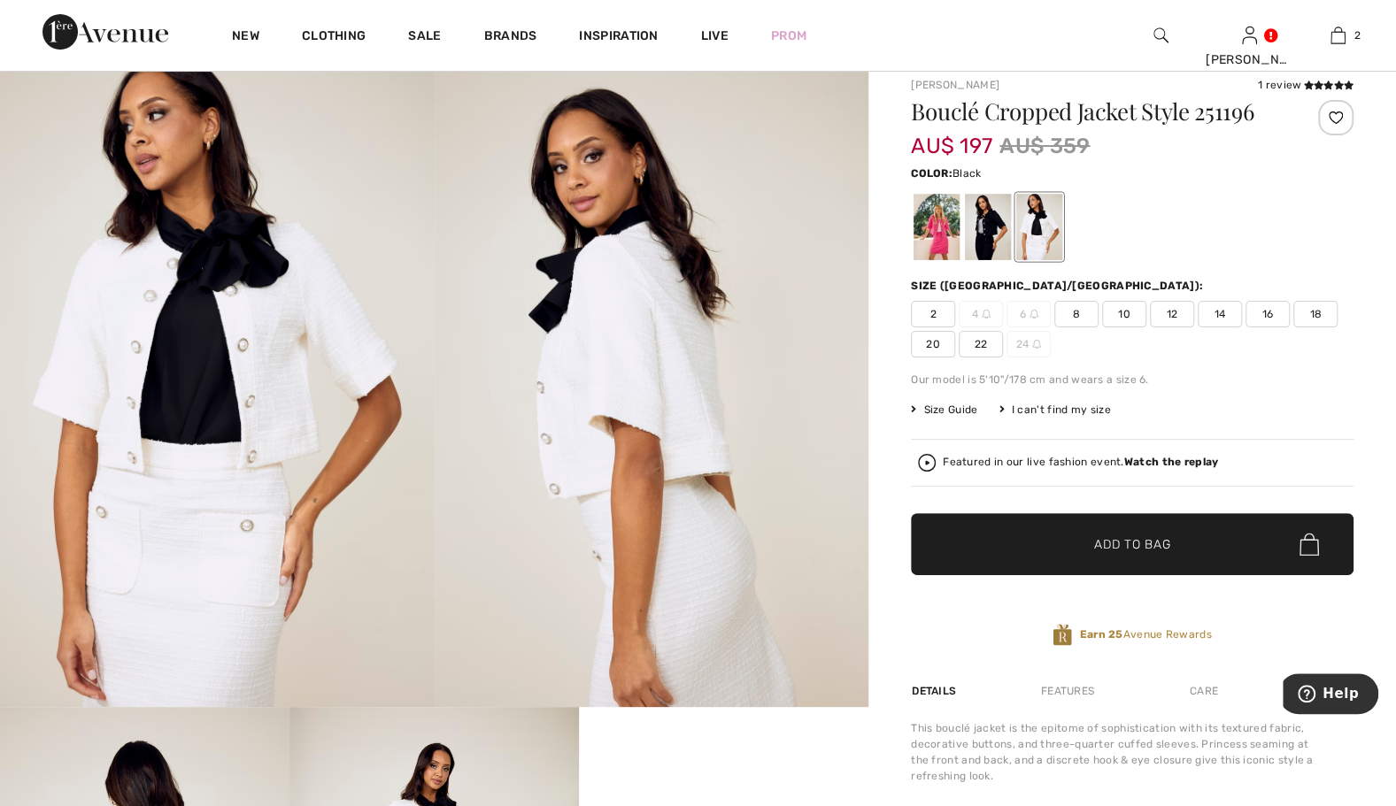
click at [997, 243] on div at bounding box center [988, 227] width 46 height 66
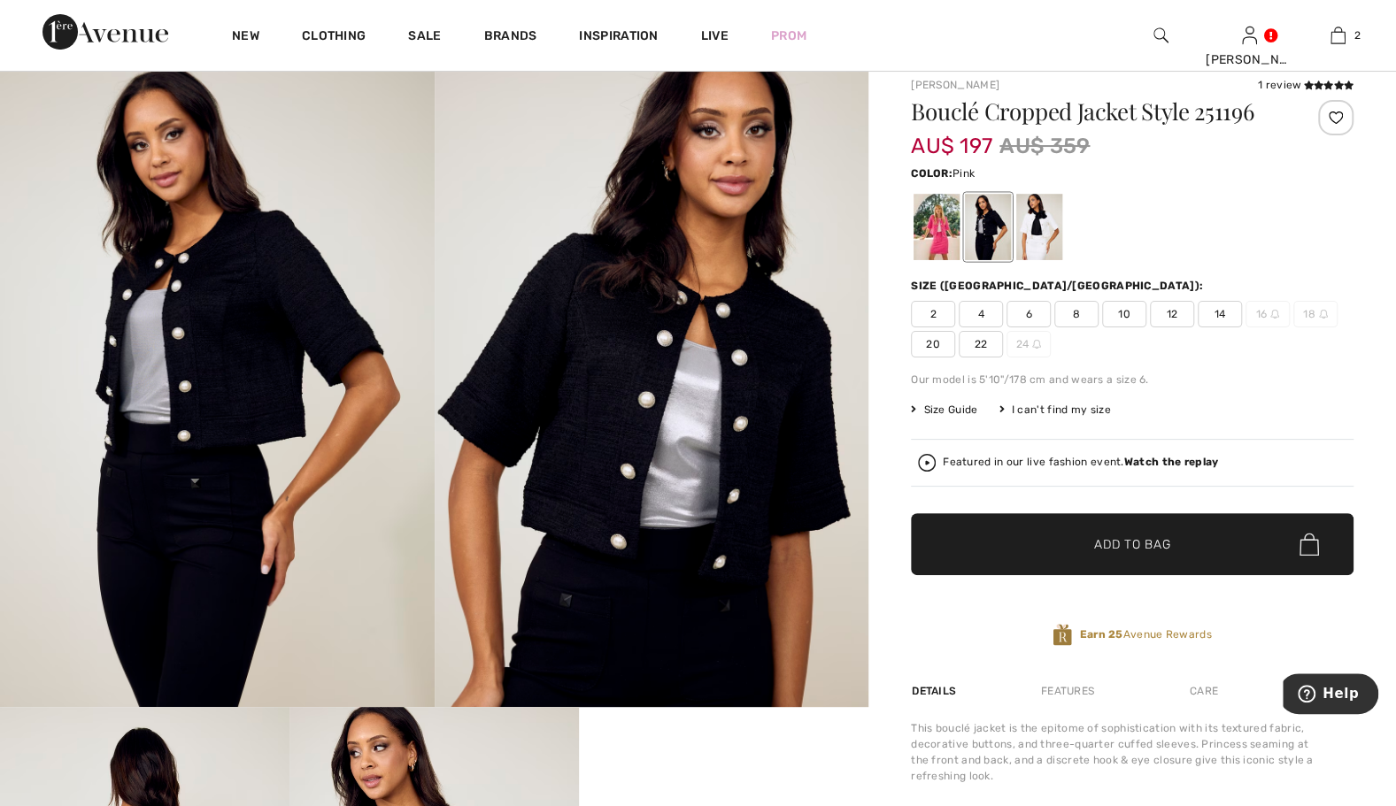
click at [938, 237] on div at bounding box center [937, 227] width 46 height 66
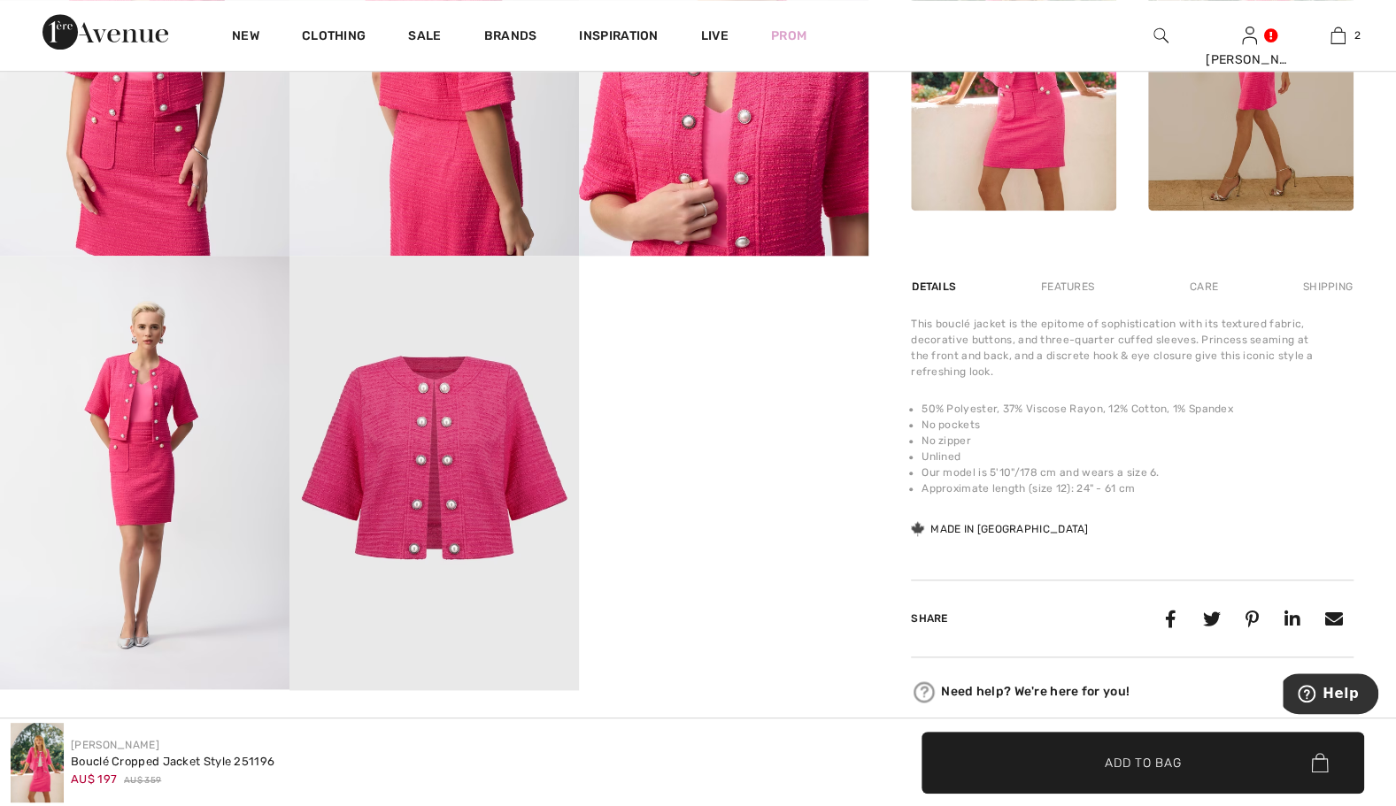
scroll to position [935, 0]
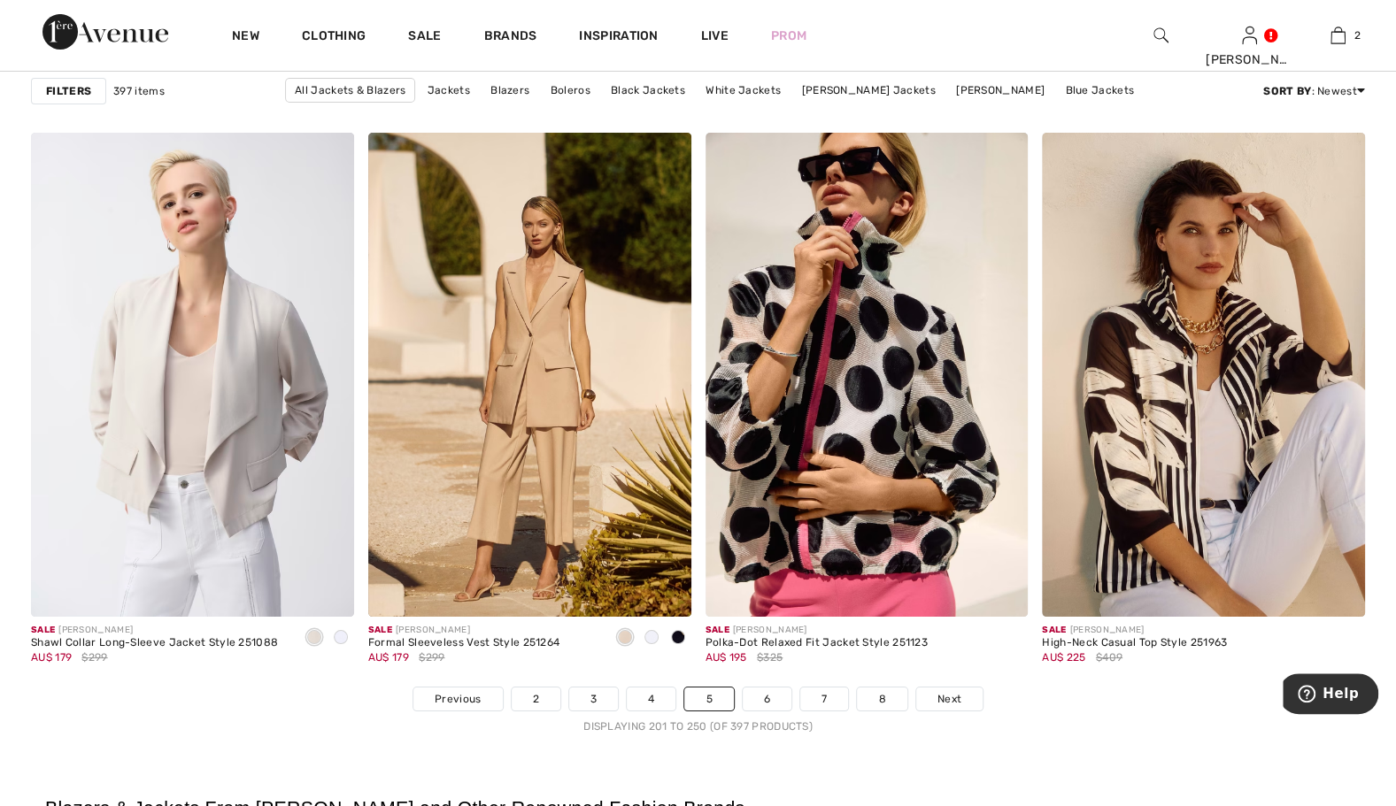
scroll to position [8215, 0]
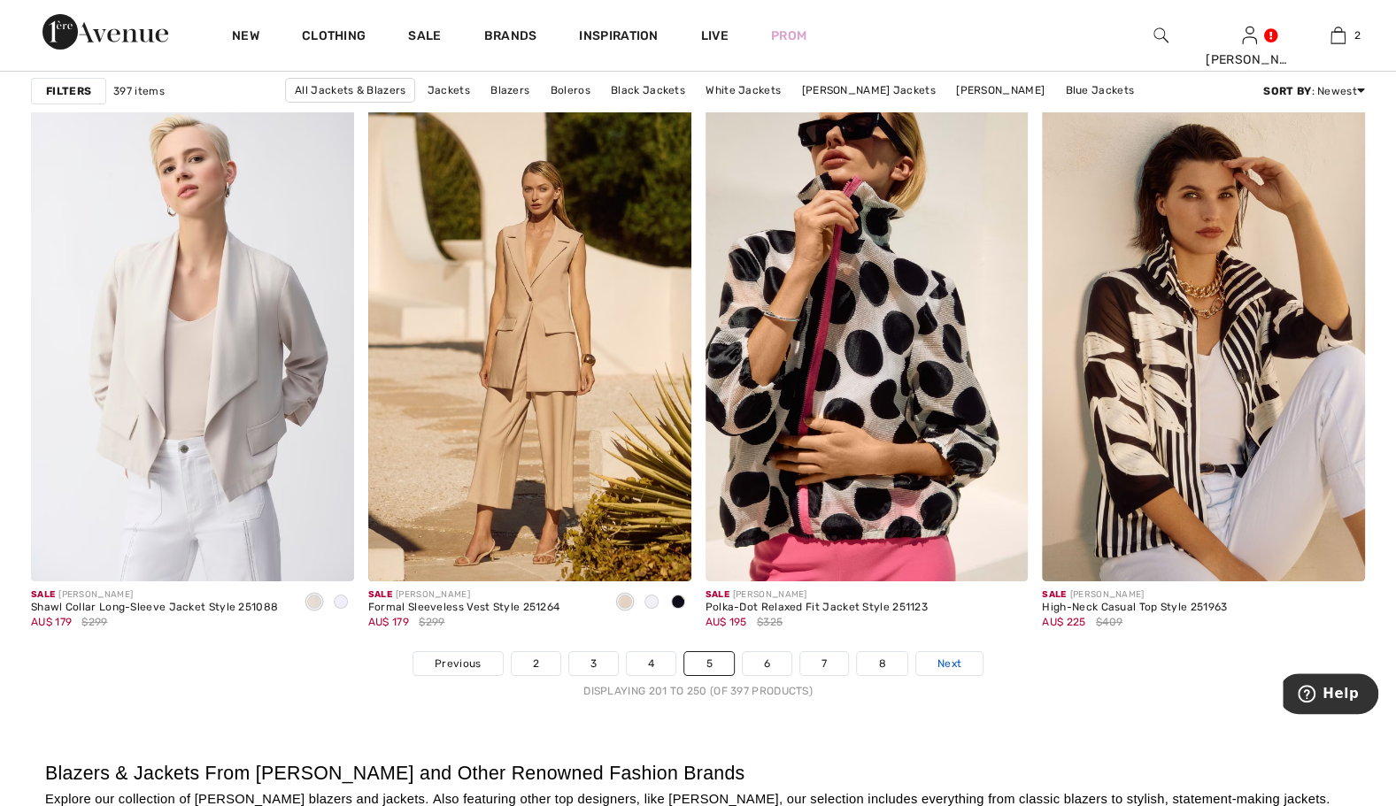
click at [947, 657] on span "Next" at bounding box center [950, 664] width 24 height 16
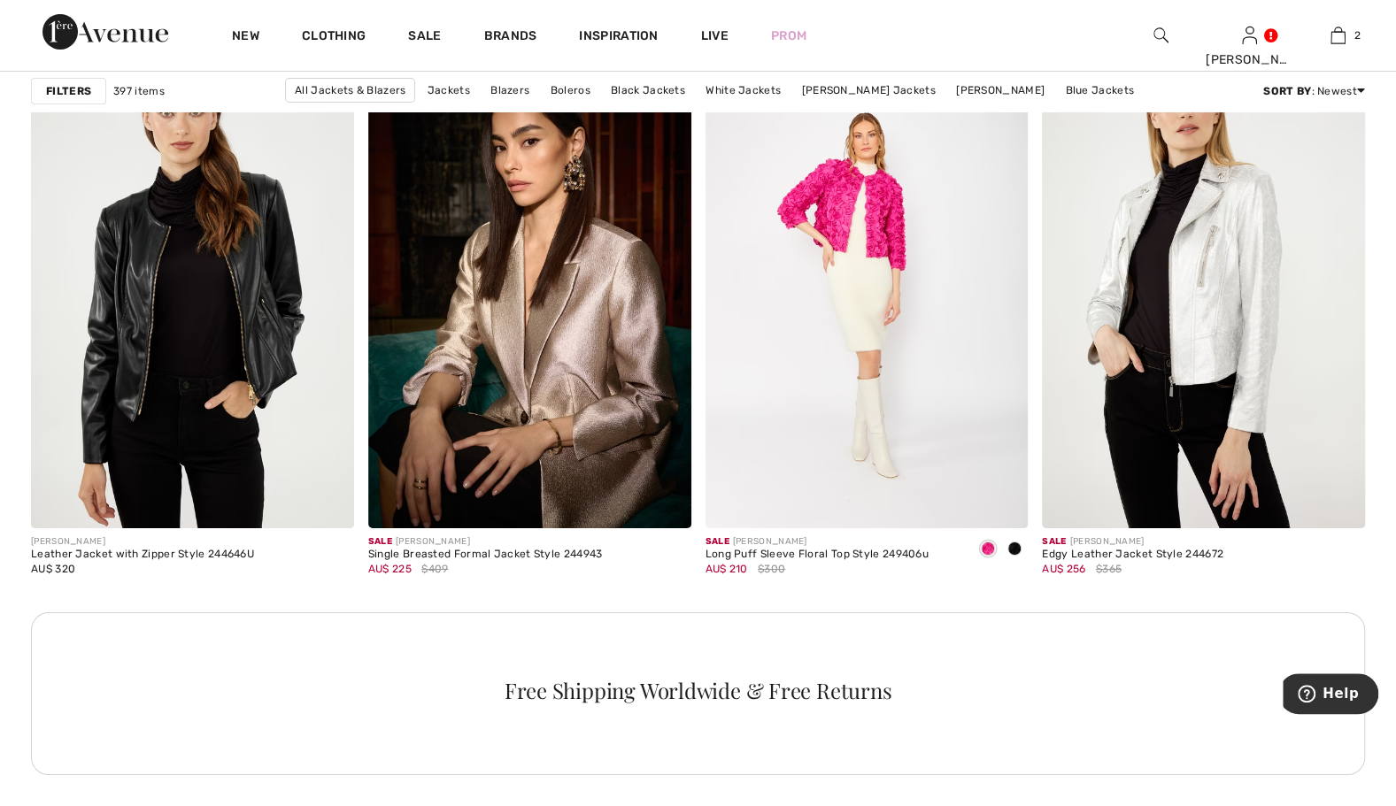
scroll to position [3860, 0]
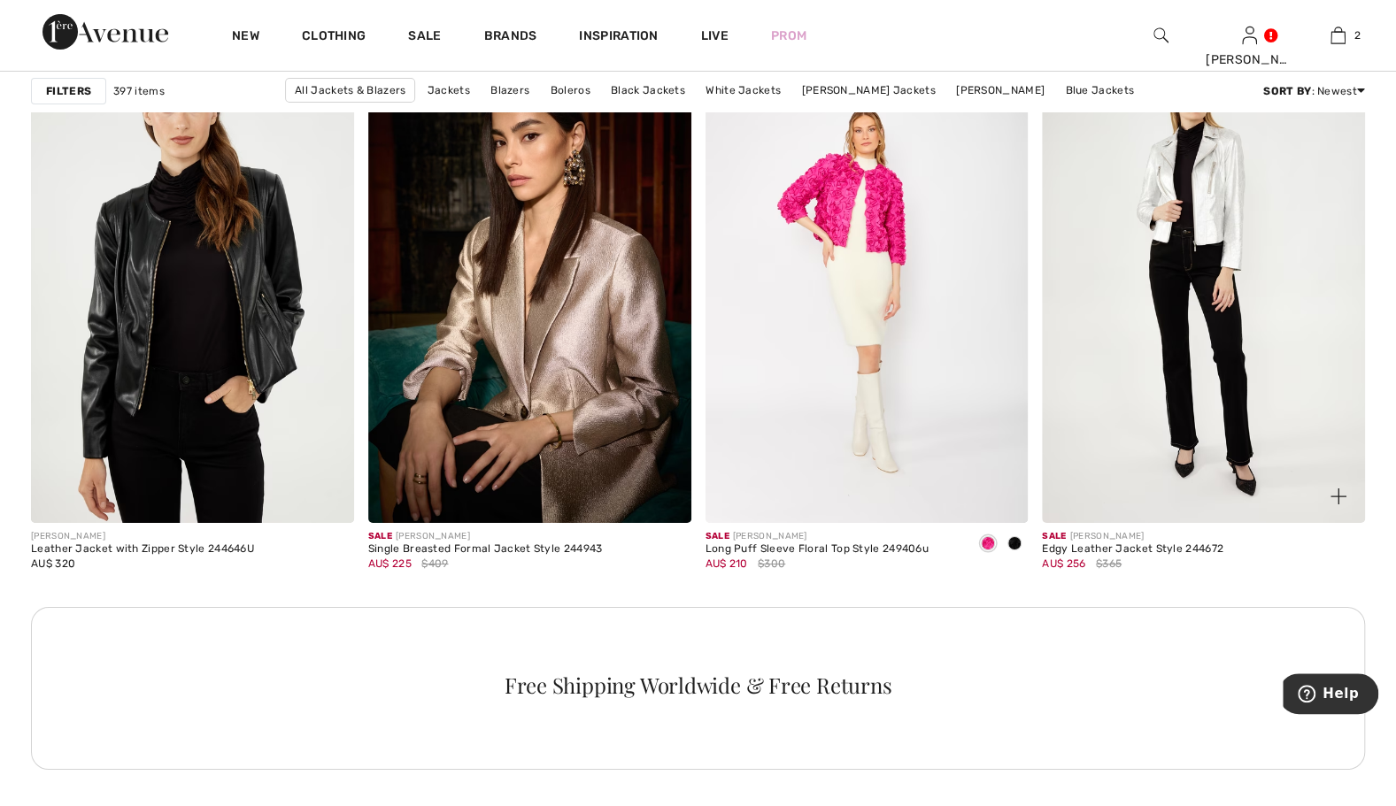
click at [1226, 356] on img at bounding box center [1203, 281] width 323 height 484
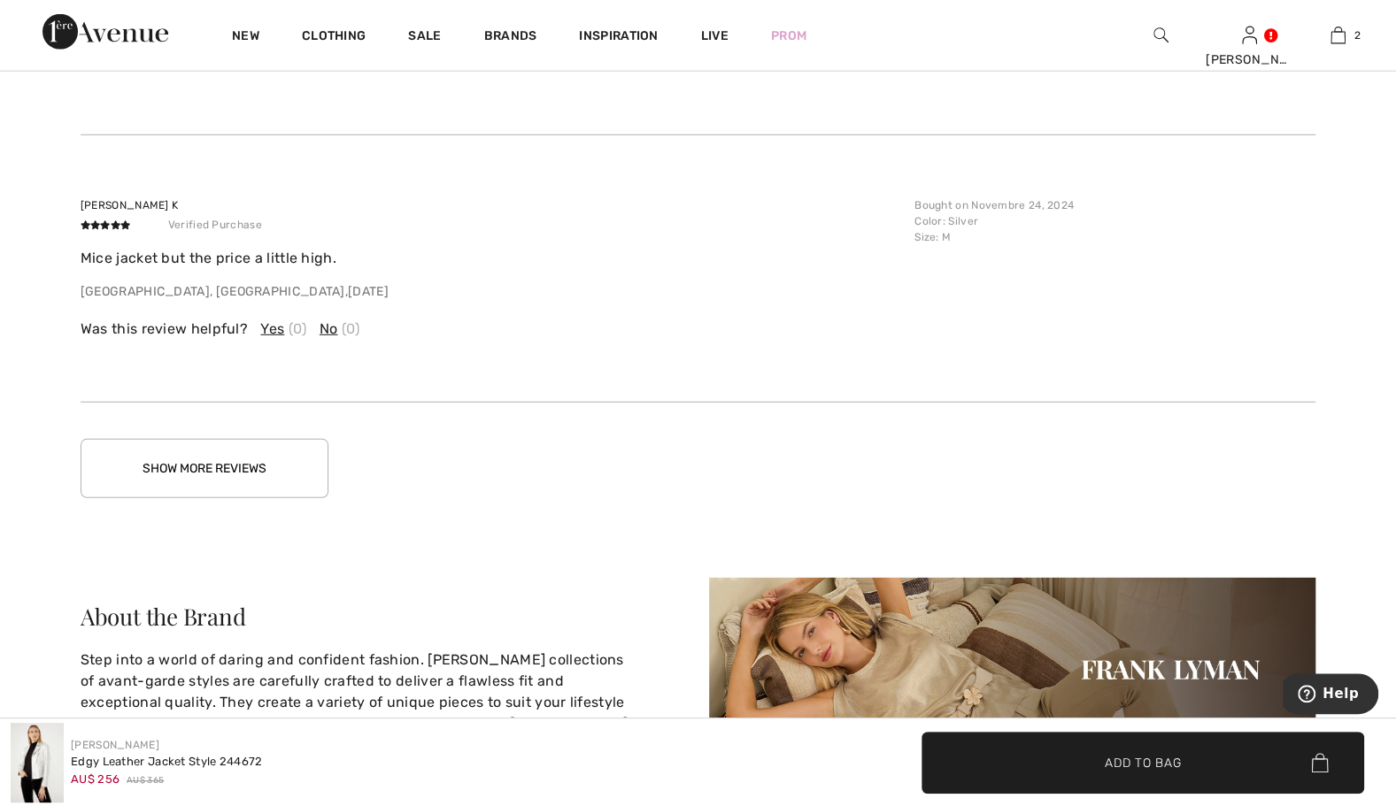
scroll to position [3010, 0]
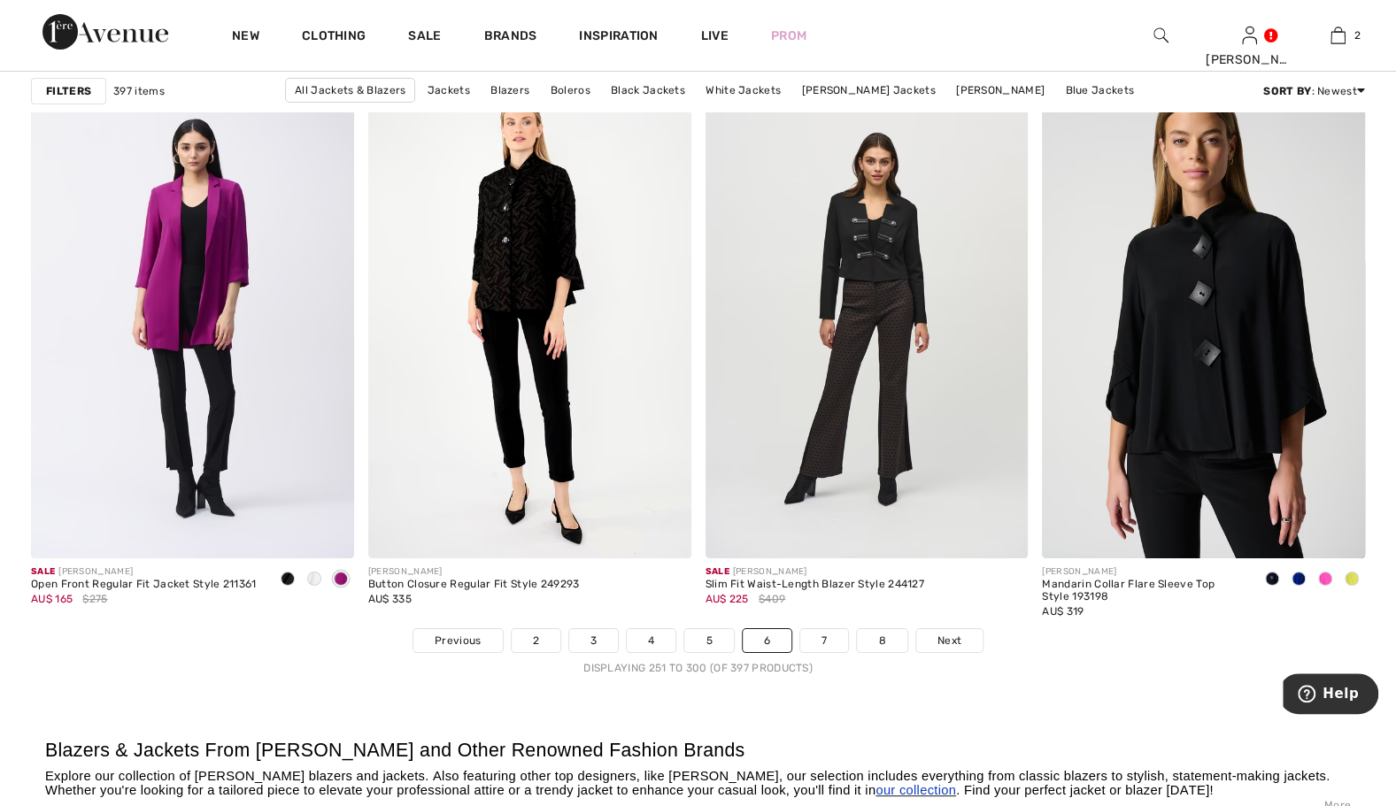
scroll to position [8251, 0]
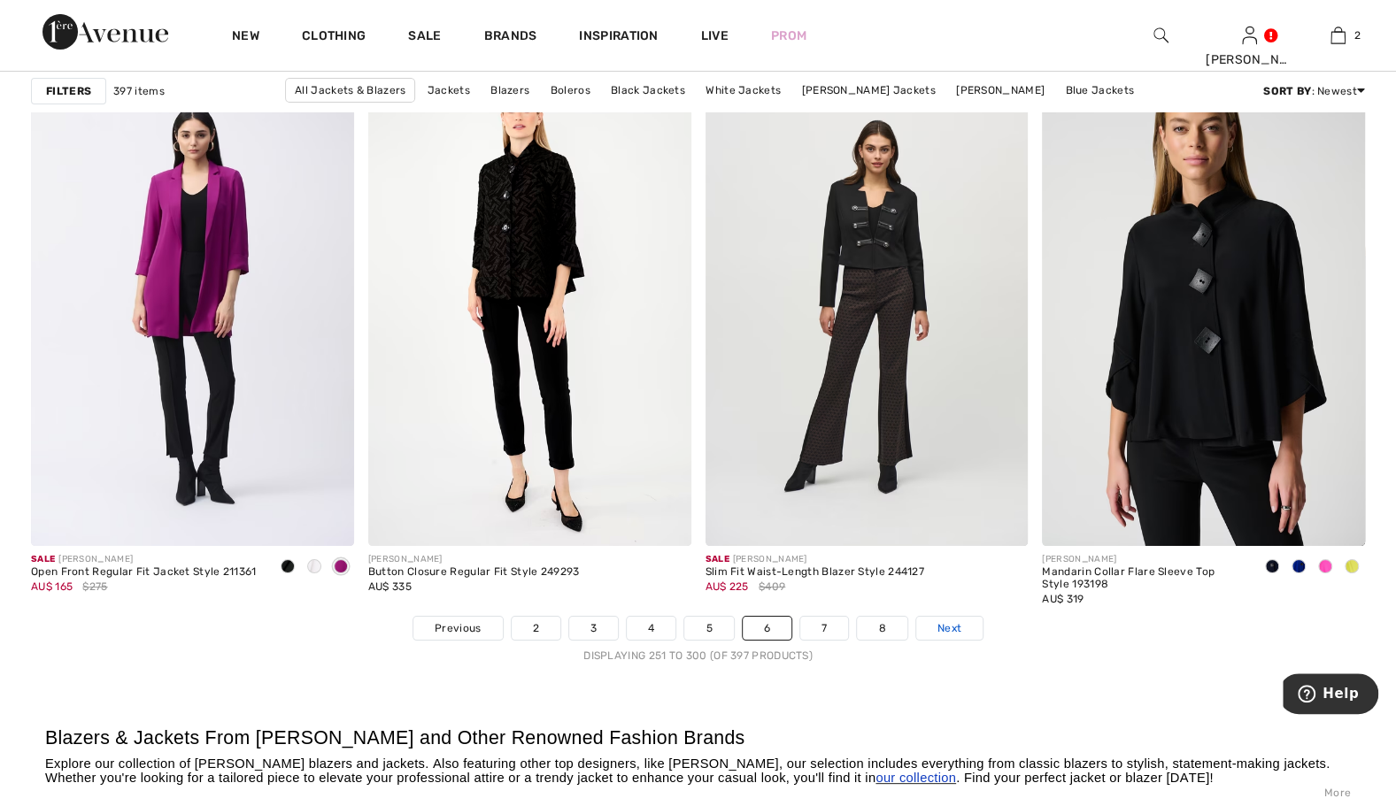
click at [952, 623] on span "Next" at bounding box center [950, 629] width 24 height 16
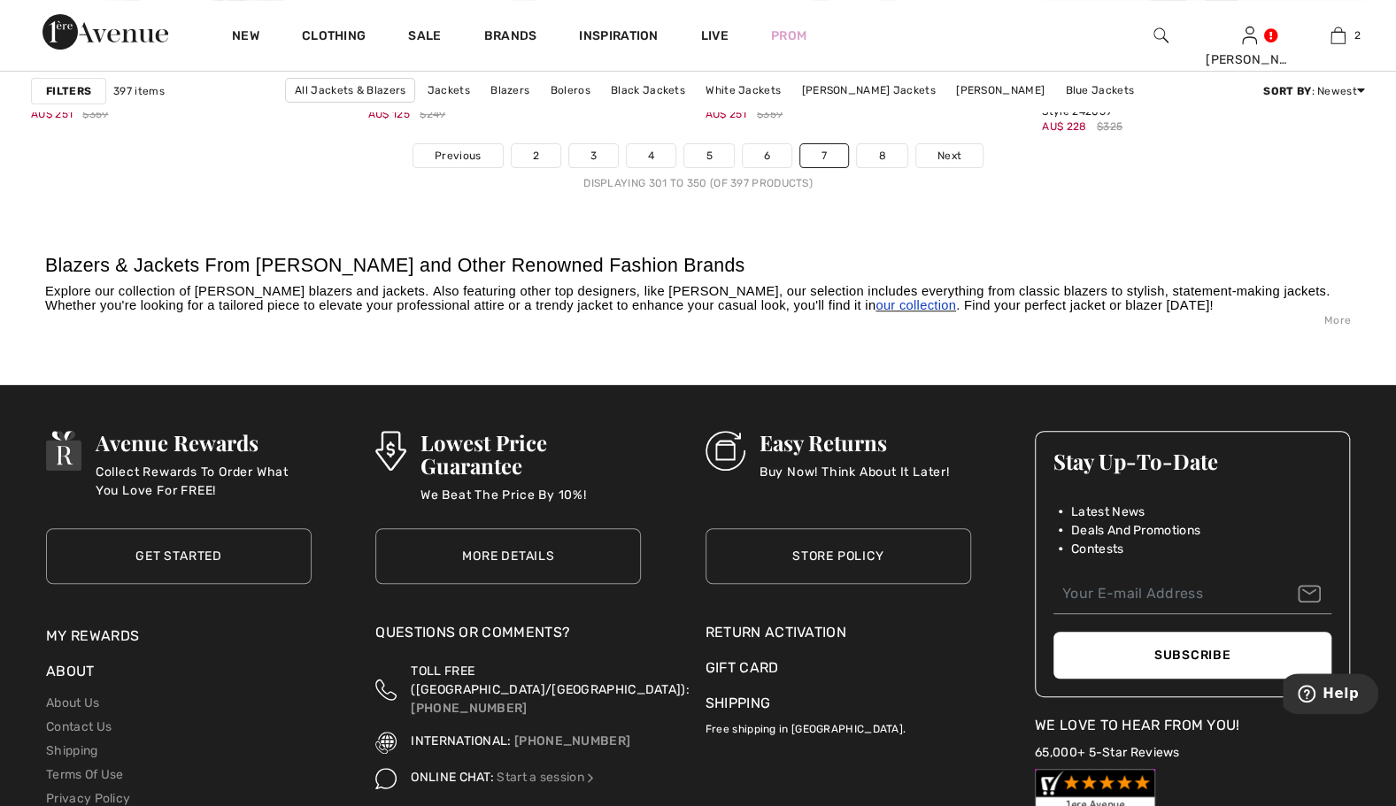
scroll to position [8747, 0]
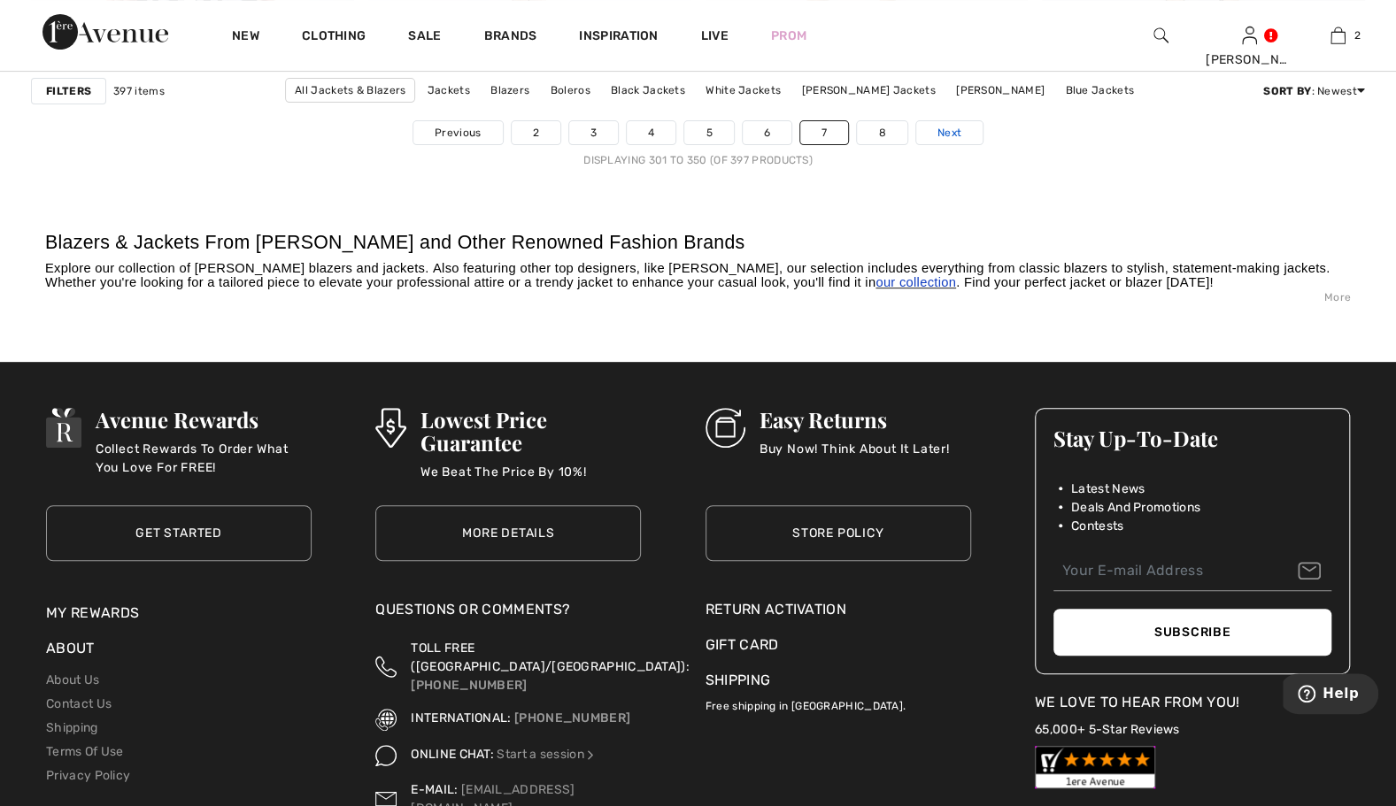
click at [958, 133] on span "Next" at bounding box center [950, 133] width 24 height 16
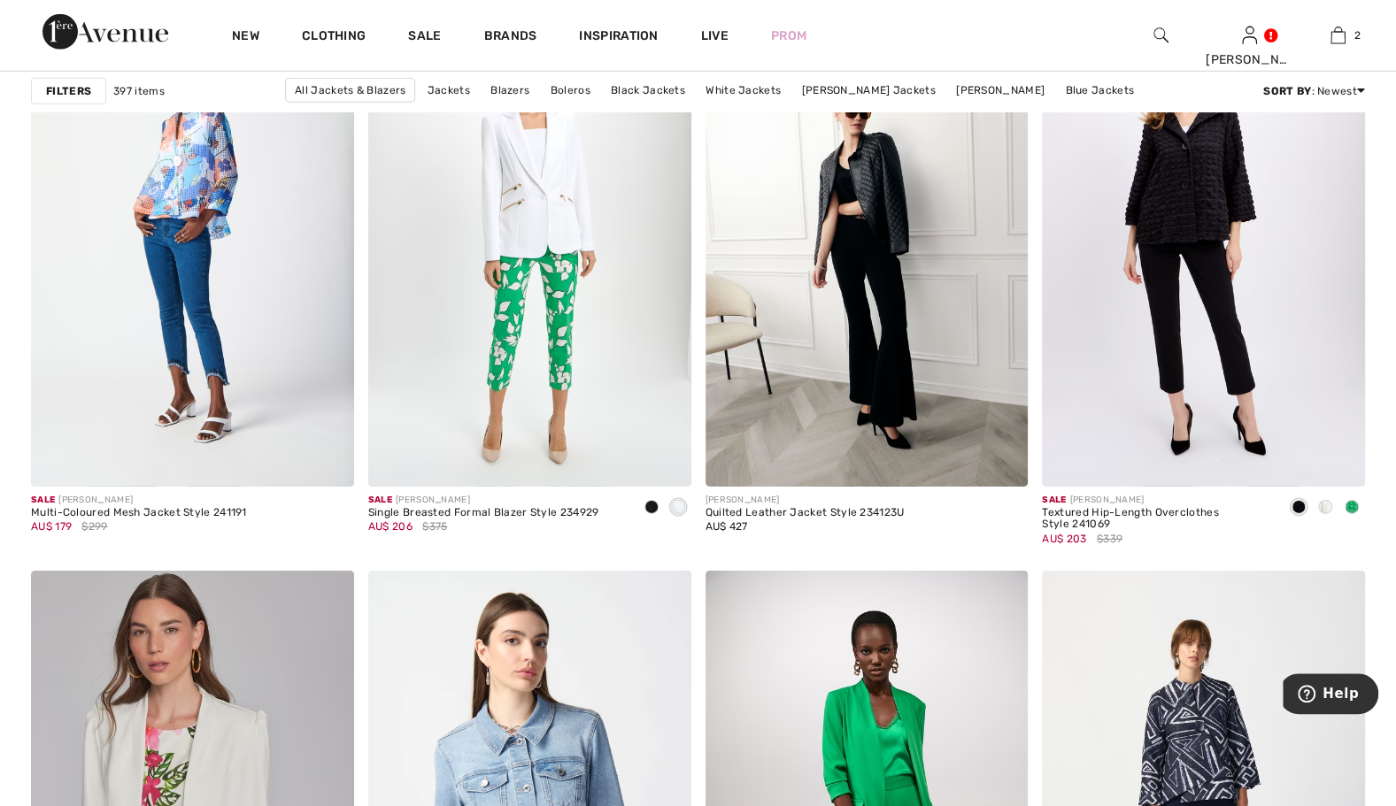
scroll to position [3329, 0]
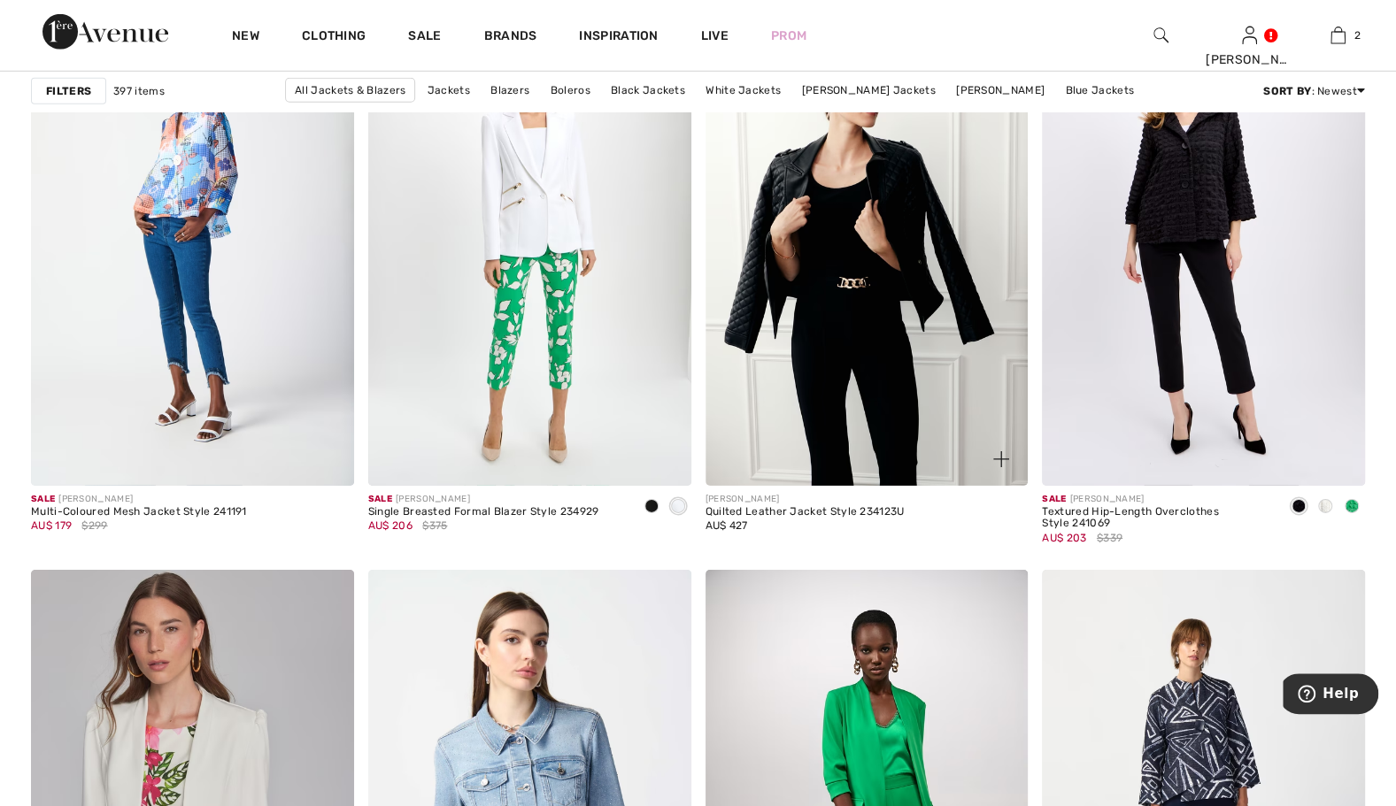
click at [940, 292] on img at bounding box center [867, 244] width 323 height 484
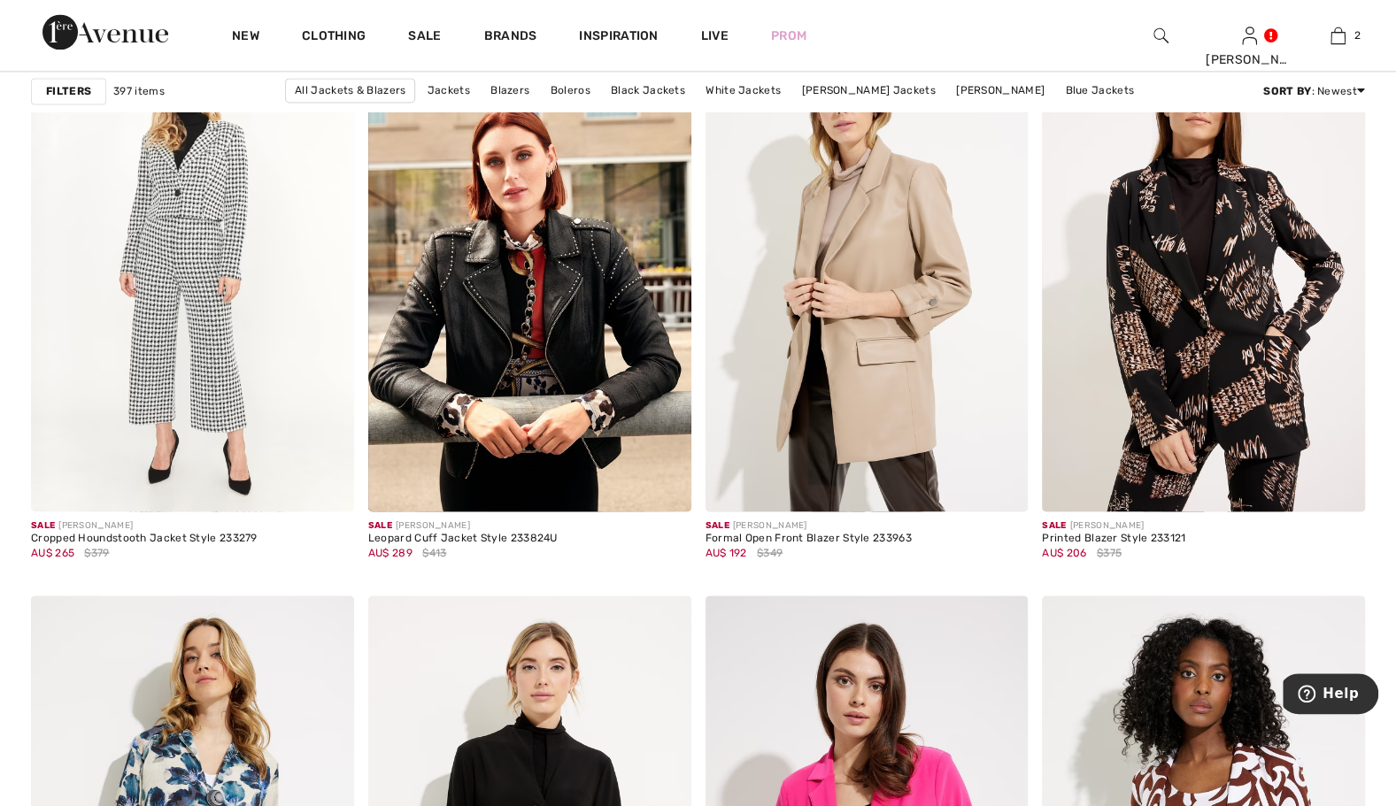
scroll to position [5701, 0]
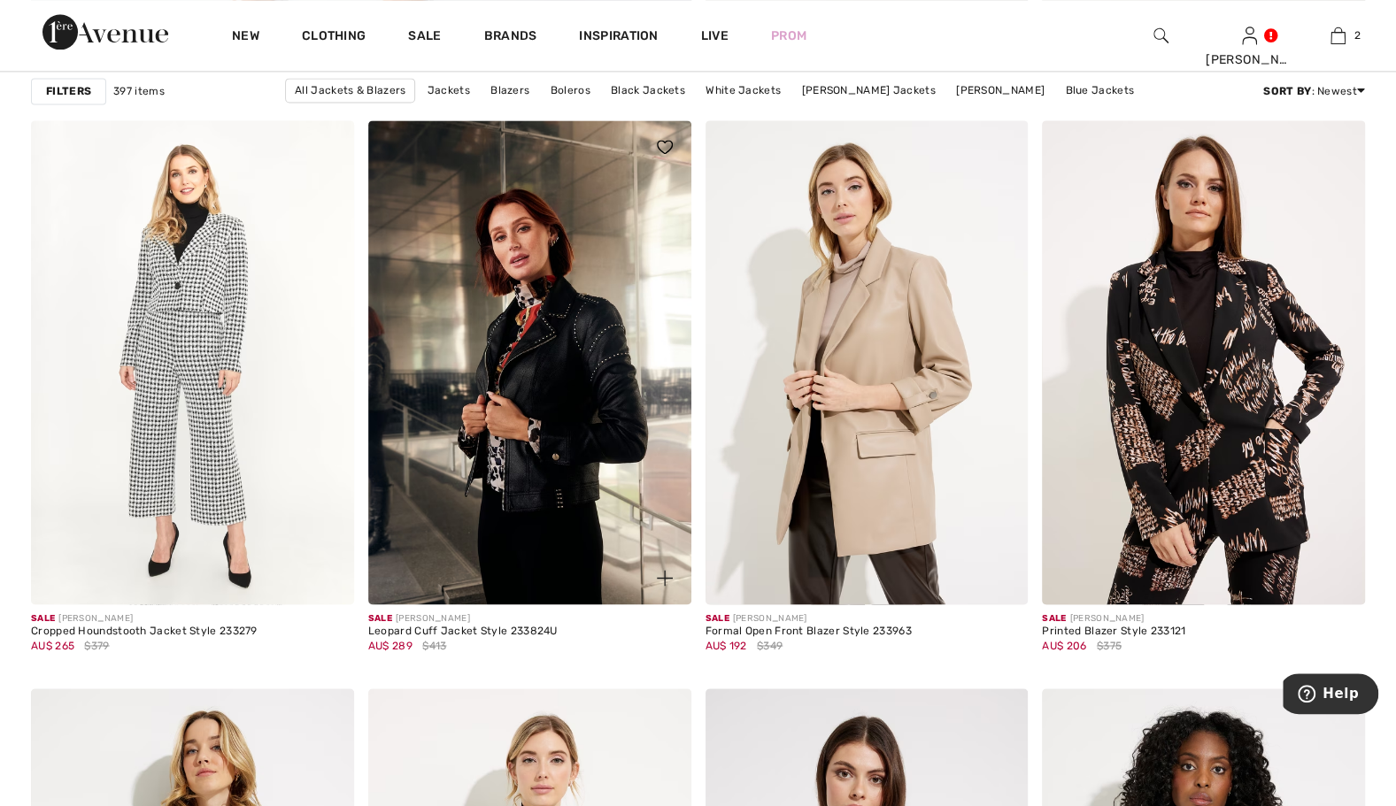
click at [523, 401] on img at bounding box center [529, 362] width 323 height 484
